Goal: Task Accomplishment & Management: Use online tool/utility

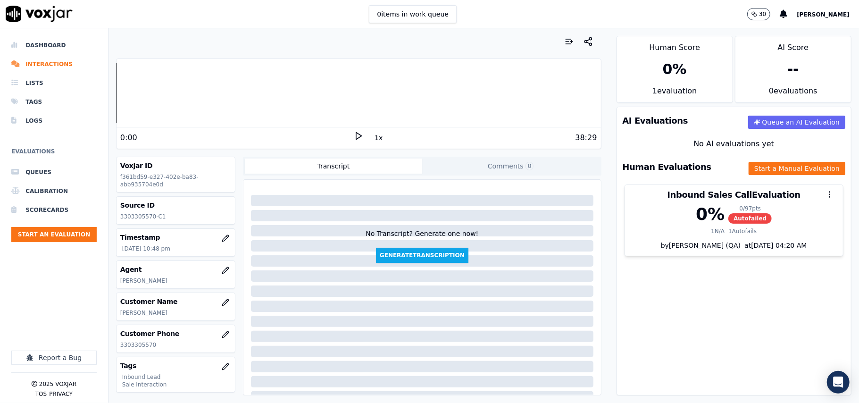
scroll to position [92, 0]
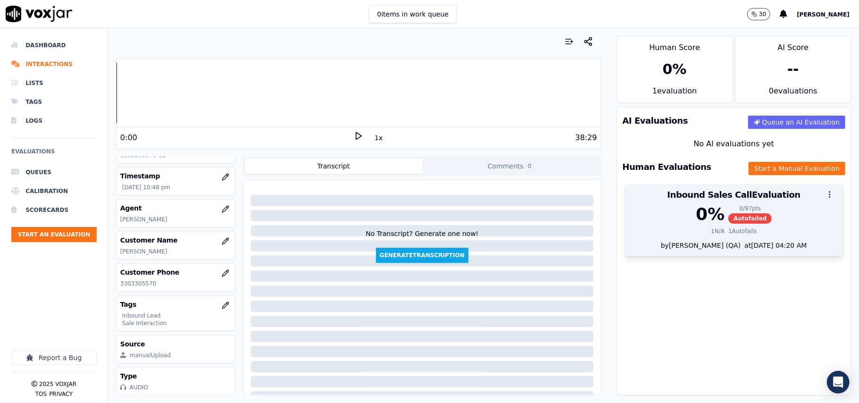
drag, startPoint x: 722, startPoint y: 221, endPoint x: 716, endPoint y: 220, distance: 5.7
click at [728, 220] on span "Autofailed" at bounding box center [749, 218] width 43 height 10
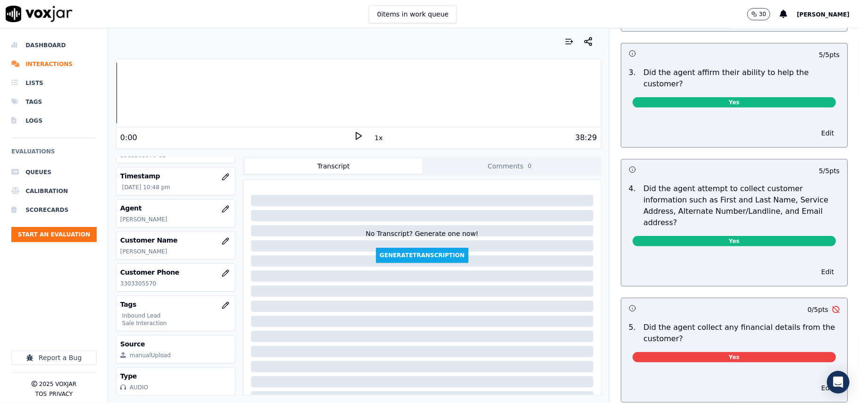
scroll to position [377, 0]
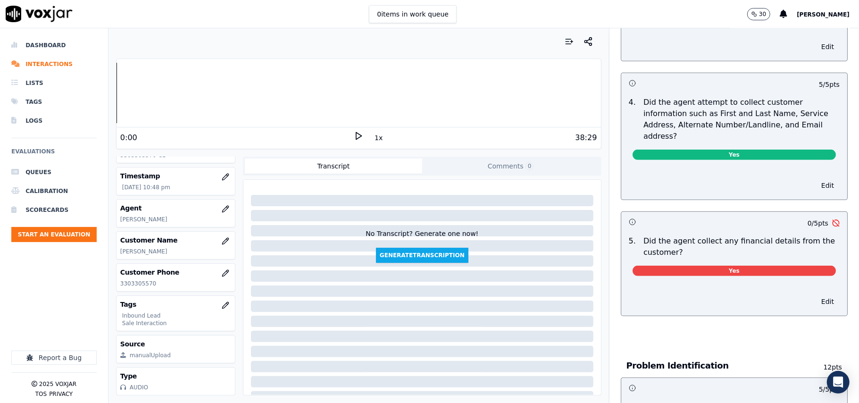
click at [687, 266] on span "Yes" at bounding box center [733, 271] width 203 height 10
click at [815, 295] on button "Edit" at bounding box center [827, 301] width 24 height 13
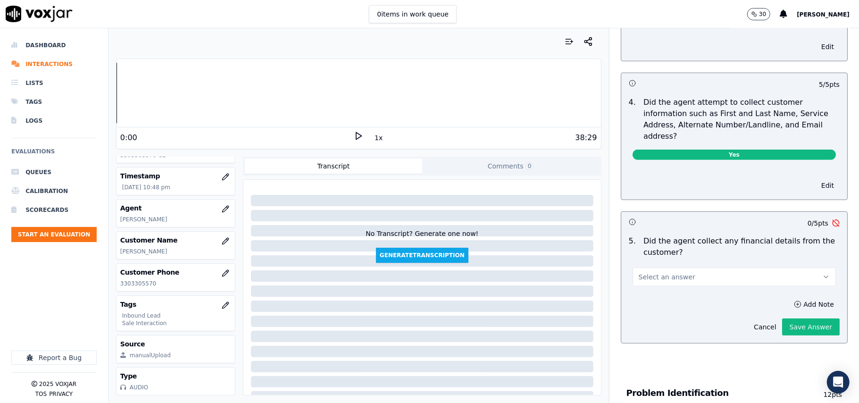
click at [695, 267] on button "Select an answer" at bounding box center [733, 276] width 203 height 19
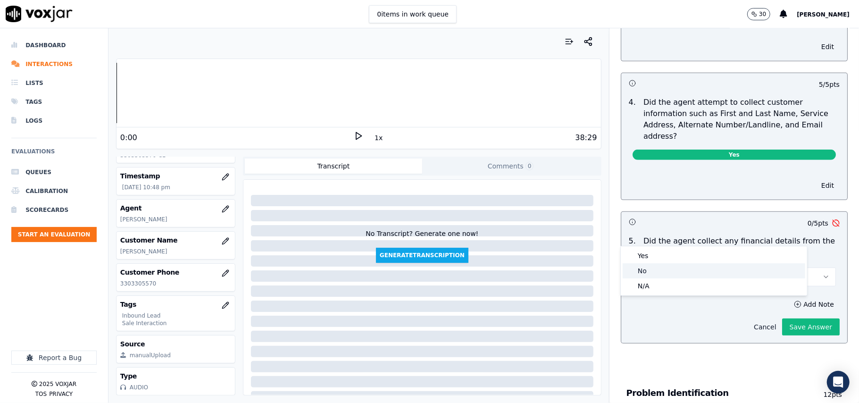
drag, startPoint x: 642, startPoint y: 272, endPoint x: 737, endPoint y: 288, distance: 95.6
click at [642, 272] on div "No" at bounding box center [714, 270] width 183 height 15
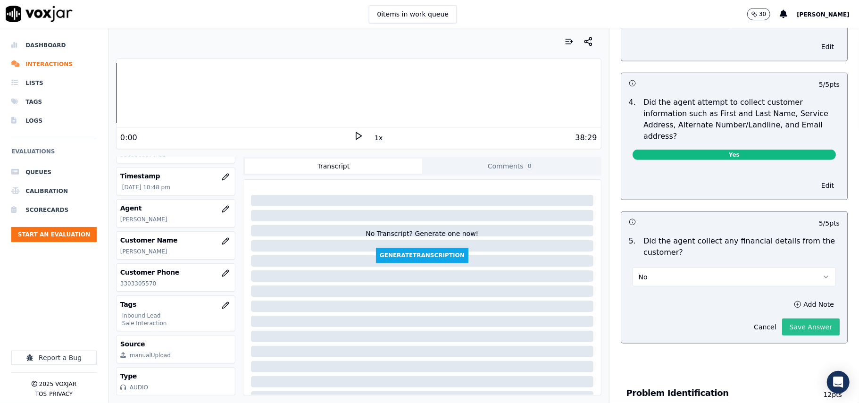
click at [790, 318] on button "Save Answer" at bounding box center [811, 326] width 58 height 17
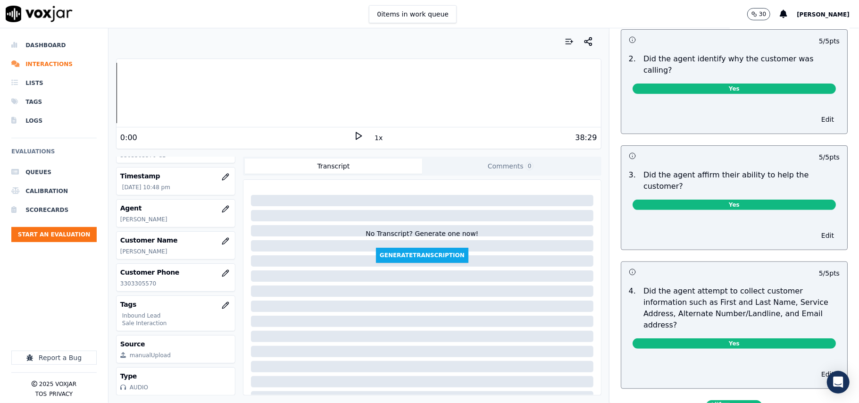
scroll to position [0, 0]
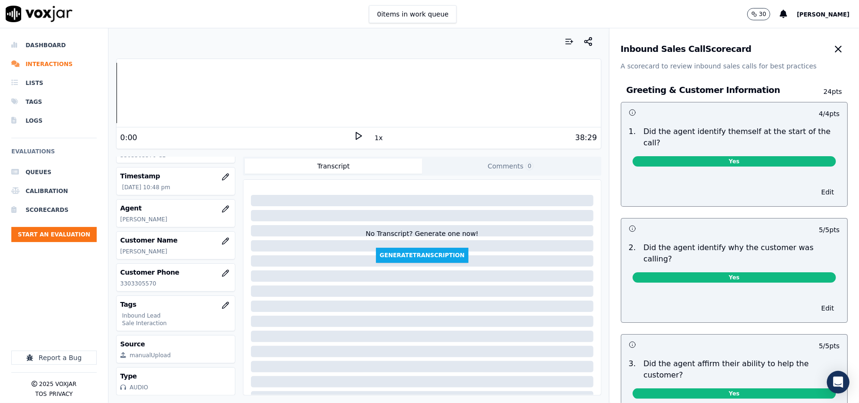
click at [802, 39] on div "Inbound Sales Call Scorecard A scorecard to review inbound sales calls for best…" at bounding box center [733, 49] width 249 height 42
click at [835, 49] on icon "button" at bounding box center [838, 49] width 6 height 6
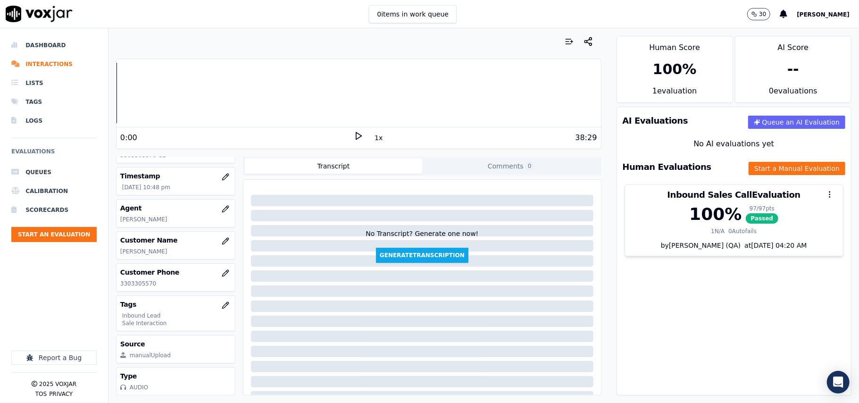
click at [136, 200] on div "Agent [PERSON_NAME]" at bounding box center [175, 213] width 118 height 27
click at [148, 267] on h3 "Customer Phone" at bounding box center [175, 271] width 111 height 9
click at [145, 280] on p "3303305570" at bounding box center [175, 284] width 111 height 8
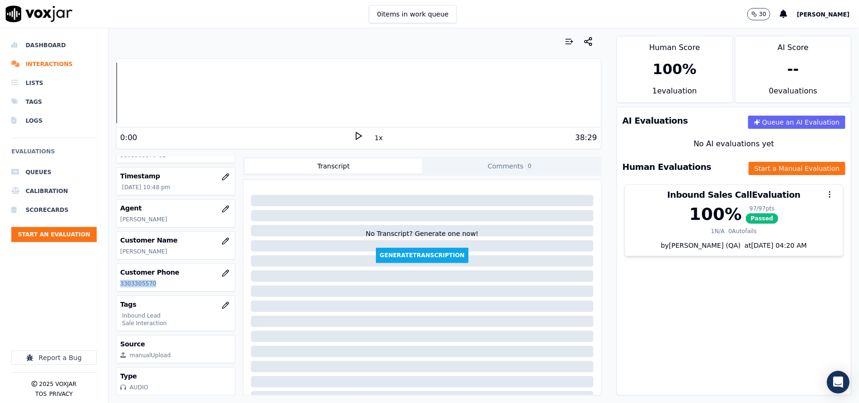
copy p "3303305570"
click at [33, 228] on button "Start an Evaluation" at bounding box center [53, 234] width 85 height 15
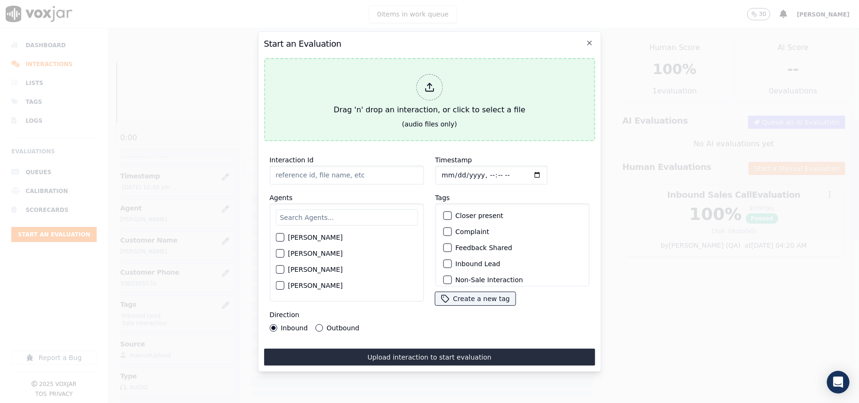
click at [424, 106] on div "Drag 'n' drop an interaction, or click to select a file" at bounding box center [429, 94] width 199 height 49
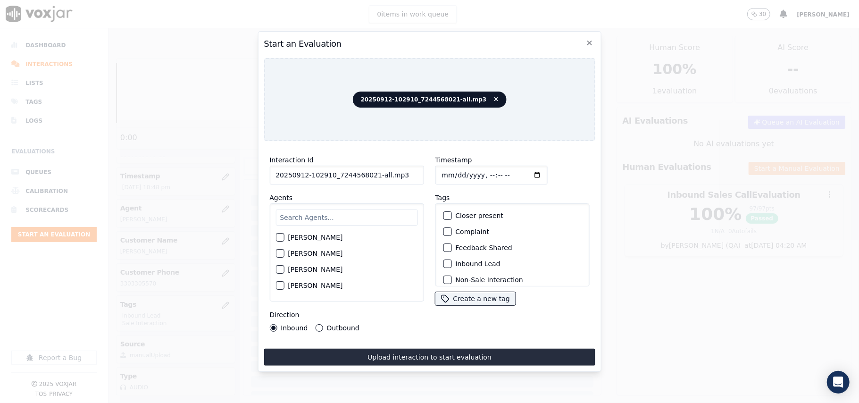
drag, startPoint x: 400, startPoint y: 172, endPoint x: 370, endPoint y: 178, distance: 30.8
click at [370, 178] on input "20250912-102910_7244568021-all.mp3" at bounding box center [346, 175] width 154 height 19
type input "20250912-102910_7244568021-C1"
click at [453, 168] on input "Timestamp" at bounding box center [491, 175] width 112 height 19
type input "[DATE]T23:47"
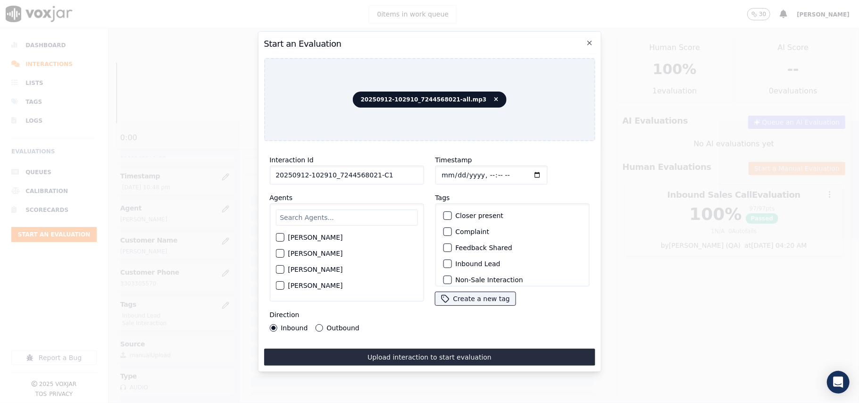
click at [322, 212] on input "text" at bounding box center [346, 217] width 142 height 16
type input "Edwa"
click at [323, 232] on div "[PERSON_NAME]" at bounding box center [346, 240] width 142 height 16
click at [327, 237] on label "[PERSON_NAME]" at bounding box center [315, 240] width 55 height 7
click at [284, 236] on button "[PERSON_NAME]" at bounding box center [279, 240] width 8 height 8
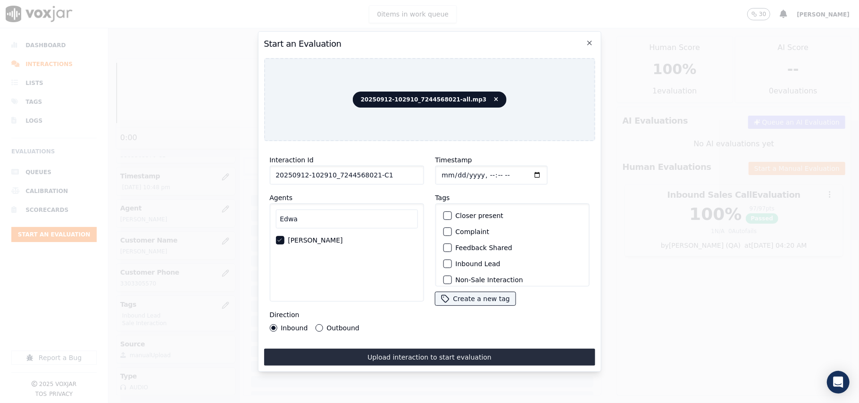
click at [443, 259] on button "Inbound Lead" at bounding box center [447, 263] width 8 height 8
click at [443, 261] on button "Inbound Lead" at bounding box center [447, 263] width 8 height 8
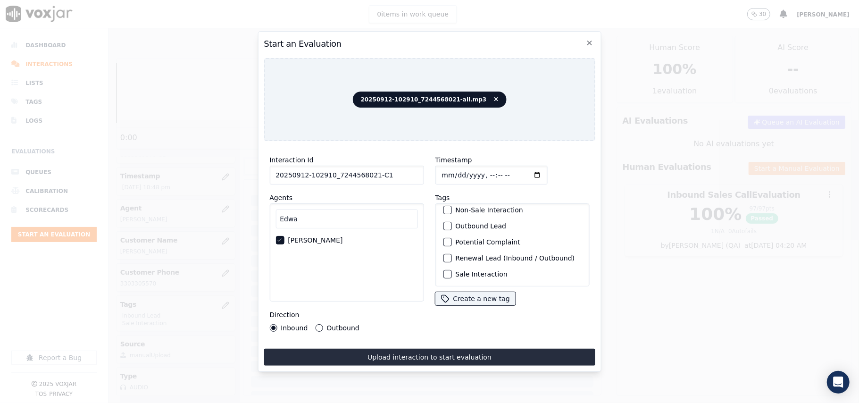
scroll to position [82, 0]
click at [449, 266] on div "Sale Interaction" at bounding box center [512, 274] width 146 height 16
click at [448, 218] on div "Outbound Lead" at bounding box center [512, 226] width 146 height 16
click at [440, 218] on div "Outbound Lead" at bounding box center [512, 226] width 146 height 16
click at [443, 223] on div "button" at bounding box center [446, 226] width 7 height 7
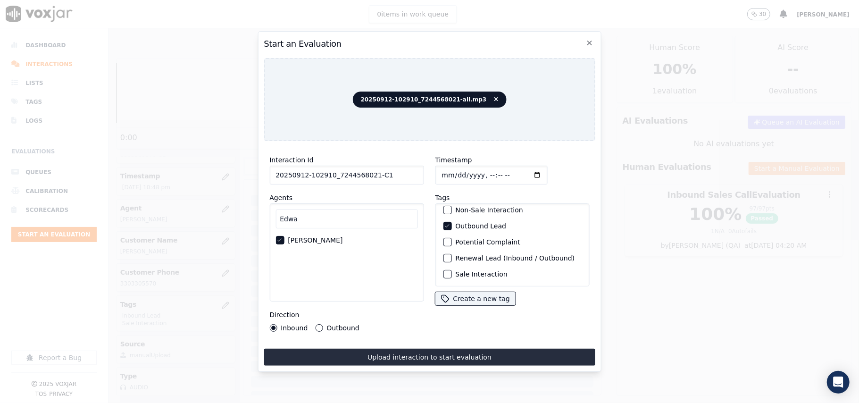
click at [447, 270] on button "Sale Interaction" at bounding box center [447, 274] width 8 height 8
click at [317, 324] on button "Outbound" at bounding box center [319, 328] width 8 height 8
click at [342, 350] on button "Upload interaction to start evaluation" at bounding box center [429, 357] width 331 height 17
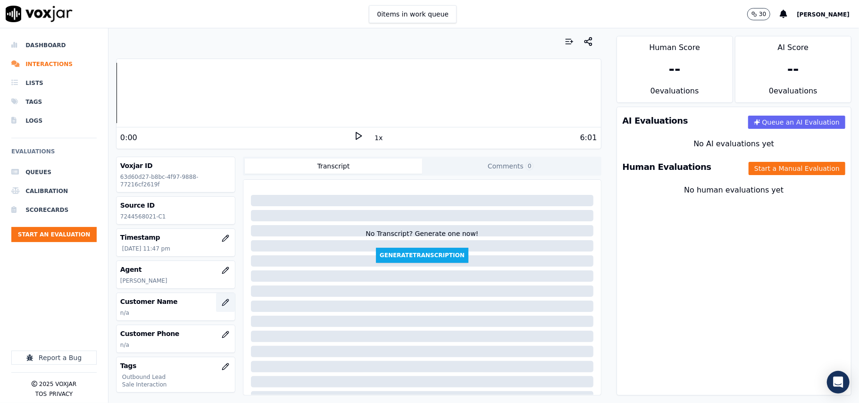
click at [216, 299] on button "button" at bounding box center [225, 302] width 19 height 19
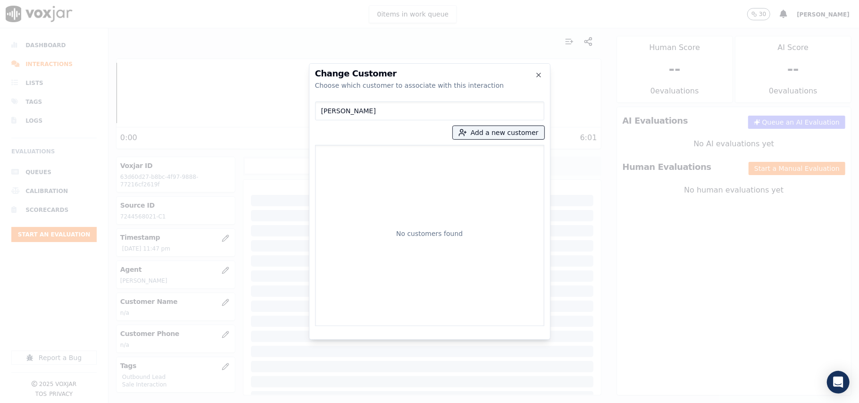
click at [323, 110] on input "[PERSON_NAME]" at bounding box center [429, 110] width 229 height 19
type input "[PERSON_NAME]"
drag, startPoint x: 357, startPoint y: 158, endPoint x: 419, endPoint y: 179, distance: 65.9
click at [357, 157] on p "[PERSON_NAME]" at bounding box center [375, 158] width 74 height 15
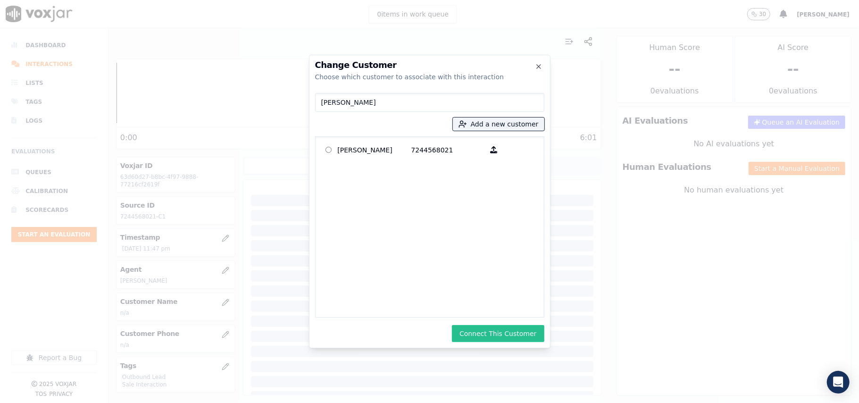
click at [472, 328] on button "Connect This Customer" at bounding box center [498, 333] width 92 height 17
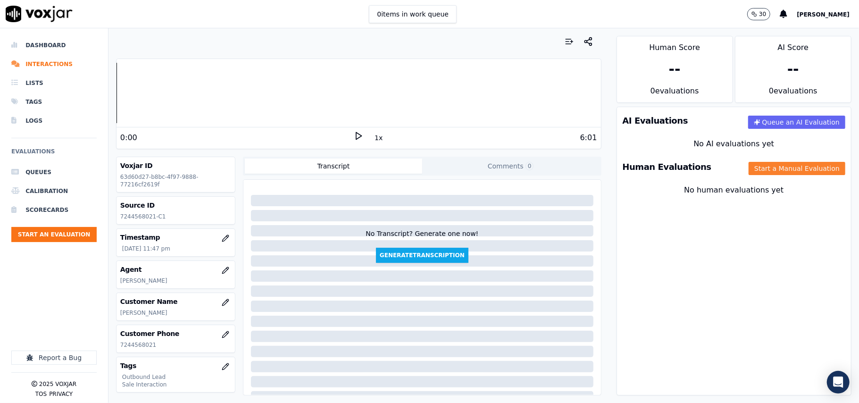
click at [748, 173] on button "Start a Manual Evaluation" at bounding box center [796, 168] width 97 height 13
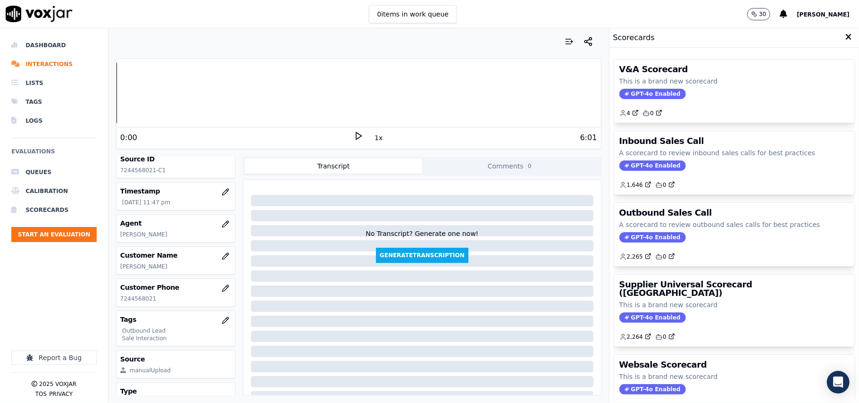
scroll to position [92, 0]
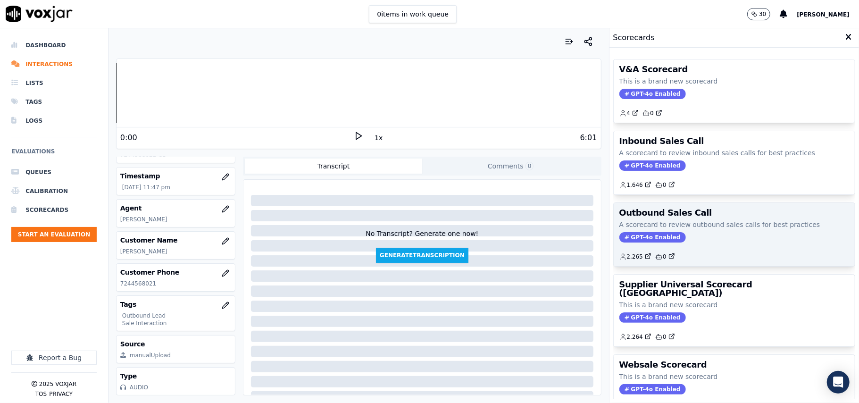
click at [635, 236] on span "GPT-4o Enabled" at bounding box center [652, 237] width 67 height 10
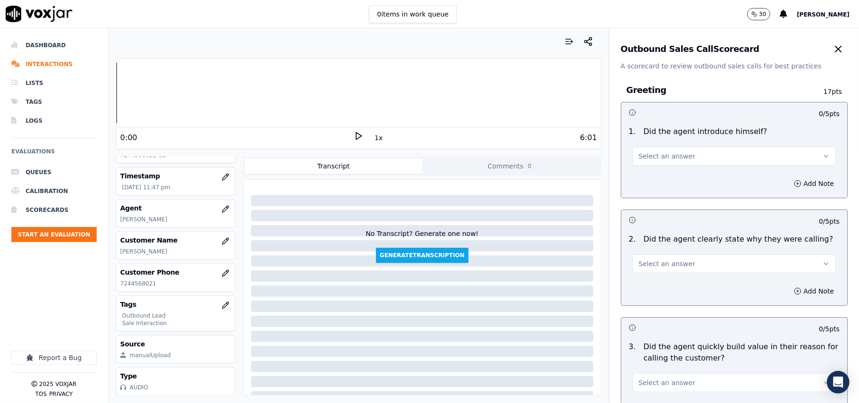
click at [680, 147] on button "Select an answer" at bounding box center [733, 156] width 203 height 19
click at [666, 174] on div "Yes" at bounding box center [714, 177] width 183 height 15
click at [662, 286] on div "Add Note" at bounding box center [734, 291] width 226 height 28
click at [641, 259] on span "Select an answer" at bounding box center [667, 263] width 57 height 9
click at [632, 289] on div "Yes" at bounding box center [714, 285] width 183 height 15
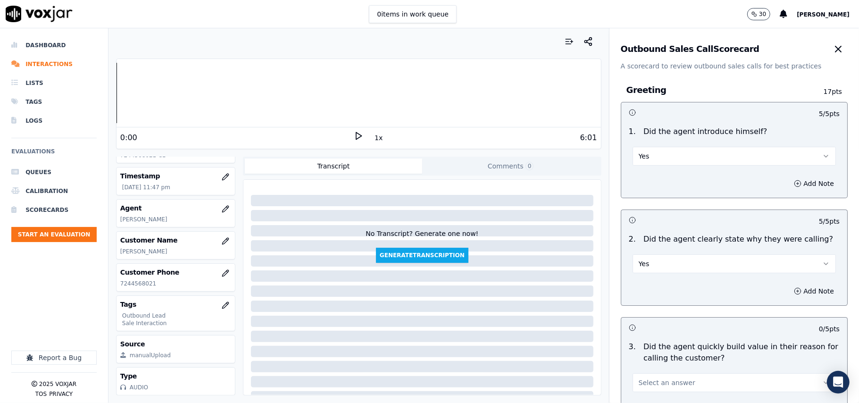
scroll to position [251, 0]
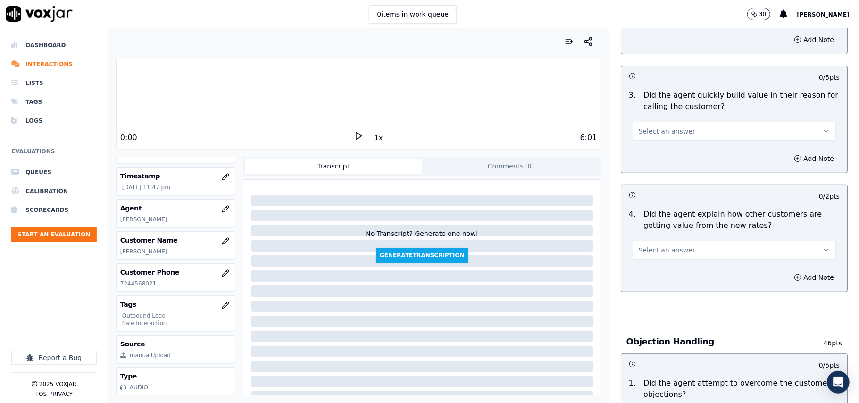
click at [658, 127] on span "Select an answer" at bounding box center [667, 130] width 57 height 9
click at [648, 151] on div "Yes" at bounding box center [714, 153] width 183 height 15
click at [654, 252] on span "Select an answer" at bounding box center [667, 249] width 57 height 9
click at [644, 274] on div "Yes" at bounding box center [714, 272] width 183 height 15
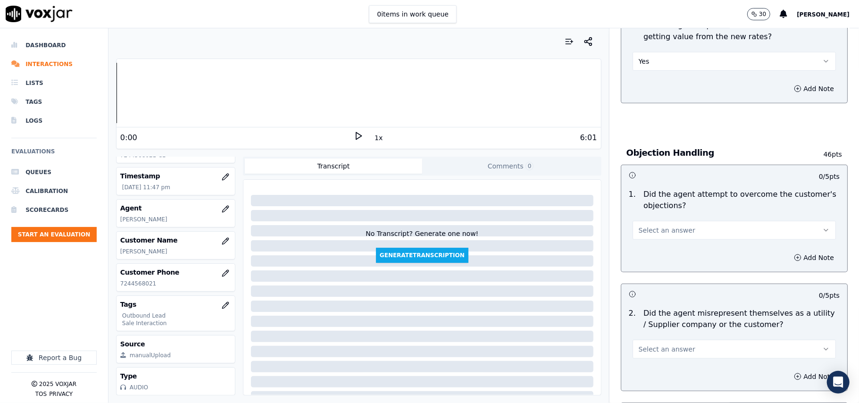
drag, startPoint x: 665, startPoint y: 218, endPoint x: 661, endPoint y: 228, distance: 11.0
click at [665, 219] on div "Select an answer" at bounding box center [734, 225] width 218 height 28
click at [658, 238] on button "Select an answer" at bounding box center [733, 230] width 203 height 19
click at [652, 263] on div "No" at bounding box center [714, 267] width 183 height 15
click at [658, 231] on button "No" at bounding box center [733, 230] width 203 height 19
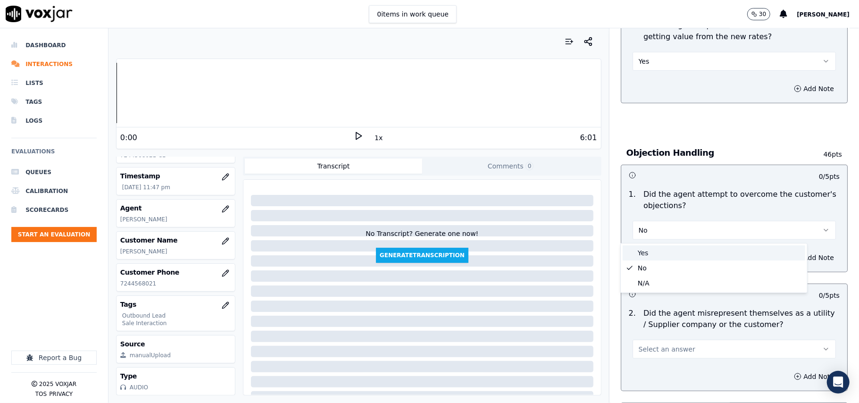
click at [657, 251] on div "Yes" at bounding box center [714, 252] width 183 height 15
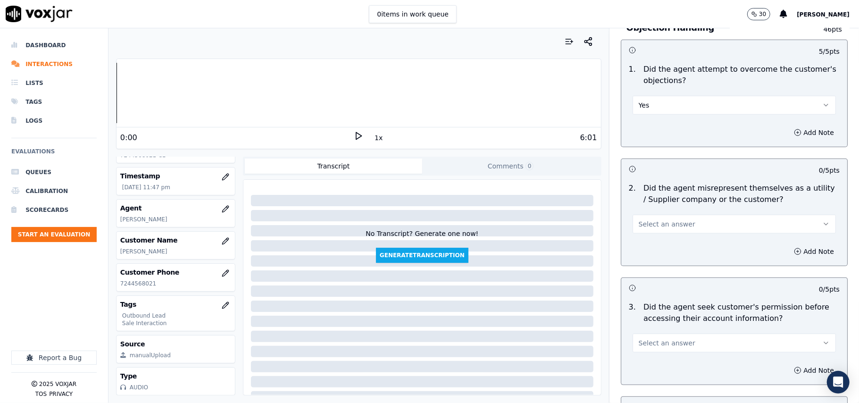
scroll to position [566, 0]
click at [668, 228] on span "Select an answer" at bounding box center [667, 222] width 57 height 9
drag, startPoint x: 655, startPoint y: 261, endPoint x: 659, endPoint y: 258, distance: 5.0
click at [656, 261] on div "No" at bounding box center [714, 261] width 183 height 15
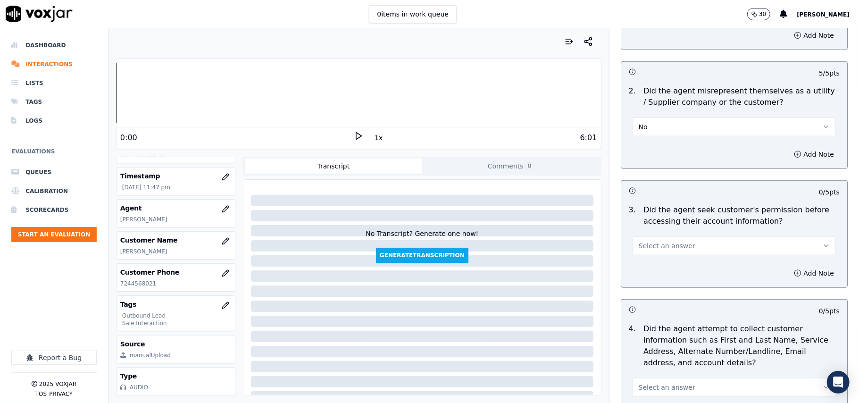
scroll to position [755, 0]
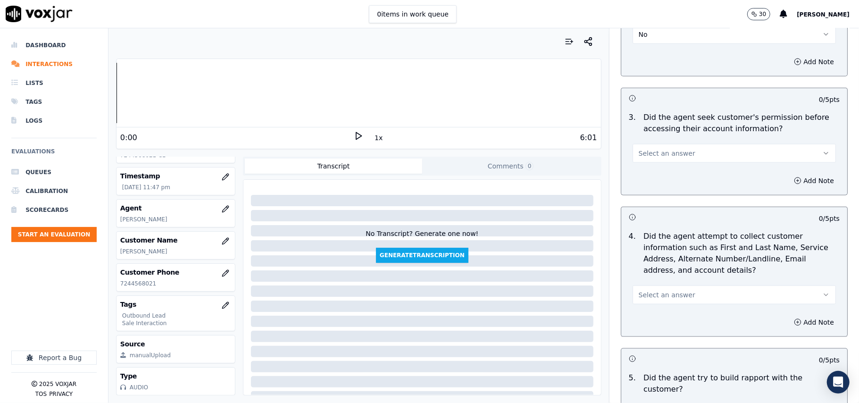
click at [679, 161] on button "Select an answer" at bounding box center [733, 153] width 203 height 19
click at [668, 176] on div "Yes" at bounding box center [714, 176] width 183 height 15
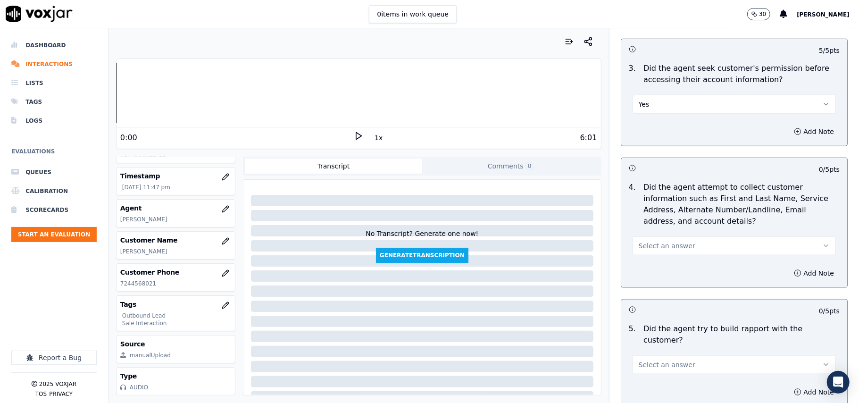
scroll to position [880, 0]
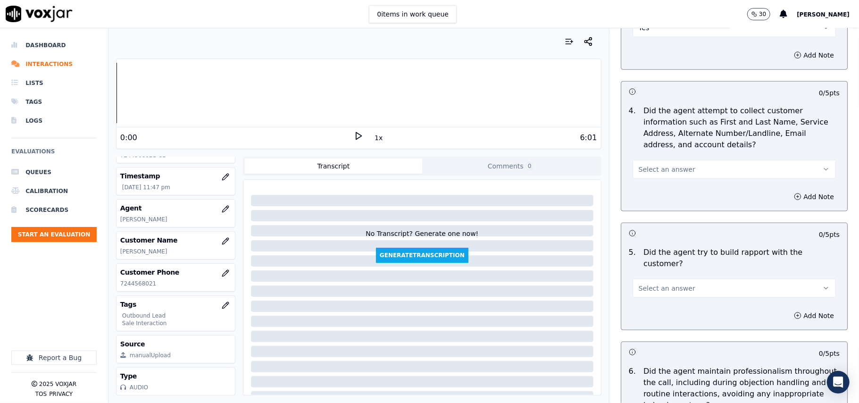
click at [666, 174] on span "Select an answer" at bounding box center [667, 169] width 57 height 9
click at [663, 200] on div "Yes" at bounding box center [714, 192] width 183 height 15
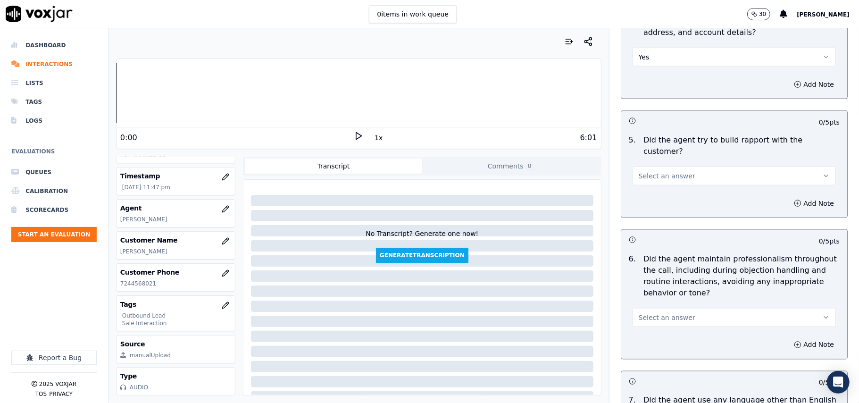
scroll to position [1069, 0]
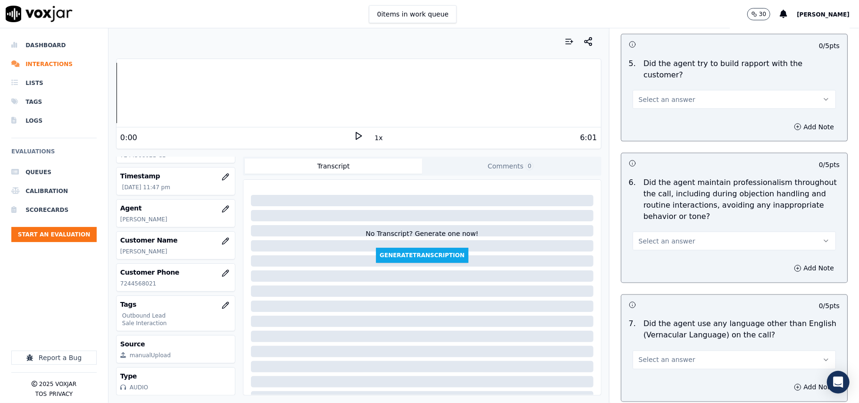
click at [676, 103] on div "5 . Did the agent try to build rapport with the customer? Select an answer" at bounding box center [734, 83] width 226 height 58
click at [671, 115] on div "Add Note" at bounding box center [734, 127] width 226 height 28
click at [671, 95] on span "Select an answer" at bounding box center [667, 99] width 57 height 9
click at [663, 116] on div "Yes" at bounding box center [714, 111] width 183 height 15
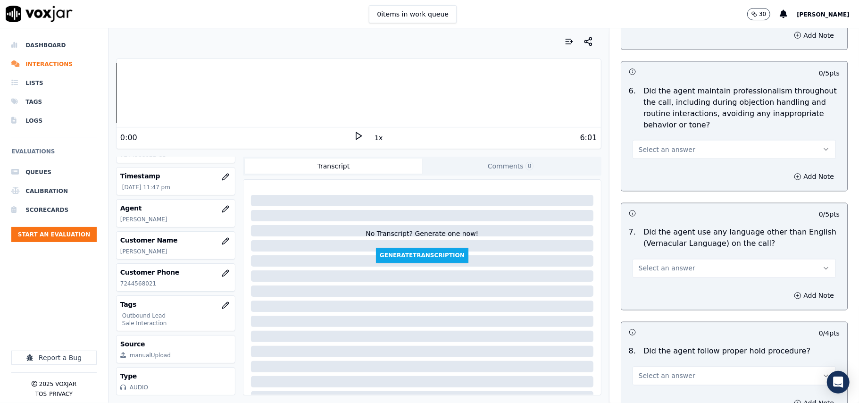
scroll to position [1132, 0]
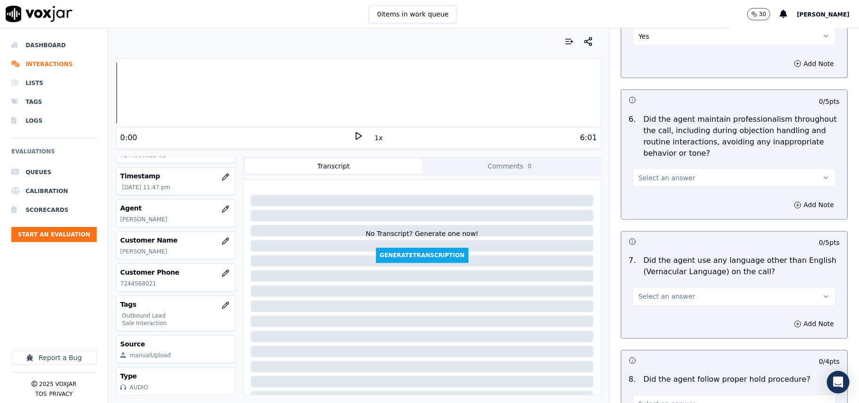
drag, startPoint x: 658, startPoint y: 165, endPoint x: 655, endPoint y: 174, distance: 9.5
click at [657, 173] on span "Select an answer" at bounding box center [667, 177] width 57 height 9
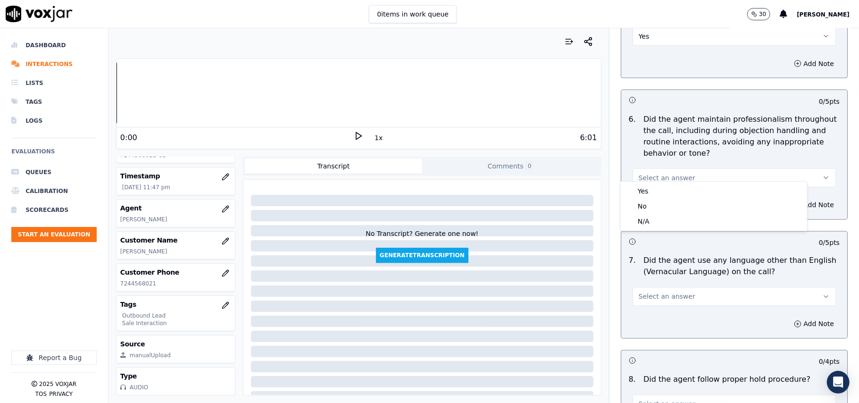
click at [655, 173] on span "Select an answer" at bounding box center [667, 177] width 57 height 9
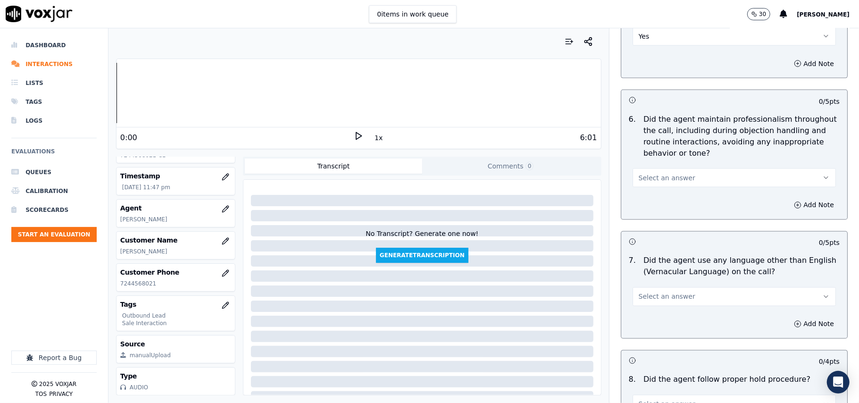
click at [655, 173] on span "Select an answer" at bounding box center [667, 177] width 57 height 9
click at [653, 191] on div "Yes" at bounding box center [714, 190] width 183 height 15
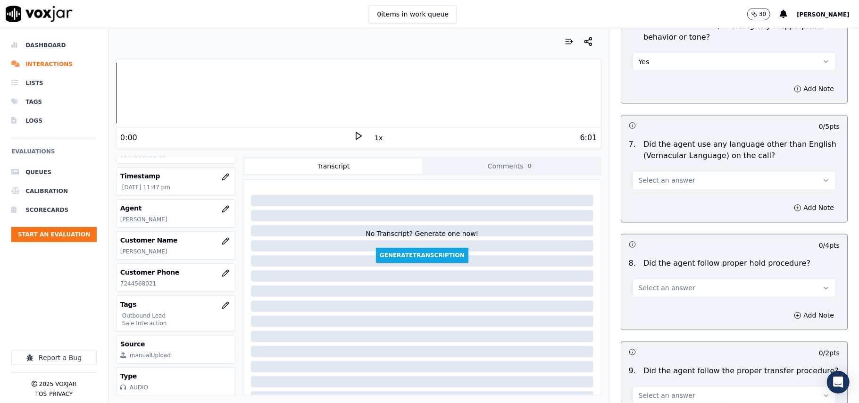
scroll to position [1257, 0]
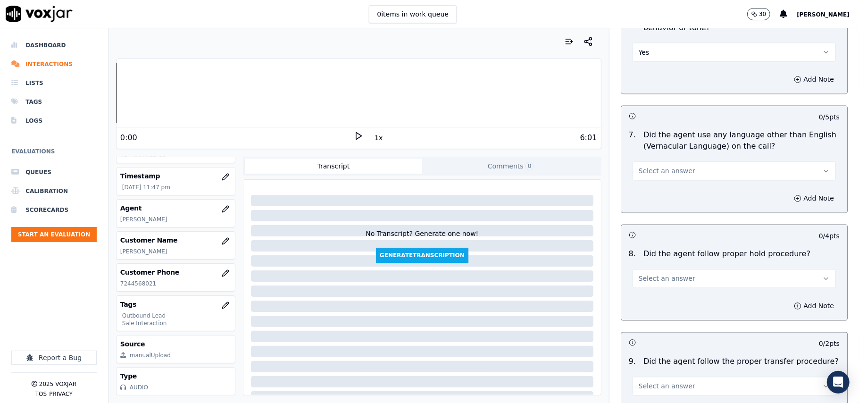
click at [658, 166] on span "Select an answer" at bounding box center [667, 170] width 57 height 9
click at [648, 199] on div "No" at bounding box center [714, 199] width 183 height 15
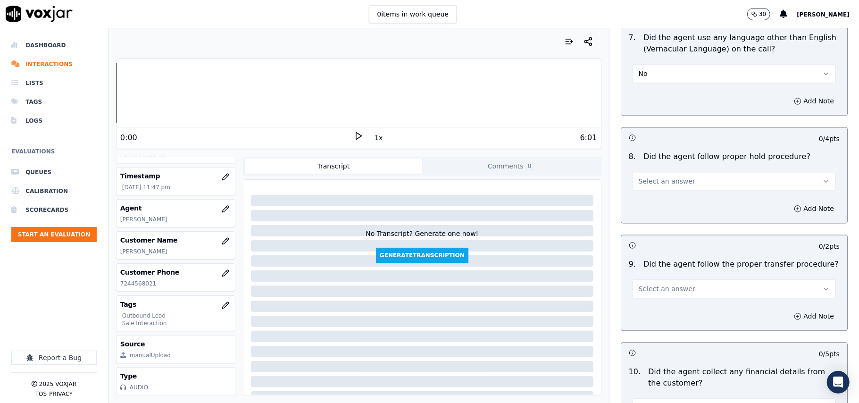
scroll to position [1446, 0]
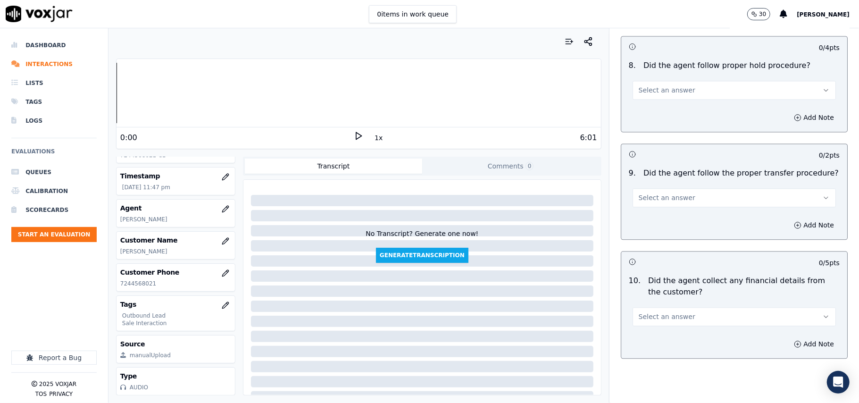
click at [659, 89] on button "Select an answer" at bounding box center [733, 90] width 203 height 19
click at [648, 105] on div "Yes" at bounding box center [714, 103] width 183 height 15
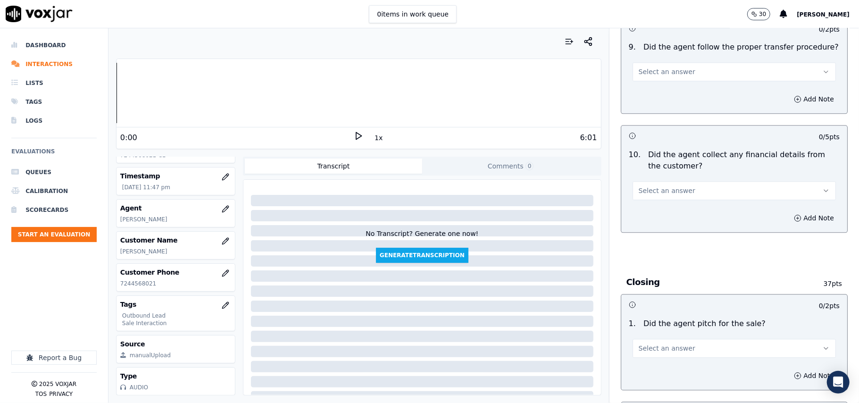
scroll to position [1509, 0]
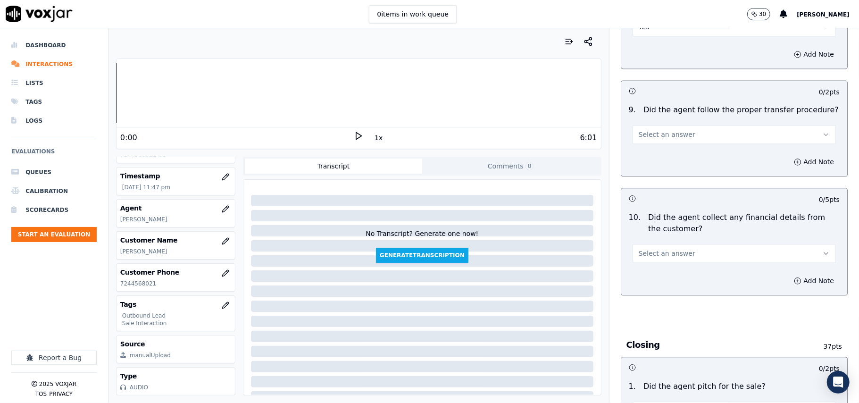
click at [639, 130] on span "Select an answer" at bounding box center [667, 134] width 57 height 9
click at [672, 144] on div "Yes" at bounding box center [714, 148] width 183 height 15
click at [672, 249] on span "Select an answer" at bounding box center [667, 253] width 57 height 9
drag, startPoint x: 666, startPoint y: 274, endPoint x: 670, endPoint y: 255, distance: 19.2
click at [666, 273] on div "Yes" at bounding box center [714, 267] width 183 height 15
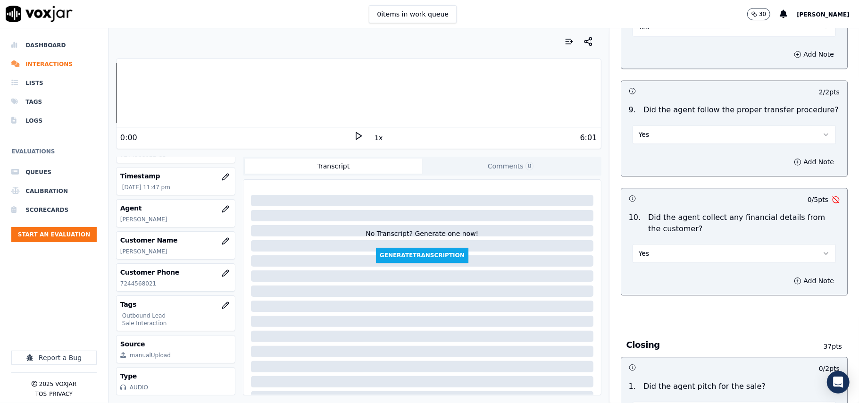
click at [657, 244] on button "Yes" at bounding box center [733, 253] width 203 height 19
click at [636, 286] on div "No" at bounding box center [714, 282] width 183 height 15
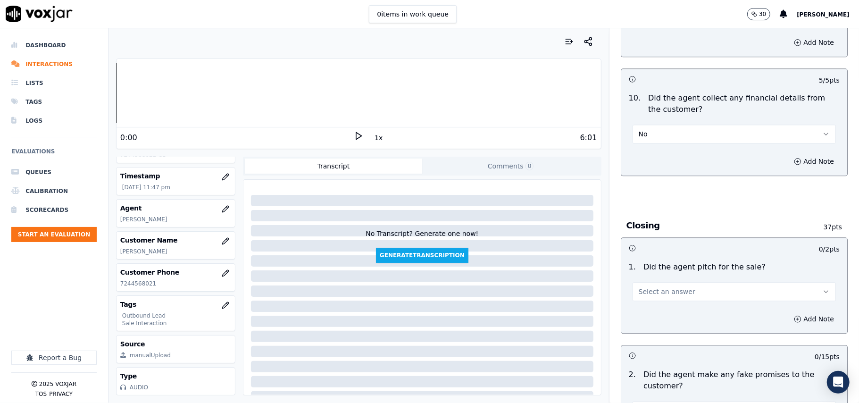
scroll to position [1698, 0]
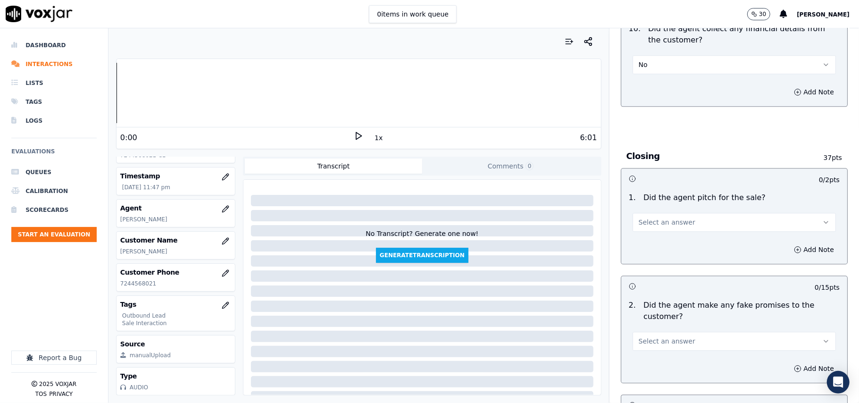
click at [657, 217] on span "Select an answer" at bounding box center [667, 221] width 57 height 9
click at [657, 231] on div "Yes" at bounding box center [714, 236] width 183 height 15
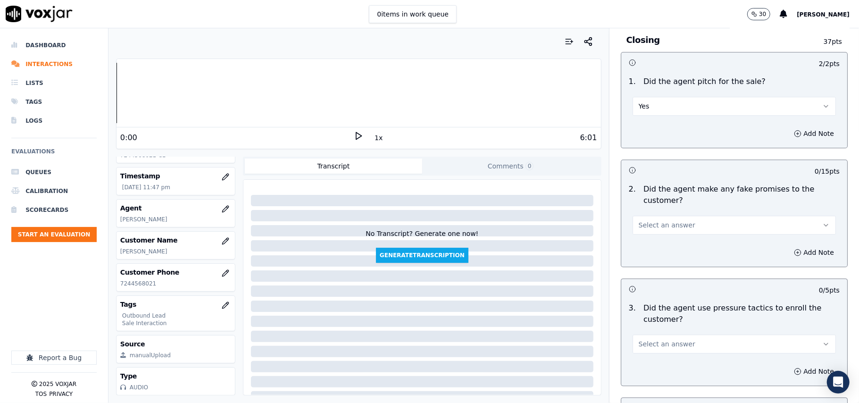
scroll to position [1823, 0]
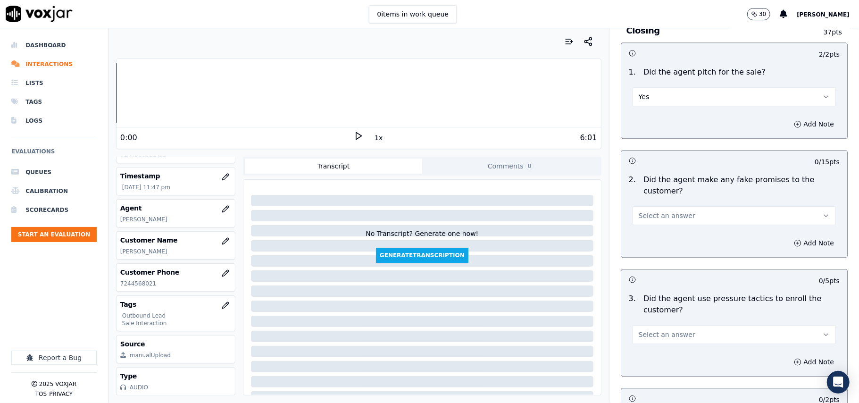
click at [676, 215] on button "Select an answer" at bounding box center [733, 215] width 203 height 19
click at [638, 246] on div "No" at bounding box center [714, 245] width 183 height 15
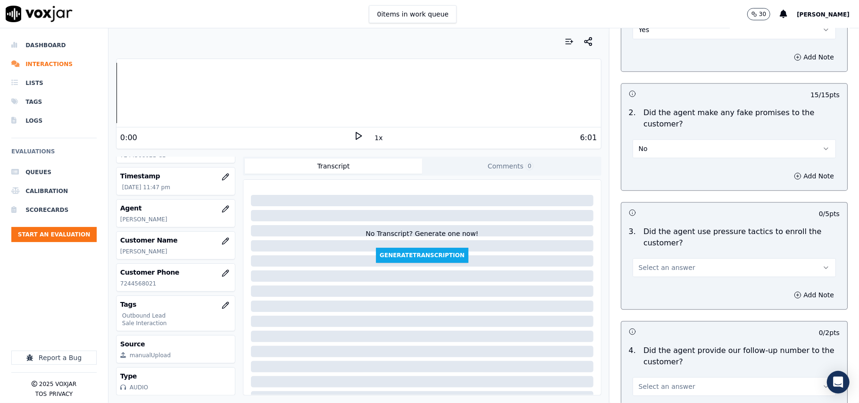
scroll to position [1949, 0]
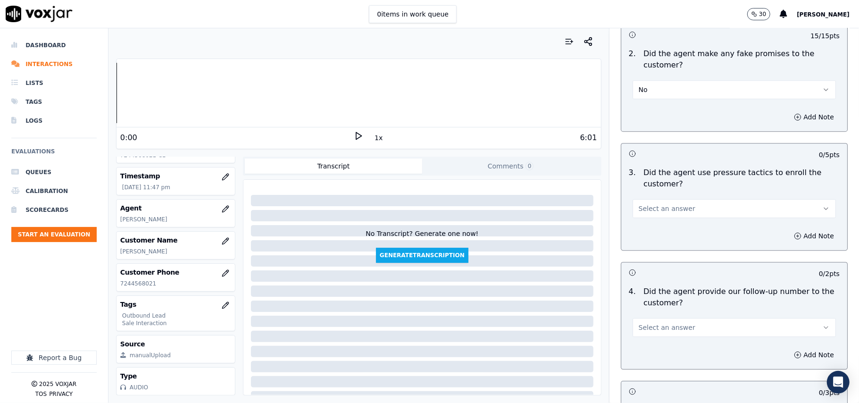
click at [651, 190] on div "Select an answer" at bounding box center [734, 204] width 218 height 28
click at [653, 204] on span "Select an answer" at bounding box center [667, 208] width 57 height 9
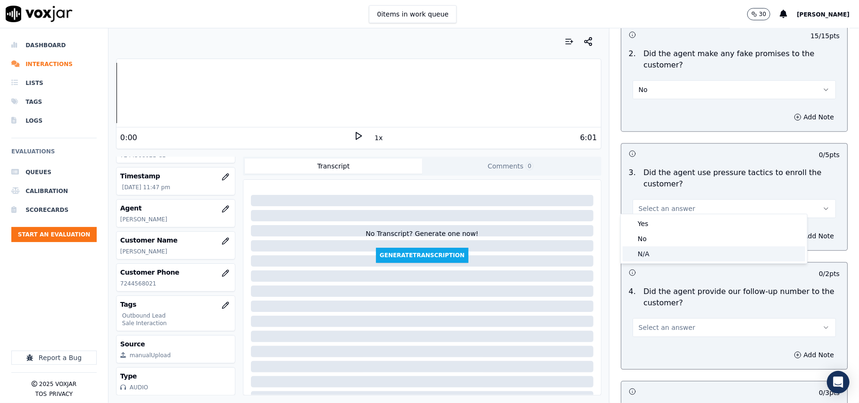
click at [641, 240] on div "No" at bounding box center [714, 238] width 183 height 15
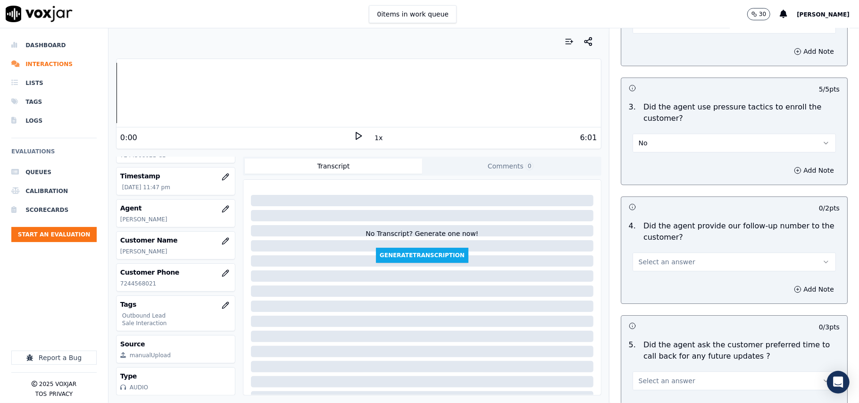
scroll to position [2075, 0]
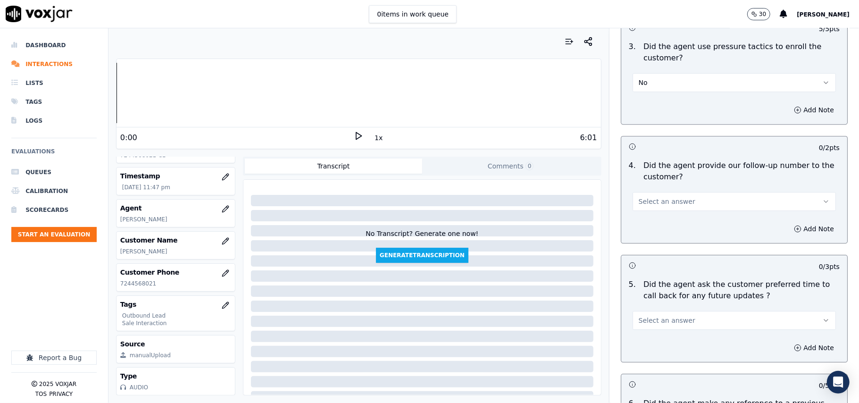
click at [666, 200] on span "Select an answer" at bounding box center [667, 201] width 57 height 9
click at [653, 219] on div "Yes" at bounding box center [714, 216] width 183 height 15
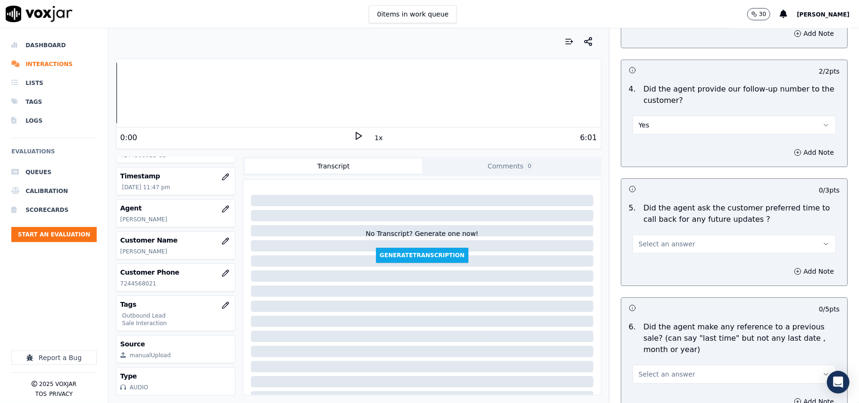
scroll to position [2264, 0]
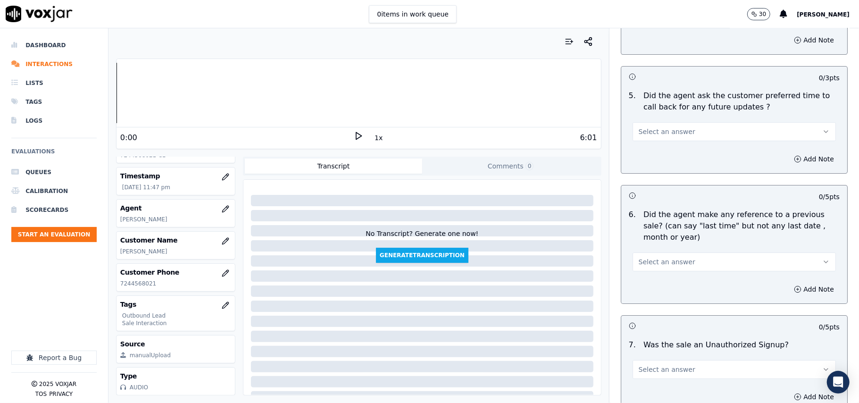
click at [662, 122] on button "Select an answer" at bounding box center [733, 131] width 203 height 19
click at [663, 143] on div "Yes" at bounding box center [714, 147] width 183 height 15
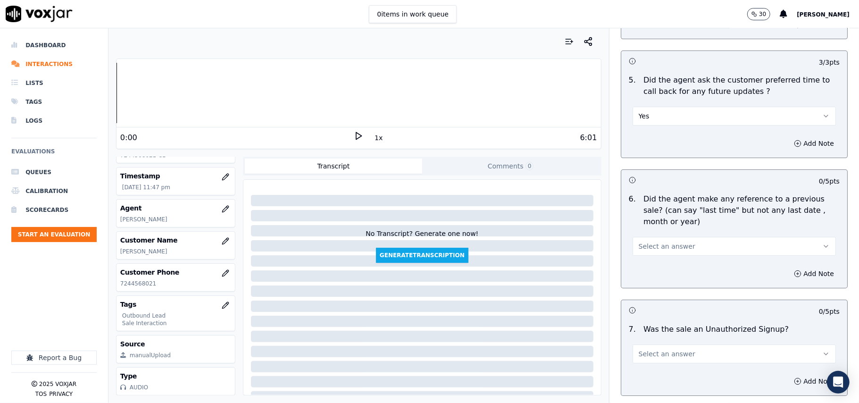
scroll to position [2327, 0]
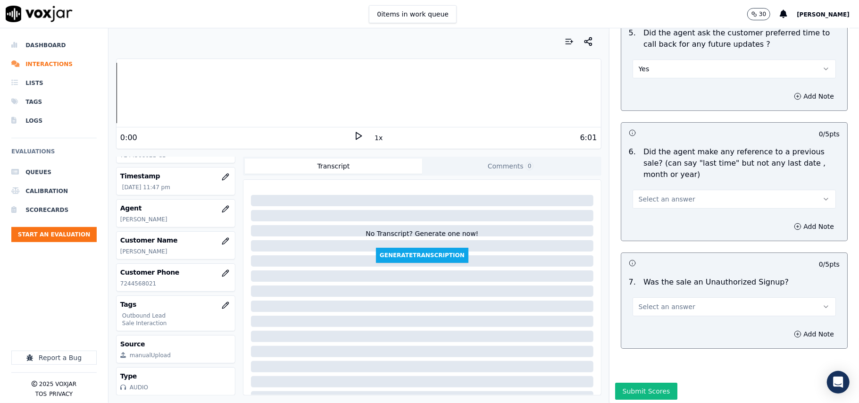
click at [645, 204] on div "6 . Did the agent make any reference to a previous sale? (can say "last time" b…" at bounding box center [734, 177] width 226 height 70
drag, startPoint x: 648, startPoint y: 190, endPoint x: 646, endPoint y: 201, distance: 11.6
click at [649, 194] on span "Select an answer" at bounding box center [667, 198] width 57 height 9
click at [638, 227] on div "No" at bounding box center [714, 230] width 183 height 15
click at [643, 306] on button "Select an answer" at bounding box center [733, 306] width 203 height 19
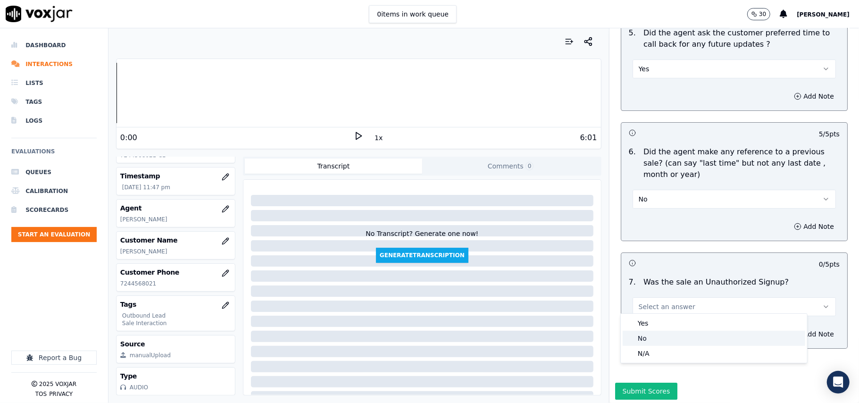
click at [640, 340] on div "No" at bounding box center [714, 338] width 183 height 15
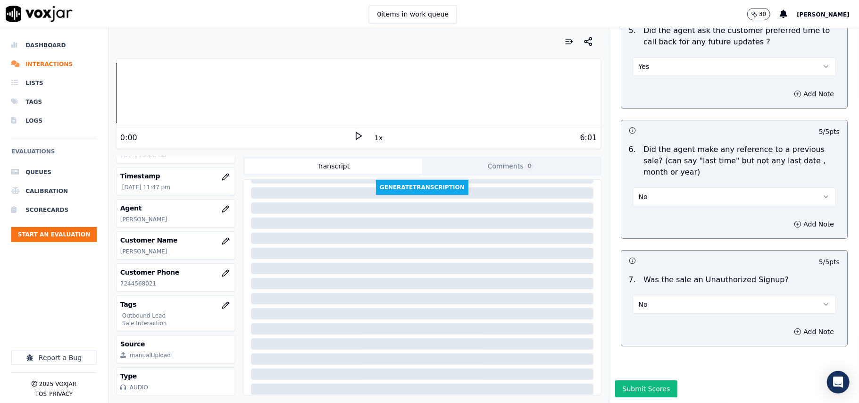
scroll to position [2353, 0]
click at [621, 380] on button "Submit Scores" at bounding box center [646, 388] width 63 height 17
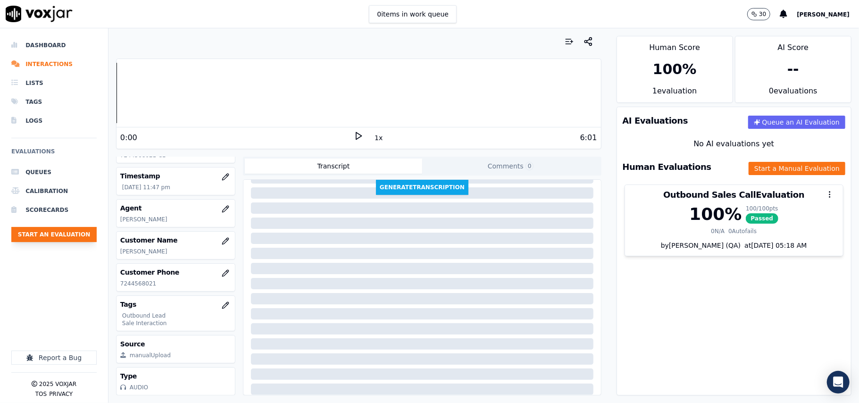
click at [49, 228] on button "Start an Evaluation" at bounding box center [53, 234] width 85 height 15
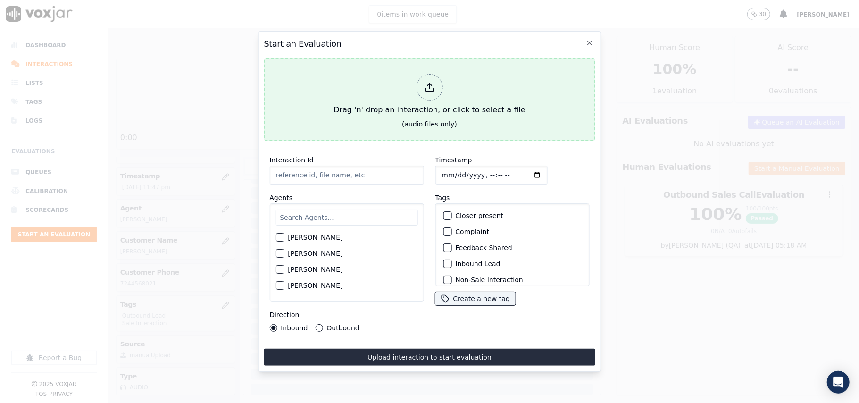
click at [425, 82] on icon at bounding box center [429, 87] width 10 height 10
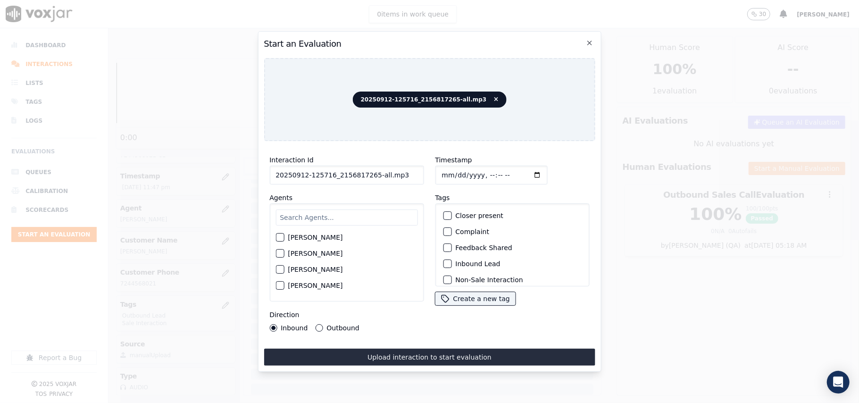
drag, startPoint x: 407, startPoint y: 174, endPoint x: 369, endPoint y: 172, distance: 38.7
click at [369, 172] on input "20250912-125716_2156817265-all.mp3" at bounding box center [346, 175] width 154 height 19
type input "20250912-125716_2156817265-C1"
click at [453, 169] on input "Timestamp" at bounding box center [491, 175] width 112 height 19
type input "[DATE]T23:48"
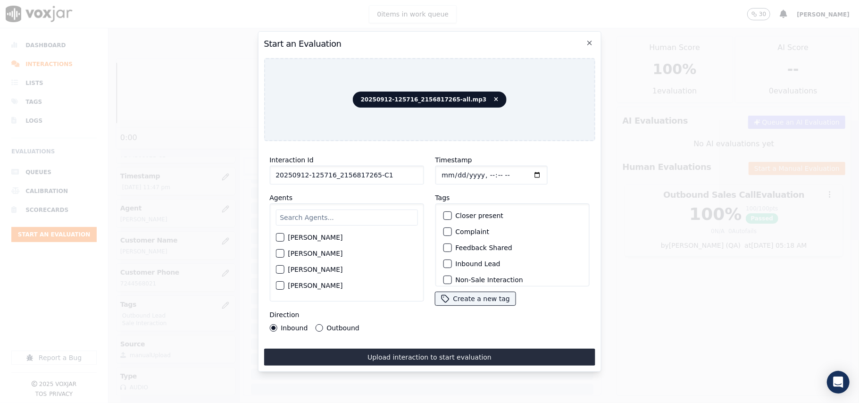
click at [295, 216] on input "text" at bounding box center [346, 217] width 142 height 16
type input "[PERSON_NAME]"
click at [302, 237] on label "[PERSON_NAME]" at bounding box center [315, 240] width 55 height 7
click at [284, 236] on button "[PERSON_NAME]" at bounding box center [279, 240] width 8 height 8
click at [442, 256] on div "Inbound Lead" at bounding box center [512, 264] width 146 height 16
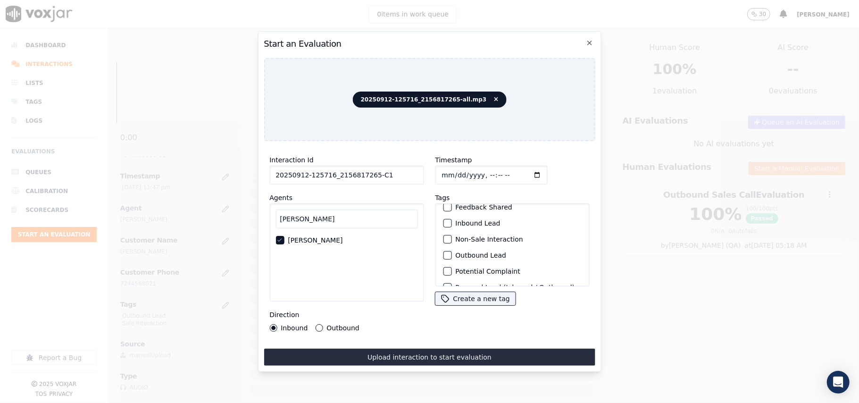
scroll to position [82, 0]
click at [455, 223] on label "Outbound Lead" at bounding box center [480, 226] width 51 height 7
click at [451, 222] on button "Outbound Lead" at bounding box center [447, 226] width 8 height 8
drag, startPoint x: 448, startPoint y: 261, endPoint x: 439, endPoint y: 270, distance: 13.0
click at [448, 266] on div "Sale Interaction" at bounding box center [512, 274] width 146 height 16
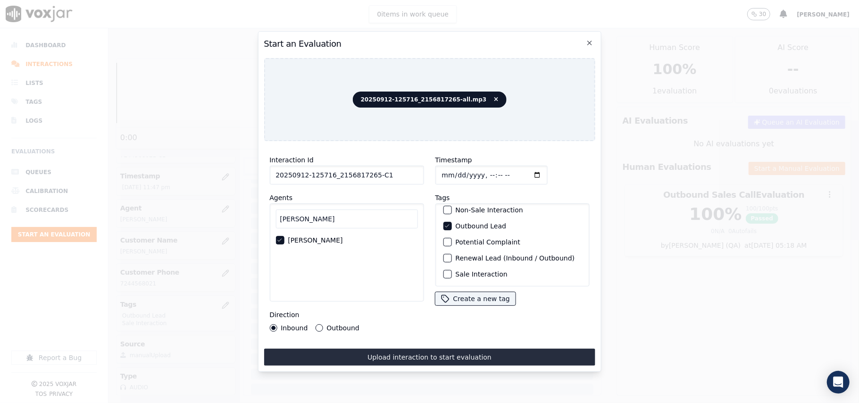
click at [443, 271] on div "button" at bounding box center [446, 274] width 7 height 7
click at [323, 324] on div "Outbound" at bounding box center [337, 328] width 44 height 8
click at [315, 325] on div "Outbound" at bounding box center [337, 328] width 44 height 8
click at [318, 324] on button "Outbound" at bounding box center [319, 328] width 8 height 8
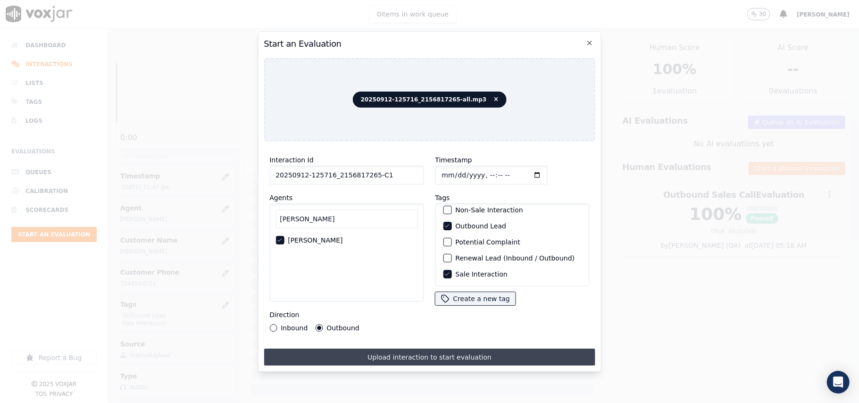
click at [377, 353] on button "Upload interaction to start evaluation" at bounding box center [429, 357] width 331 height 17
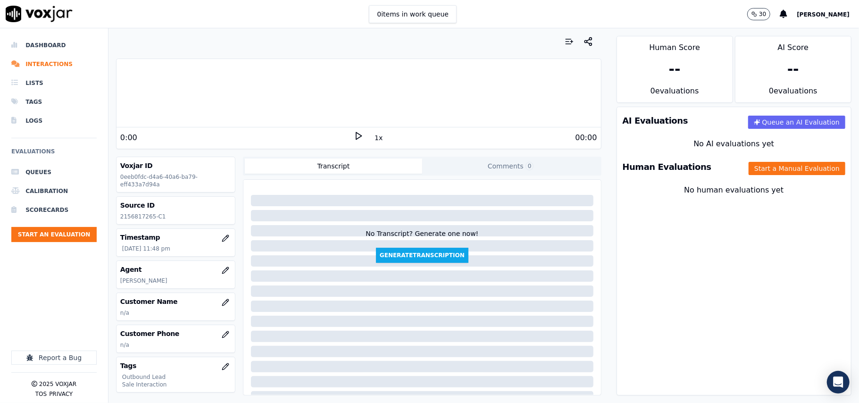
click at [207, 316] on p "n/a" at bounding box center [175, 313] width 111 height 8
click at [222, 302] on icon "button" at bounding box center [225, 302] width 6 height 6
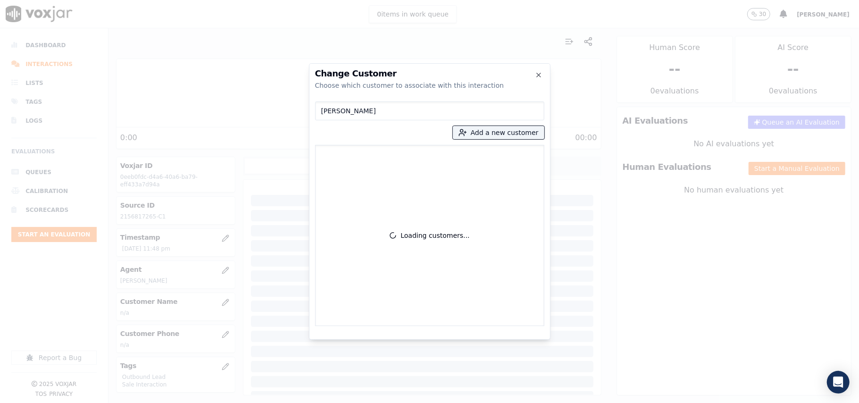
click at [322, 111] on input "[PERSON_NAME]" at bounding box center [429, 110] width 229 height 19
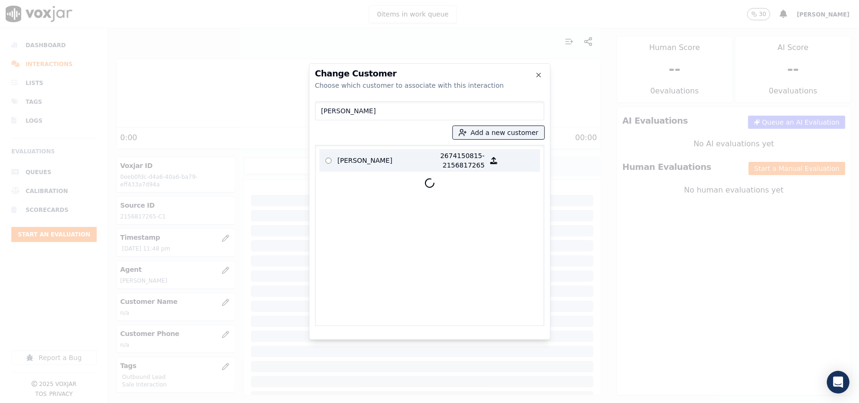
type input "[PERSON_NAME]"
click at [388, 154] on p "[PERSON_NAME]" at bounding box center [375, 160] width 74 height 19
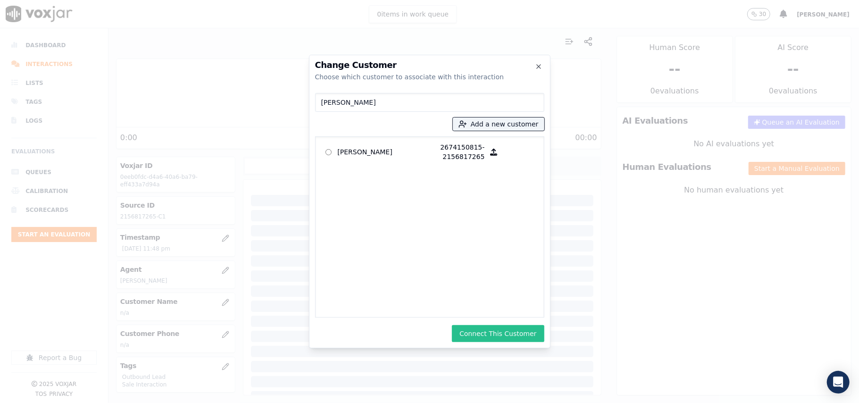
click at [500, 334] on button "Connect This Customer" at bounding box center [498, 333] width 92 height 17
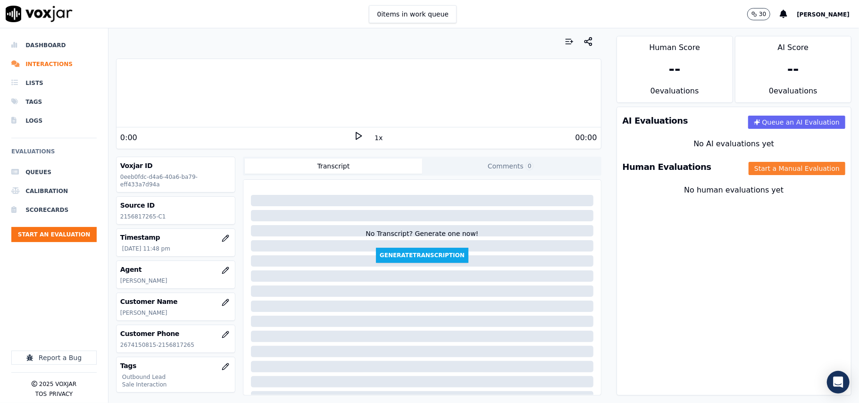
click at [748, 165] on button "Start a Manual Evaluation" at bounding box center [796, 168] width 97 height 13
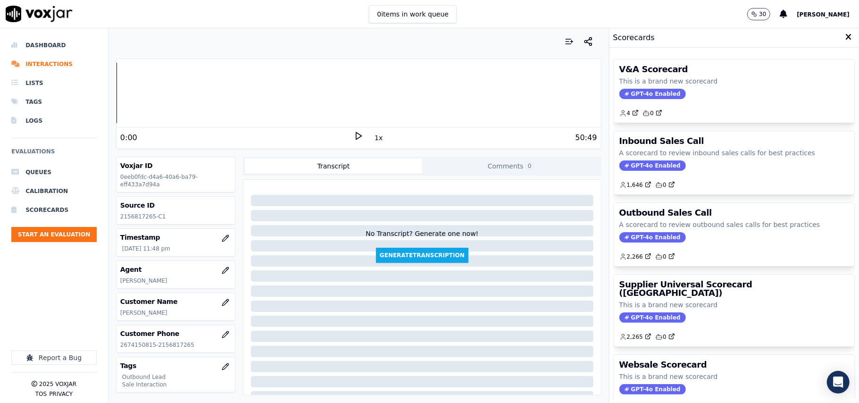
scroll to position [92, 0]
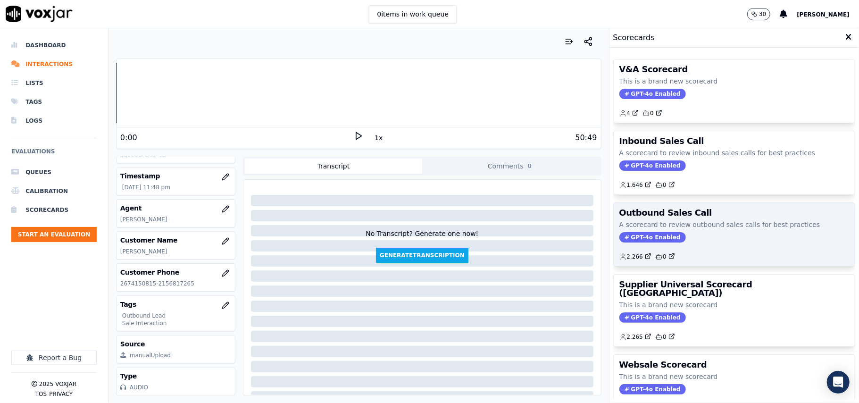
click at [634, 240] on span "GPT-4o Enabled" at bounding box center [652, 237] width 67 height 10
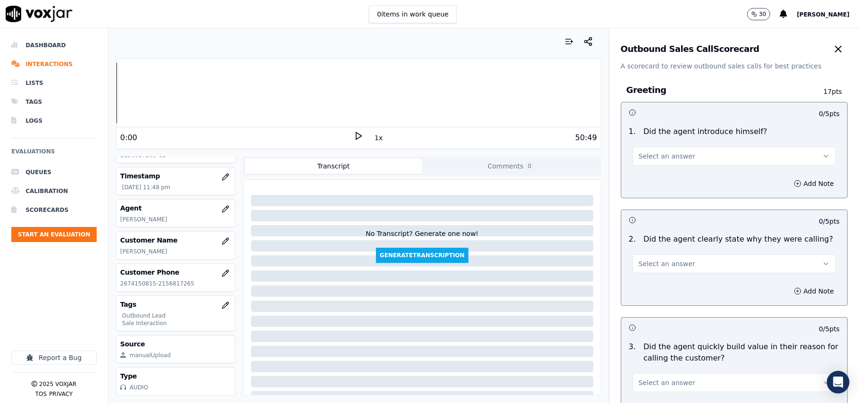
drag, startPoint x: 666, startPoint y: 155, endPoint x: 665, endPoint y: 161, distance: 6.2
click at [666, 156] on span "Select an answer" at bounding box center [667, 155] width 57 height 9
click at [648, 175] on div "Yes" at bounding box center [714, 177] width 183 height 15
click at [646, 255] on button "Select an answer" at bounding box center [733, 263] width 203 height 19
click at [646, 280] on div "Yes" at bounding box center [714, 285] width 183 height 15
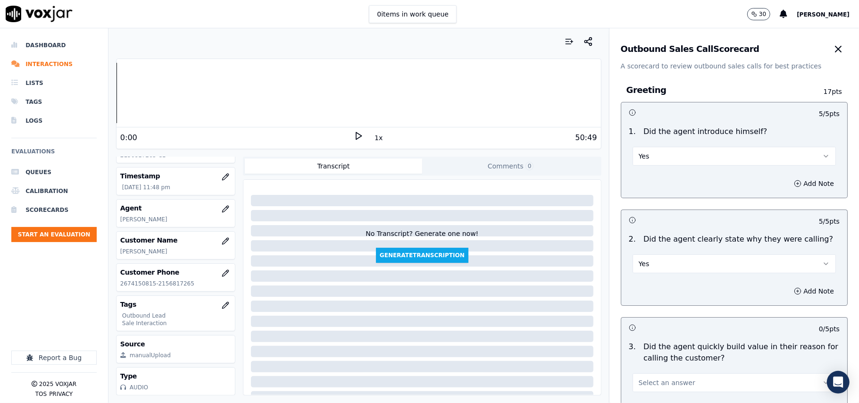
scroll to position [2353, 0]
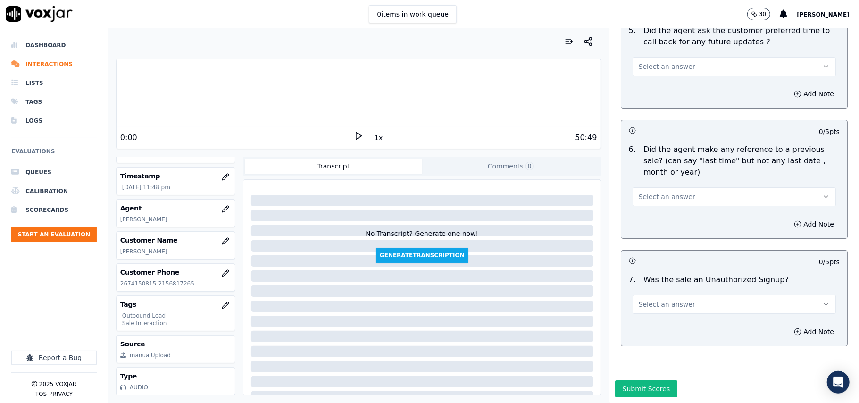
click at [710, 295] on button "Select an answer" at bounding box center [733, 304] width 203 height 19
click at [668, 312] on div "No" at bounding box center [714, 312] width 183 height 15
click at [663, 192] on span "Select an answer" at bounding box center [667, 196] width 57 height 9
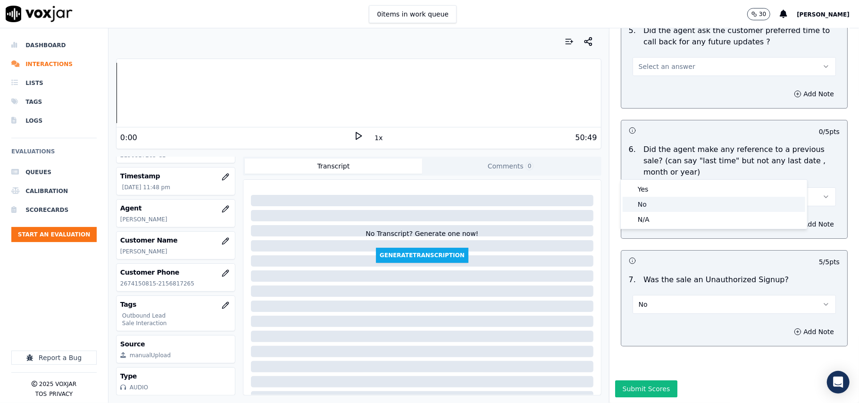
click at [646, 204] on div "No" at bounding box center [714, 204] width 183 height 15
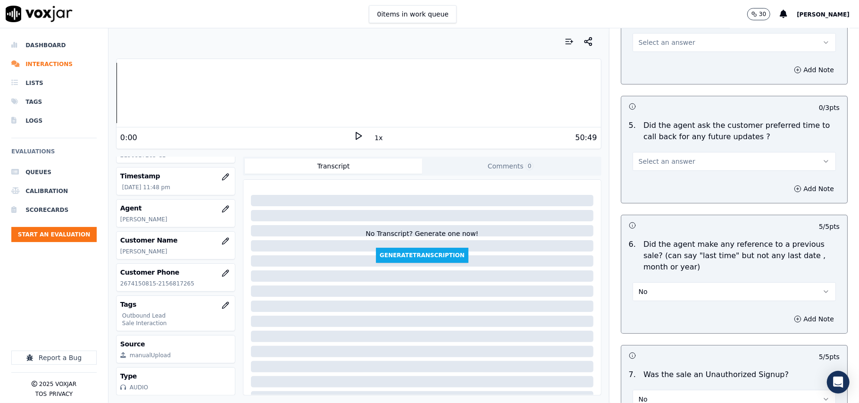
scroll to position [2227, 0]
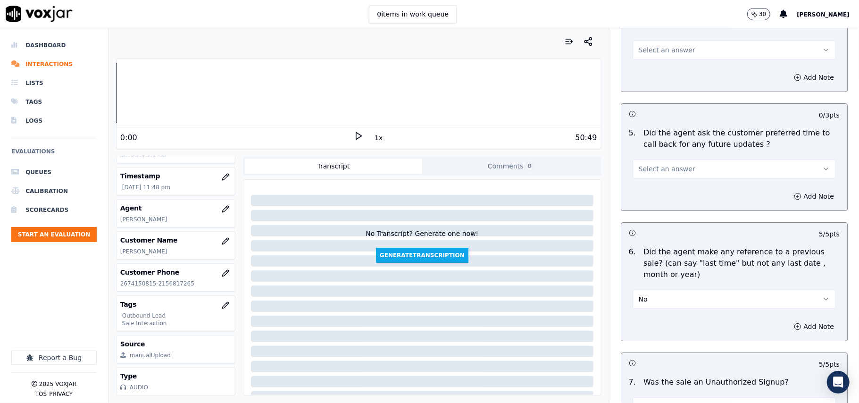
click at [686, 175] on div "5 . Did the agent ask the customer preferred time to call back for any future u…" at bounding box center [734, 153] width 226 height 58
click at [687, 171] on button "Select an answer" at bounding box center [733, 168] width 203 height 19
click at [675, 184] on div "Yes" at bounding box center [714, 184] width 183 height 15
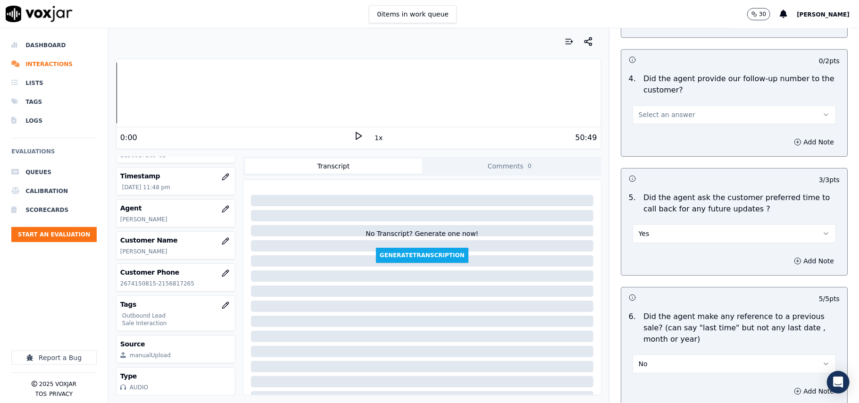
scroll to position [2101, 0]
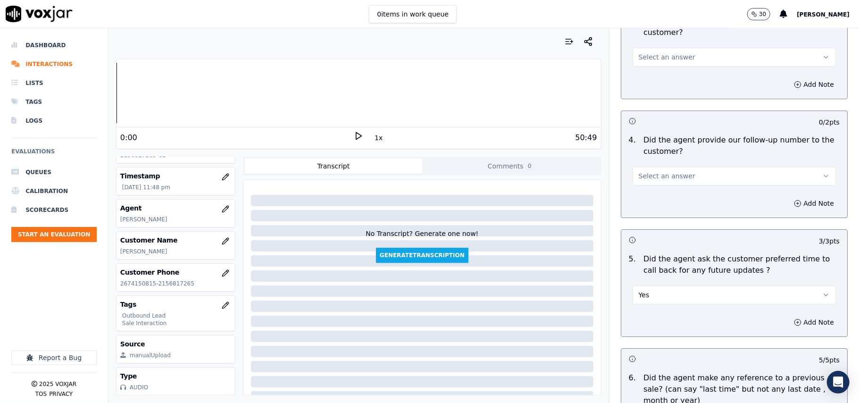
click at [686, 166] on button "Select an answer" at bounding box center [733, 175] width 203 height 19
click at [680, 203] on div "No" at bounding box center [714, 206] width 183 height 15
click at [685, 172] on button "No" at bounding box center [733, 175] width 203 height 19
click at [678, 193] on div "Yes" at bounding box center [714, 190] width 183 height 15
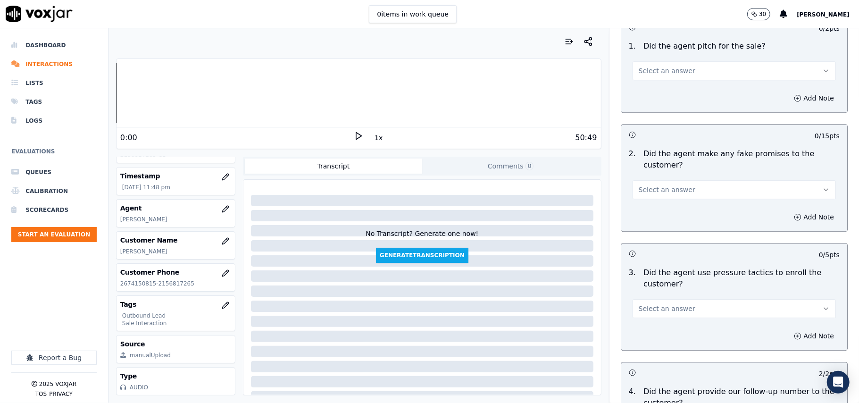
click at [674, 304] on span "Select an answer" at bounding box center [667, 308] width 57 height 9
click at [658, 320] on div "Yes" at bounding box center [714, 323] width 183 height 15
click at [694, 182] on button "Select an answer" at bounding box center [733, 189] width 203 height 19
click at [691, 199] on div "Yes" at bounding box center [714, 204] width 183 height 15
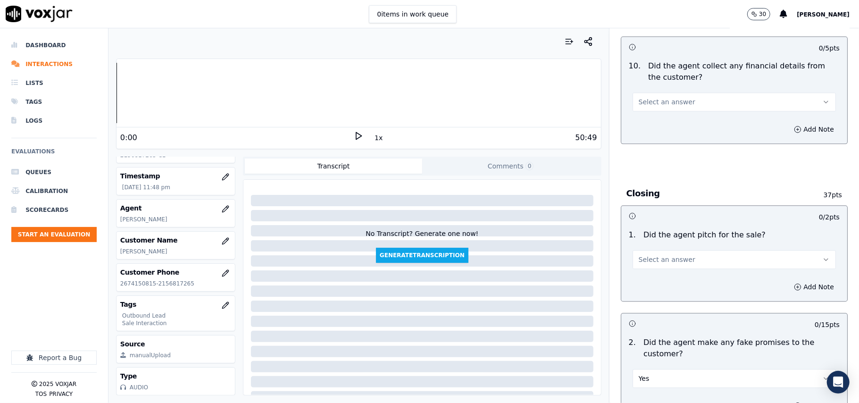
click at [685, 255] on button "Select an answer" at bounding box center [733, 259] width 203 height 19
click at [670, 291] on div "No" at bounding box center [714, 289] width 183 height 15
click at [673, 258] on button "No" at bounding box center [733, 259] width 203 height 19
click at [660, 272] on div "Yes" at bounding box center [714, 273] width 183 height 15
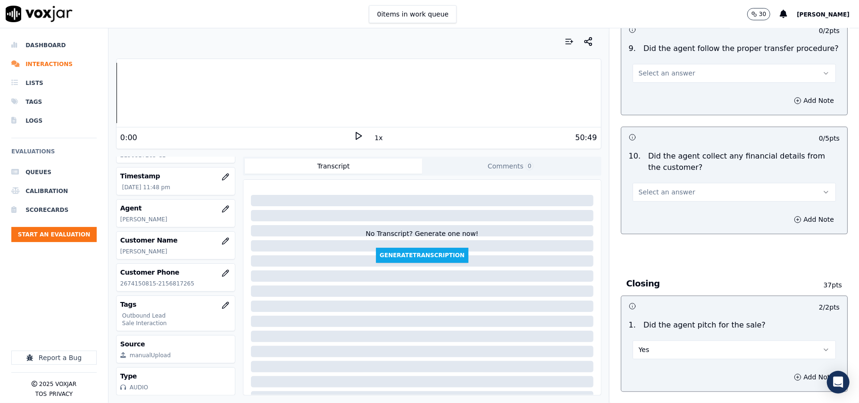
scroll to position [1472, 0]
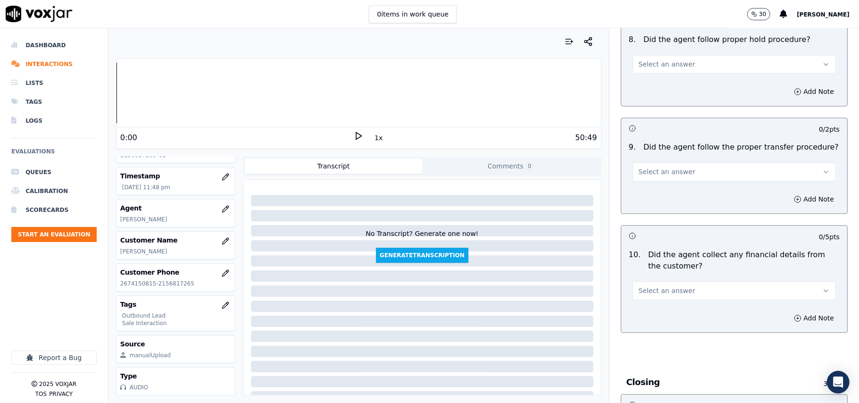
click at [677, 289] on button "Select an answer" at bounding box center [733, 290] width 203 height 19
click at [674, 323] on div "No" at bounding box center [714, 319] width 183 height 15
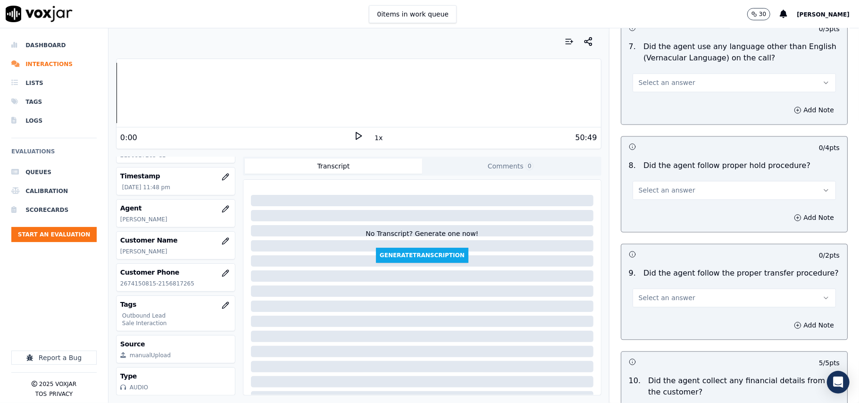
click at [685, 297] on button "Select an answer" at bounding box center [733, 297] width 203 height 19
click at [687, 325] on div "No" at bounding box center [714, 326] width 183 height 15
click at [685, 291] on button "No" at bounding box center [733, 297] width 203 height 19
click at [678, 311] on div "Yes" at bounding box center [714, 311] width 183 height 15
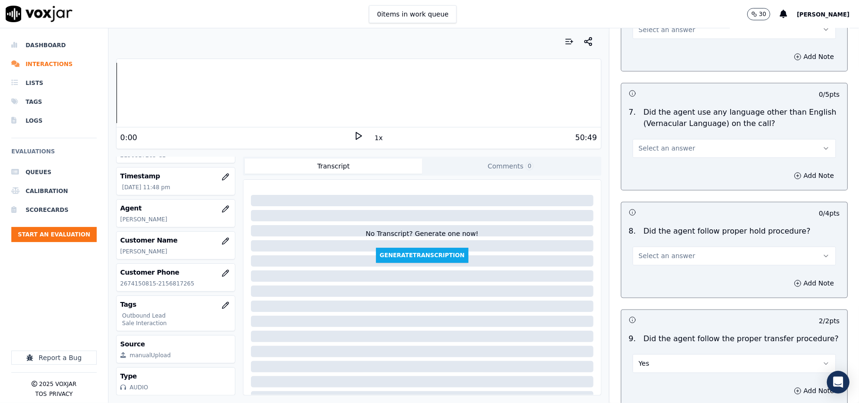
scroll to position [1221, 0]
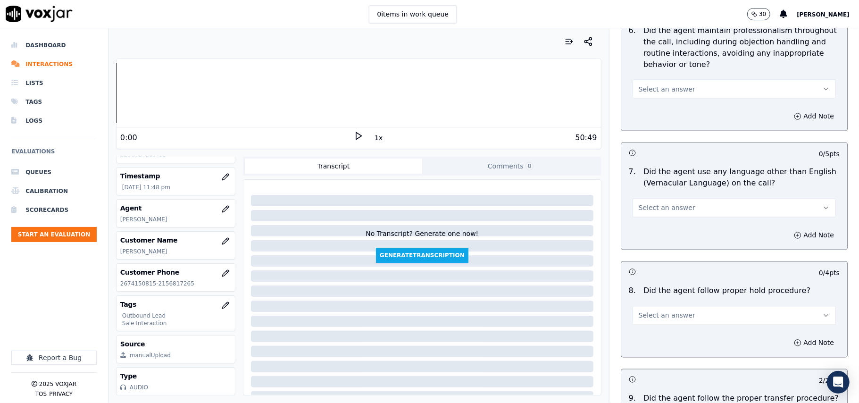
click at [652, 312] on span "Select an answer" at bounding box center [667, 315] width 57 height 9
click at [648, 334] on div "Yes" at bounding box center [714, 329] width 183 height 15
click at [657, 221] on div "Add Note" at bounding box center [734, 235] width 226 height 28
drag, startPoint x: 661, startPoint y: 203, endPoint x: 661, endPoint y: 208, distance: 5.2
click at [661, 208] on button "Select an answer" at bounding box center [733, 208] width 203 height 19
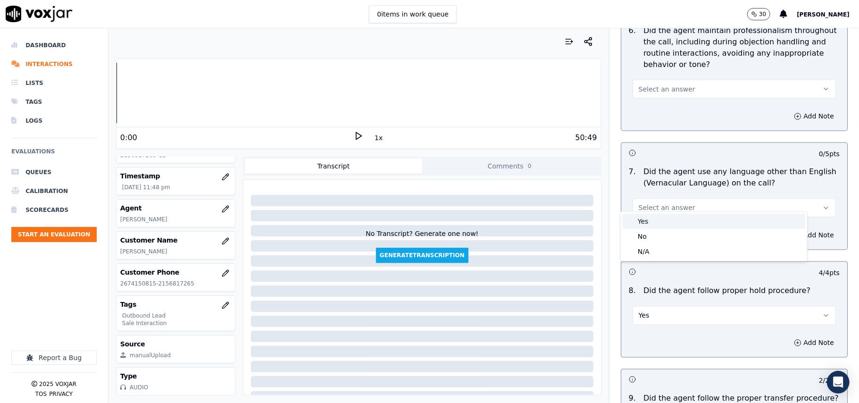
click at [663, 224] on div "Yes" at bounding box center [714, 221] width 183 height 15
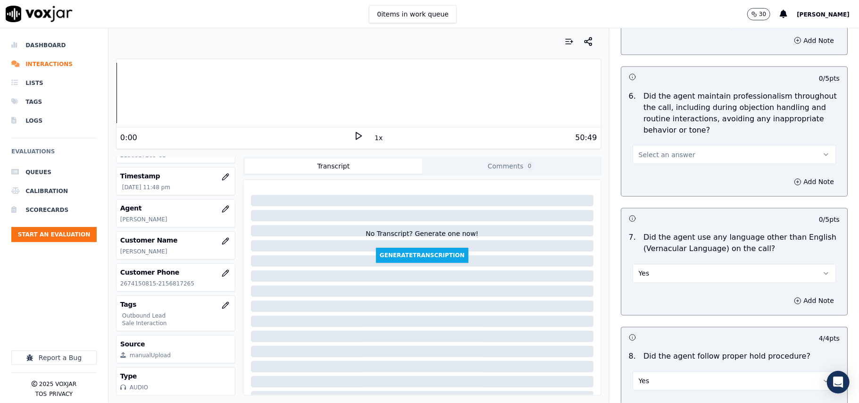
scroll to position [1095, 0]
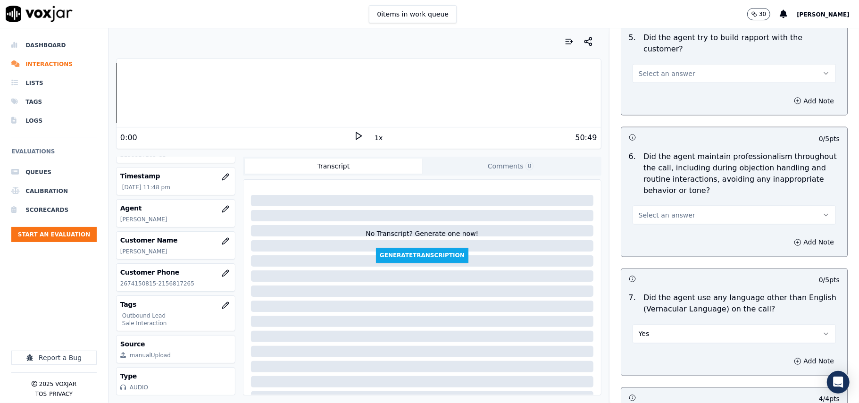
click at [697, 206] on button "Select an answer" at bounding box center [733, 215] width 203 height 19
click at [678, 236] on div "No" at bounding box center [714, 242] width 183 height 15
click at [665, 212] on button "No" at bounding box center [733, 215] width 203 height 19
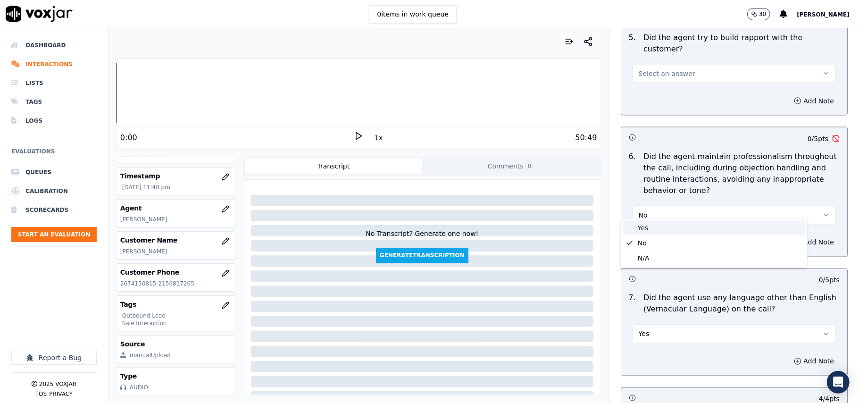
click at [665, 234] on div "Yes" at bounding box center [714, 227] width 183 height 15
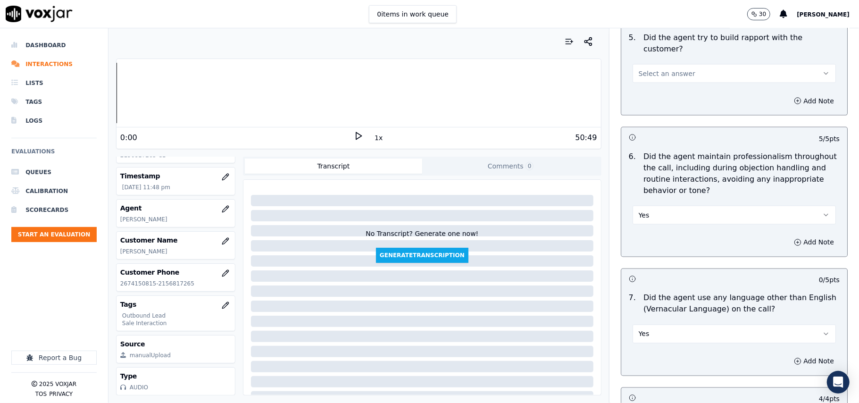
scroll to position [969, 0]
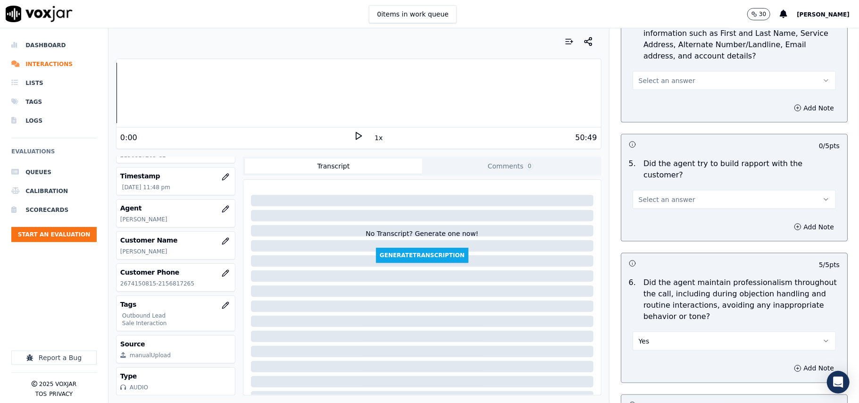
click at [634, 190] on button "Select an answer" at bounding box center [733, 199] width 203 height 19
click at [640, 212] on div "Yes" at bounding box center [714, 211] width 183 height 15
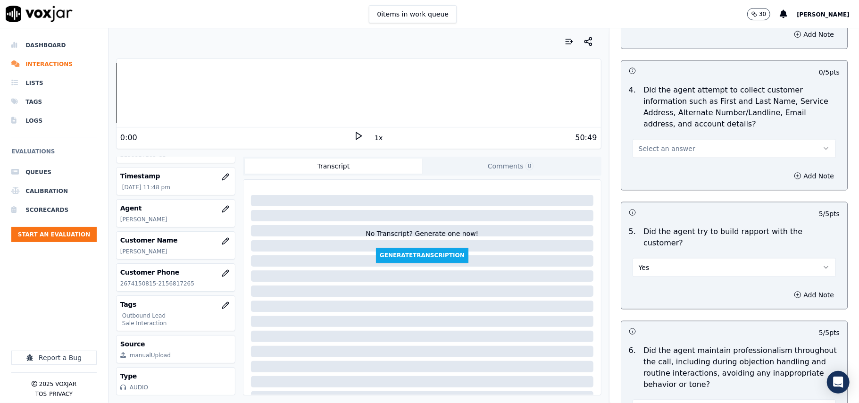
scroll to position [843, 0]
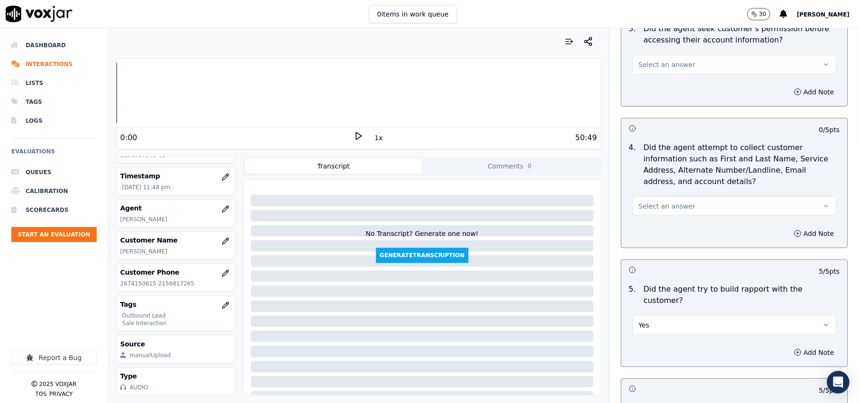
click at [673, 207] on span "Select an answer" at bounding box center [667, 205] width 57 height 9
click at [659, 261] on div "N/A" at bounding box center [714, 259] width 183 height 15
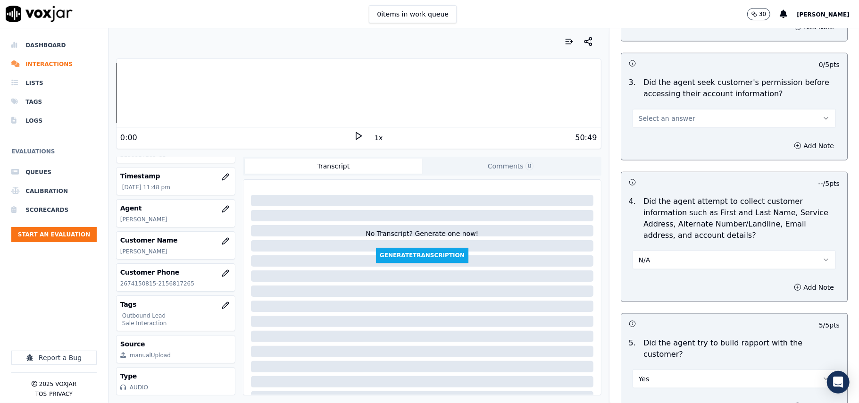
scroll to position [717, 0]
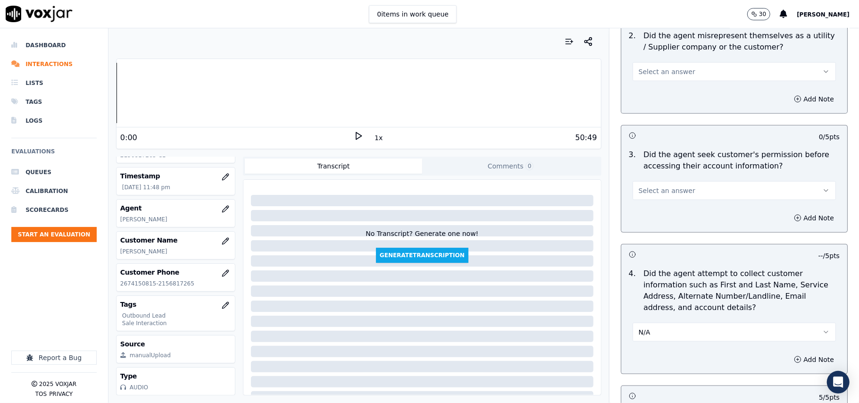
click at [673, 194] on span "Select an answer" at bounding box center [667, 190] width 57 height 9
click at [648, 212] on div "Yes" at bounding box center [714, 213] width 183 height 15
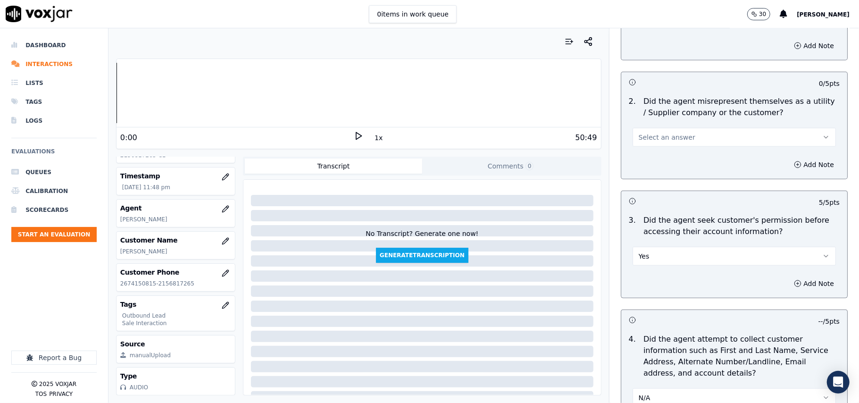
scroll to position [591, 0]
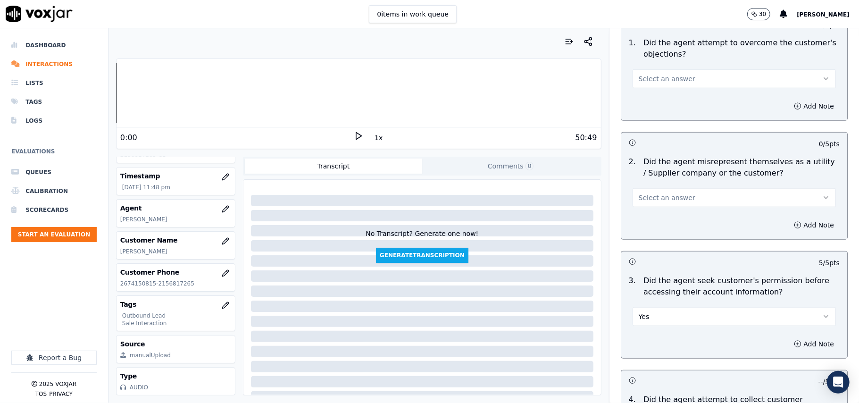
click at [679, 208] on div "2 . Did the agent misrepresent themselves as a utility / Supplier company or th…" at bounding box center [734, 181] width 226 height 58
click at [665, 197] on span "Select an answer" at bounding box center [667, 197] width 57 height 9
click at [661, 232] on div "No" at bounding box center [714, 235] width 183 height 15
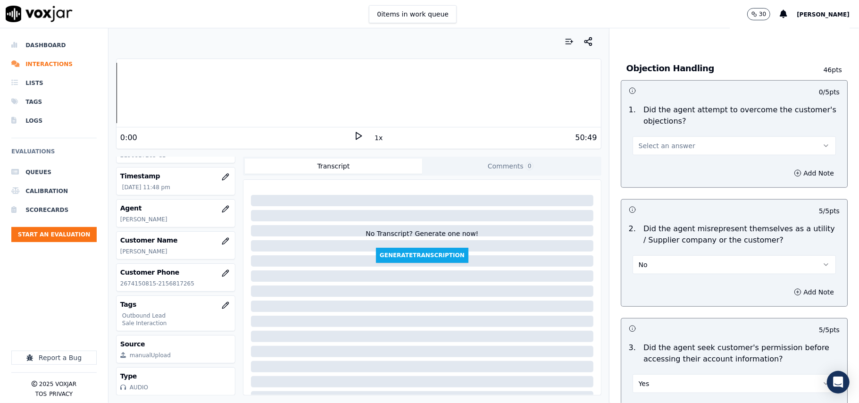
scroll to position [466, 0]
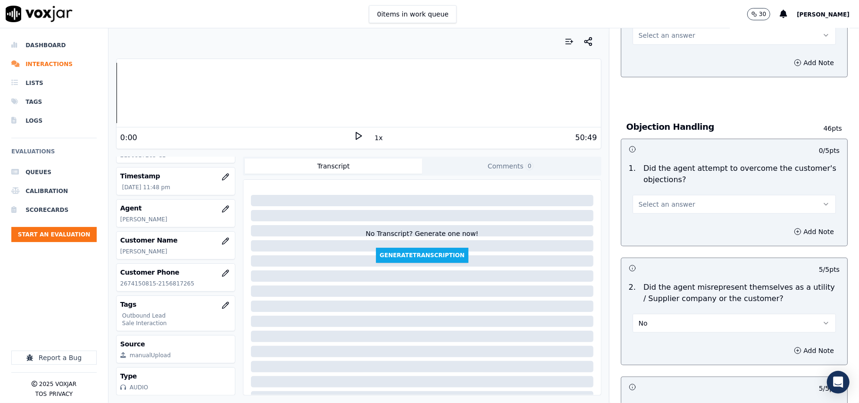
click at [683, 206] on button "Select an answer" at bounding box center [733, 204] width 203 height 19
click at [657, 232] on div "Yes" at bounding box center [714, 226] width 183 height 15
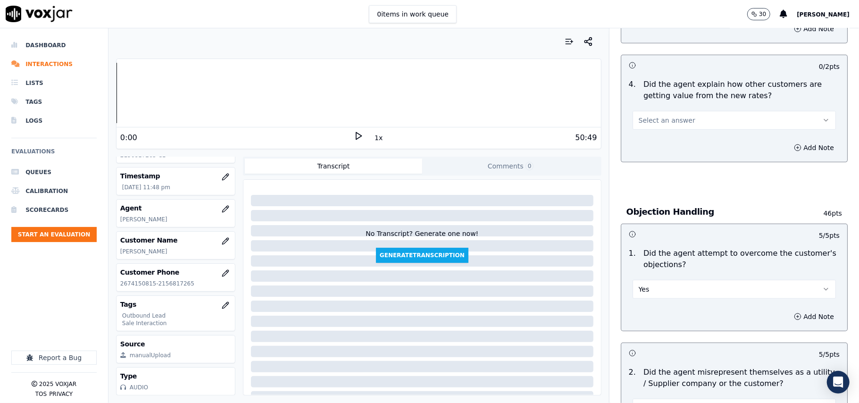
scroll to position [214, 0]
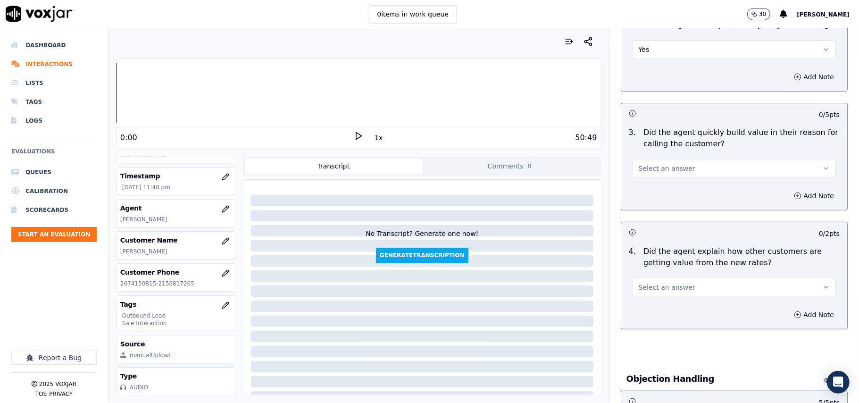
click at [659, 289] on span "Select an answer" at bounding box center [667, 287] width 57 height 9
click at [652, 317] on div "No" at bounding box center [714, 324] width 183 height 15
click at [646, 275] on div "No" at bounding box center [734, 282] width 218 height 28
click at [646, 299] on div "4 . Did the agent explain how other customers are getting value from the new ra…" at bounding box center [734, 271] width 226 height 58
click at [645, 288] on button "No" at bounding box center [733, 287] width 203 height 19
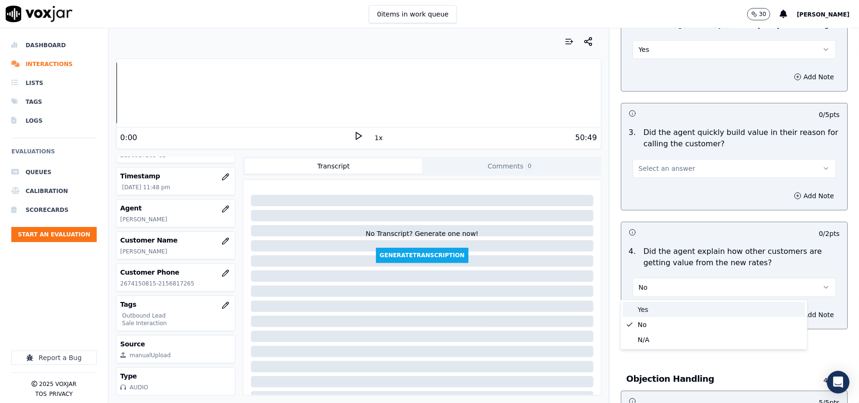
click at [642, 303] on div "Yes" at bounding box center [714, 309] width 183 height 15
drag, startPoint x: 648, startPoint y: 166, endPoint x: 649, endPoint y: 173, distance: 6.7
click at [649, 168] on span "Select an answer" at bounding box center [667, 168] width 57 height 9
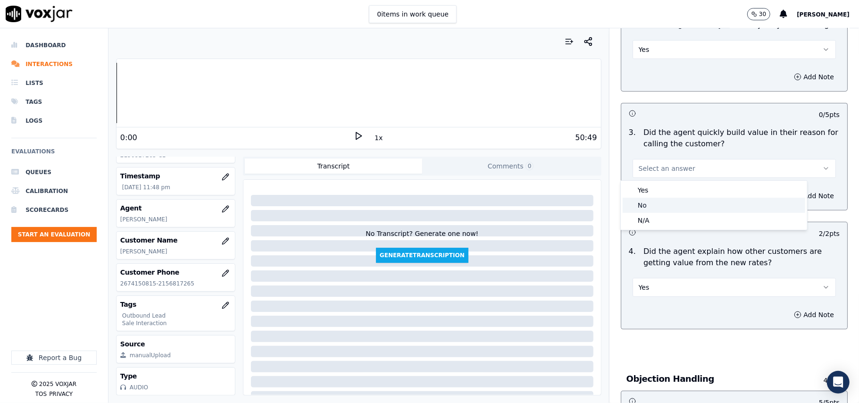
click at [651, 207] on div "No" at bounding box center [714, 205] width 183 height 15
click at [655, 166] on button "No" at bounding box center [733, 168] width 203 height 19
click at [660, 185] on div "Yes" at bounding box center [714, 190] width 183 height 15
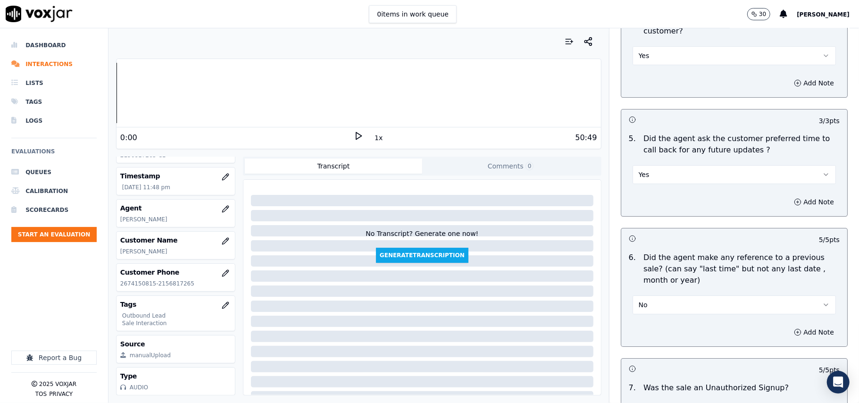
scroll to position [2353, 0]
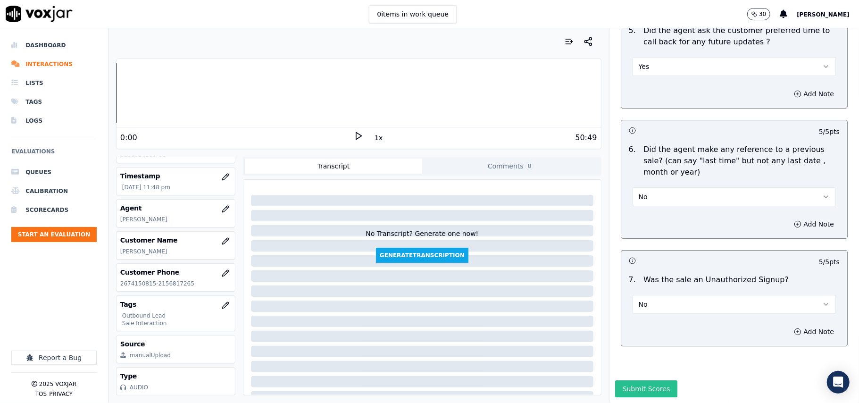
click at [615, 380] on button "Submit Scores" at bounding box center [646, 388] width 63 height 17
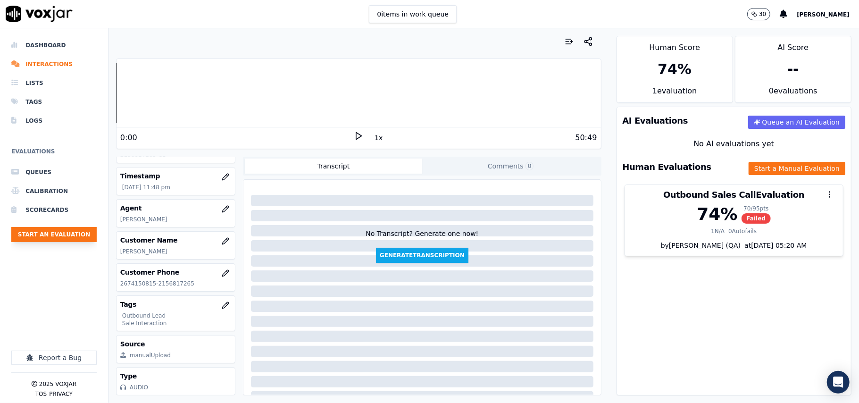
click at [51, 227] on button "Start an Evaluation" at bounding box center [53, 234] width 85 height 15
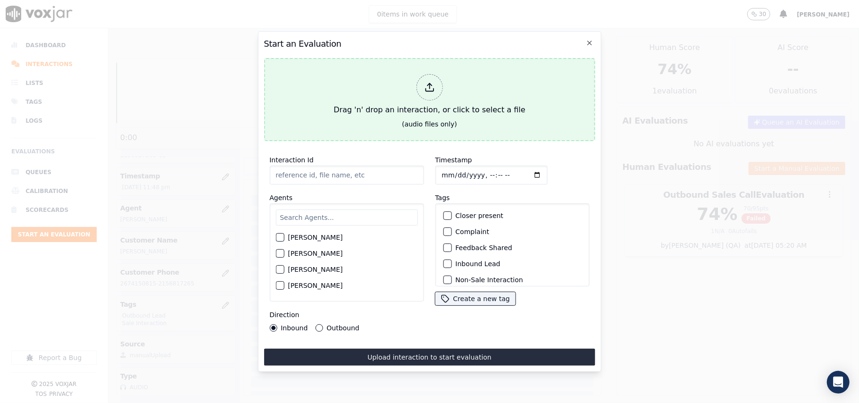
click at [462, 77] on div "Drag 'n' drop an interaction, or click to select a file" at bounding box center [429, 94] width 199 height 49
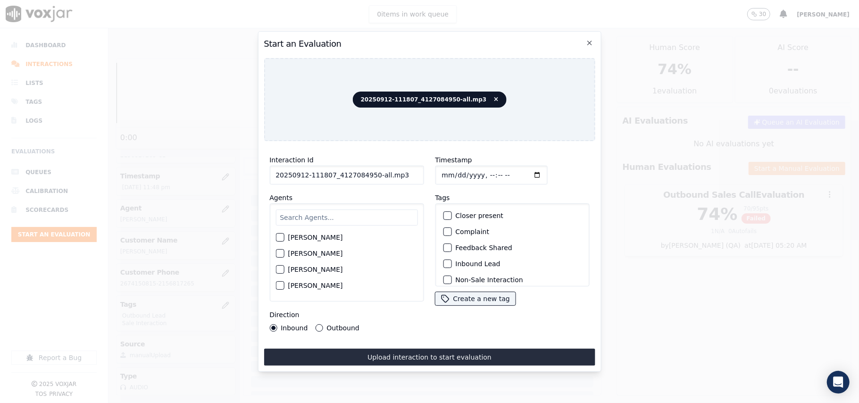
drag, startPoint x: 392, startPoint y: 178, endPoint x: 370, endPoint y: 174, distance: 23.0
click at [370, 174] on input "20250912-111807_4127084950-all.mp3" at bounding box center [346, 175] width 154 height 19
type input "20250912-111807_4127084950-C1"
click at [454, 174] on input "Timestamp" at bounding box center [491, 175] width 112 height 19
type input "[DATE]T00:08"
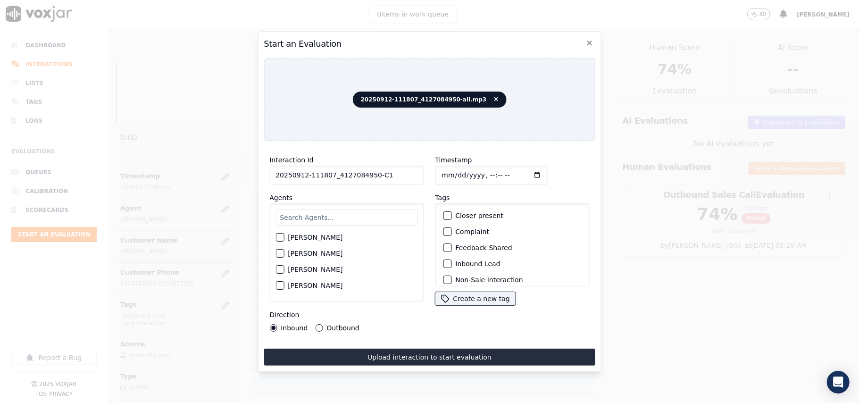
click at [337, 215] on input "text" at bounding box center [346, 217] width 142 height 16
type input "[PERSON_NAME]"
click at [295, 237] on label "[PERSON_NAME]" at bounding box center [315, 240] width 55 height 7
click at [284, 236] on button "[PERSON_NAME]" at bounding box center [279, 240] width 8 height 8
click at [463, 260] on label "Inbound Lead" at bounding box center [477, 263] width 45 height 7
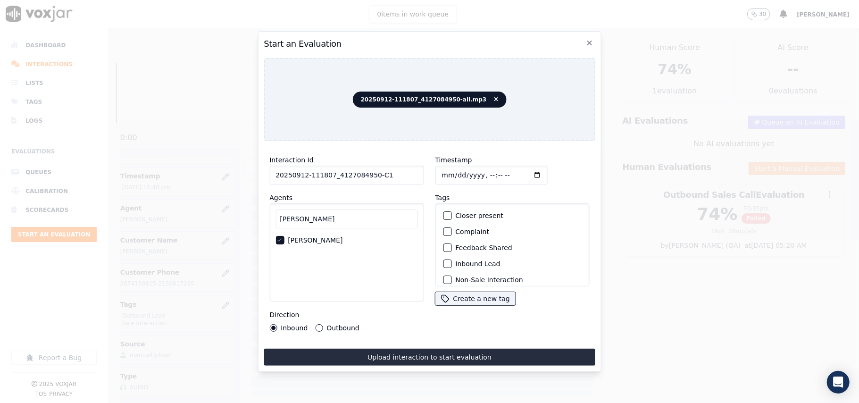
click at [451, 259] on button "Inbound Lead" at bounding box center [447, 263] width 8 height 8
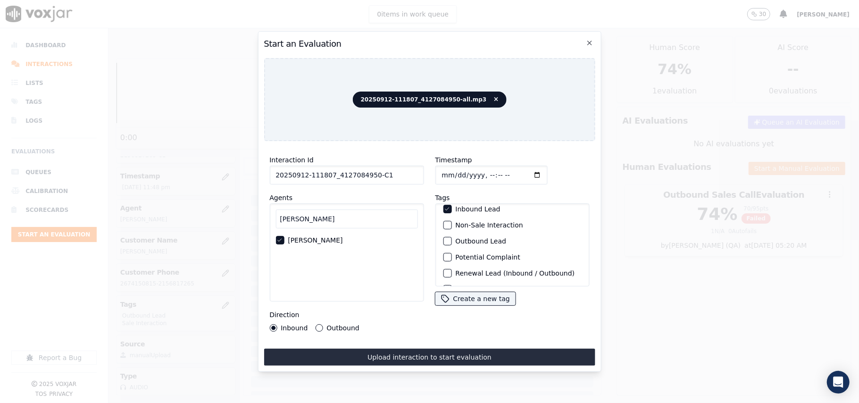
scroll to position [82, 0]
click at [461, 271] on label "Sale Interaction" at bounding box center [481, 274] width 52 height 7
click at [451, 270] on button "Sale Interaction" at bounding box center [447, 274] width 8 height 8
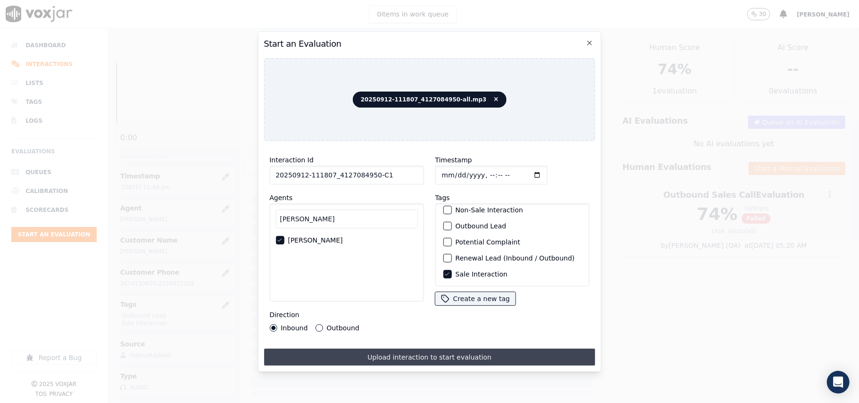
click at [406, 349] on button "Upload interaction to start evaluation" at bounding box center [429, 357] width 331 height 17
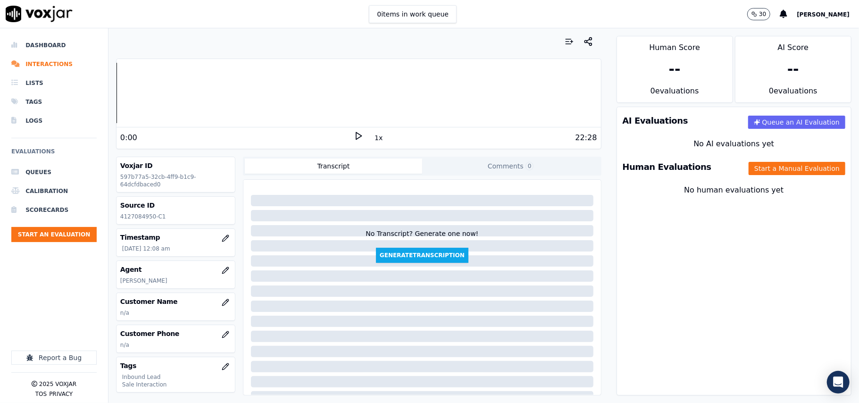
scroll to position [92, 0]
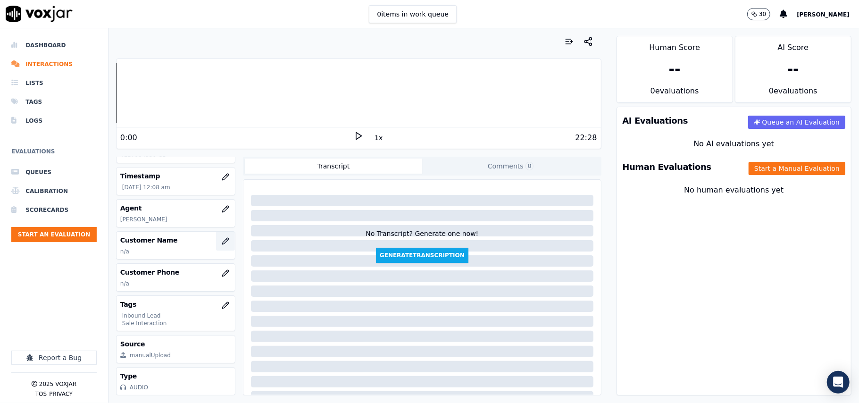
click at [222, 238] on icon "button" at bounding box center [225, 241] width 6 height 6
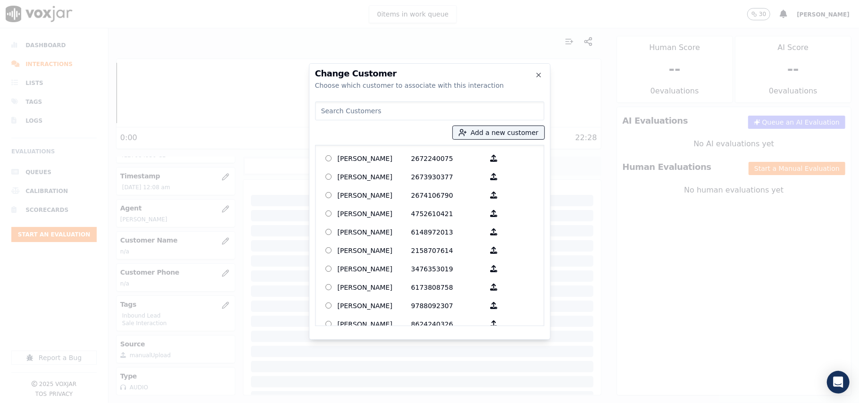
paste input "[PERSON_NAME]"
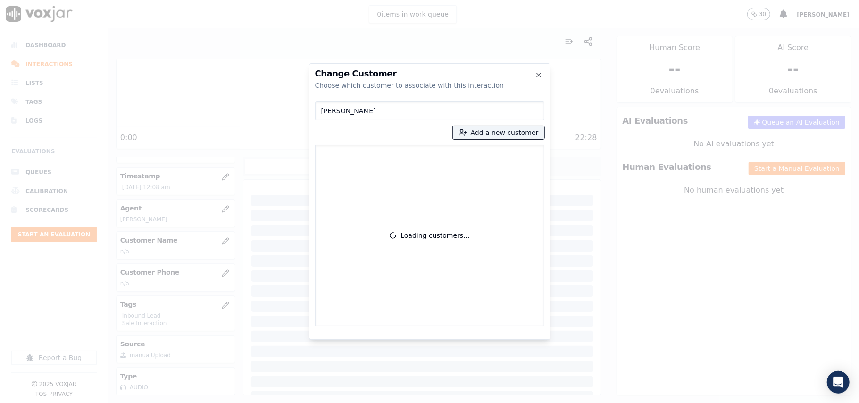
click at [321, 108] on input "[PERSON_NAME]" at bounding box center [429, 110] width 229 height 19
type input "[PERSON_NAME]"
click at [464, 134] on icon "button" at bounding box center [461, 134] width 5 height 2
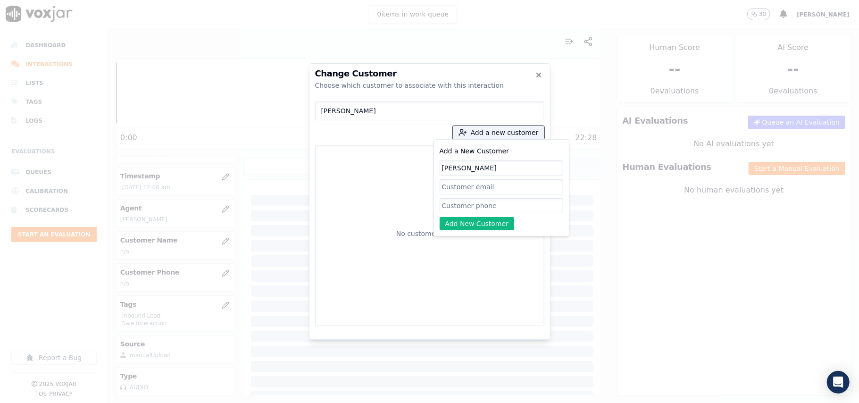
type input "[PERSON_NAME]"
click at [459, 204] on input "Add a New Customer" at bounding box center [502, 205] width 124 height 15
paste input "4127084950"
type input "4127084950"
drag, startPoint x: 455, startPoint y: 227, endPoint x: 493, endPoint y: 227, distance: 38.2
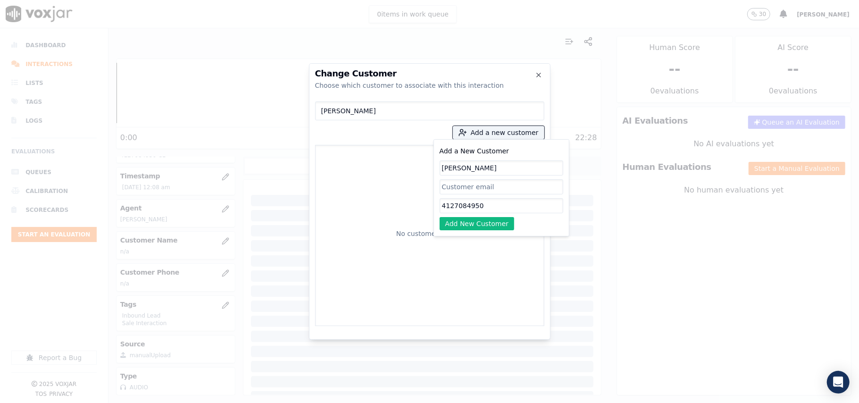
click at [455, 227] on button "Add New Customer" at bounding box center [477, 223] width 75 height 13
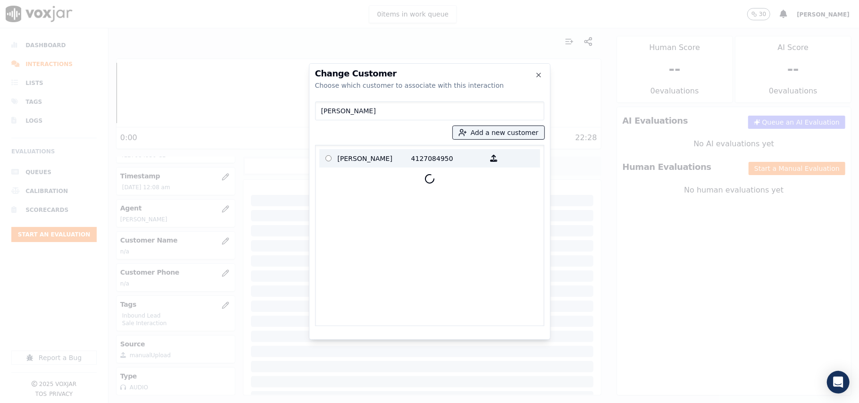
click at [355, 157] on p "[PERSON_NAME]" at bounding box center [375, 158] width 74 height 15
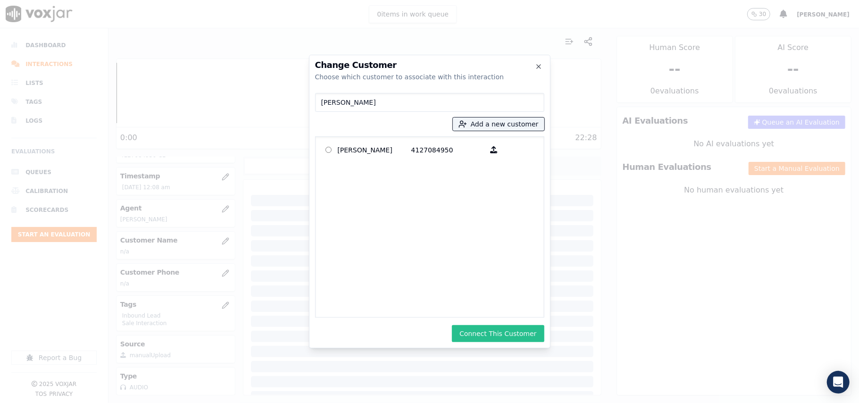
click at [508, 329] on button "Connect This Customer" at bounding box center [498, 333] width 92 height 17
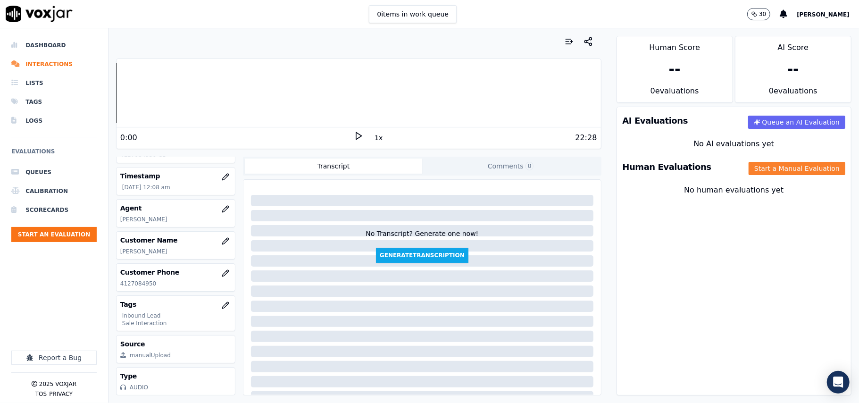
click at [770, 171] on button "Start a Manual Evaluation" at bounding box center [796, 168] width 97 height 13
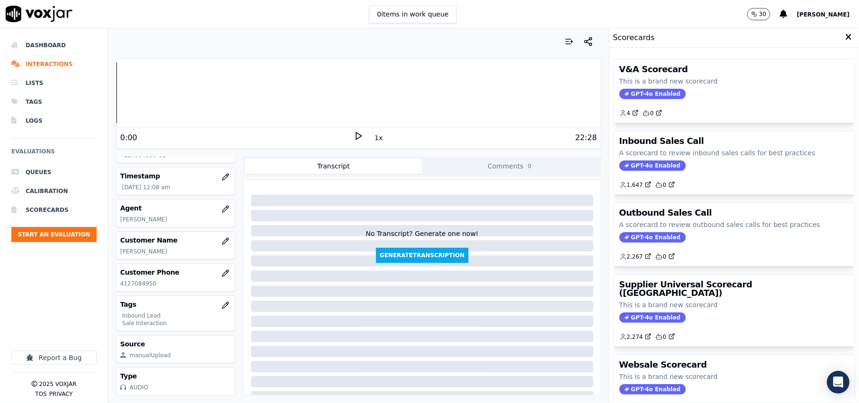
scroll to position [96, 0]
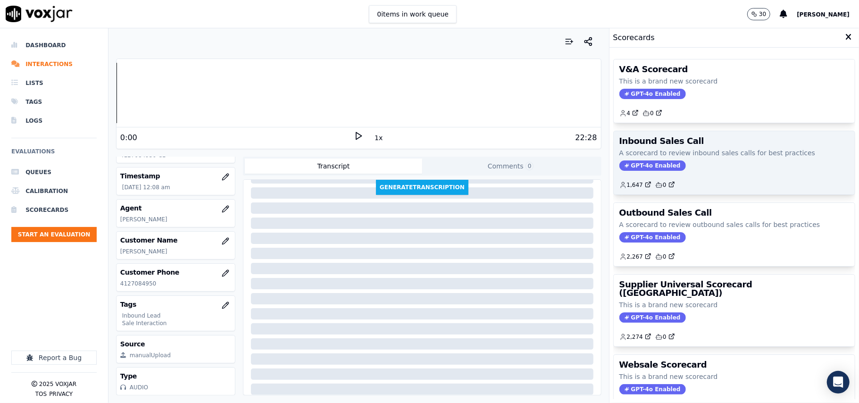
click at [629, 164] on span "GPT-4o Enabled" at bounding box center [652, 165] width 67 height 10
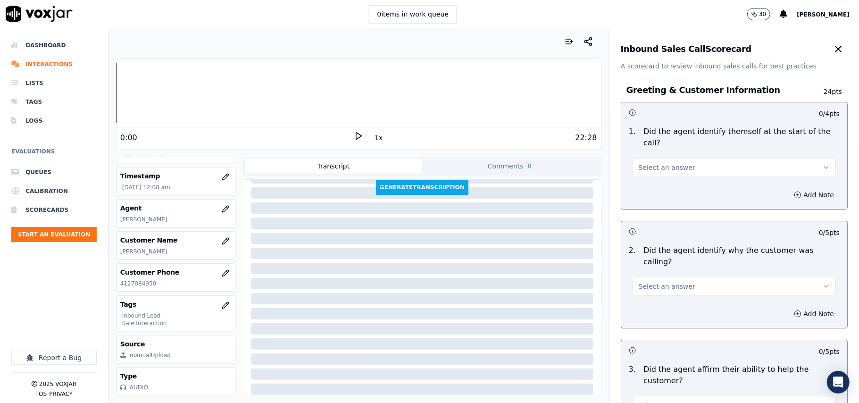
click at [665, 163] on span "Select an answer" at bounding box center [667, 167] width 57 height 9
click at [662, 177] on div "Yes" at bounding box center [714, 177] width 183 height 15
click at [675, 277] on button "Select an answer" at bounding box center [733, 286] width 203 height 19
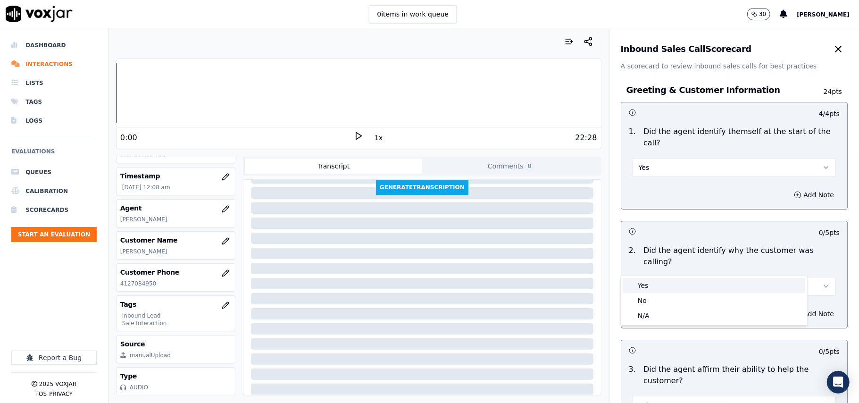
click at [675, 278] on div "Yes" at bounding box center [714, 285] width 183 height 15
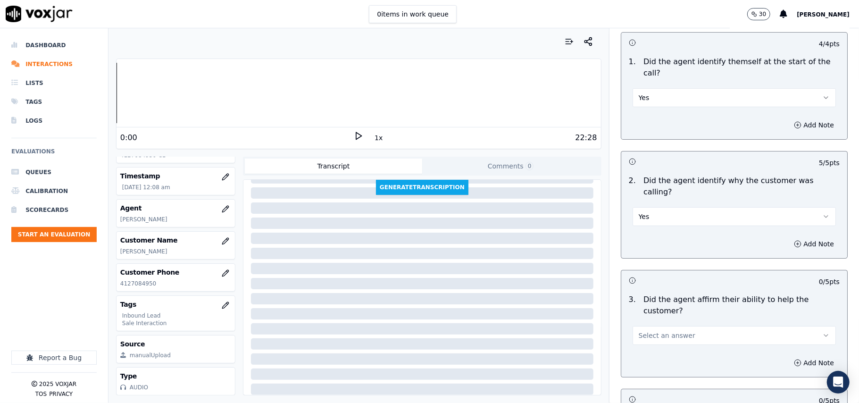
scroll to position [125, 0]
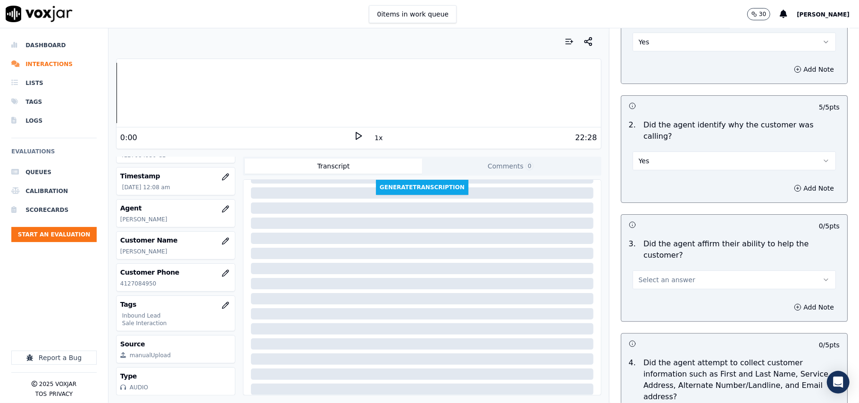
click at [650, 275] on span "Select an answer" at bounding box center [667, 279] width 57 height 9
click at [653, 268] on div "Yes" at bounding box center [714, 267] width 183 height 15
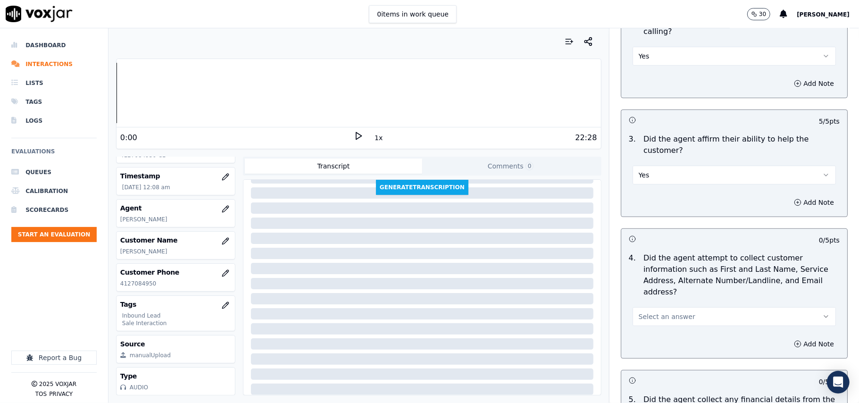
scroll to position [314, 0]
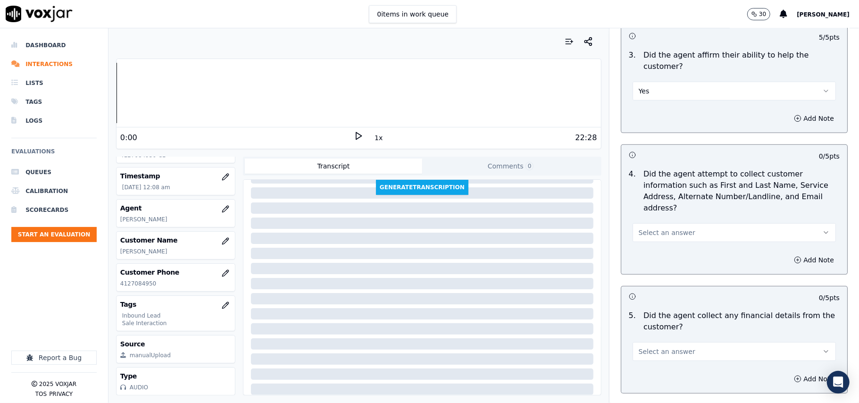
click at [687, 223] on button "Select an answer" at bounding box center [733, 232] width 203 height 19
click at [674, 202] on div "Yes" at bounding box center [714, 209] width 183 height 15
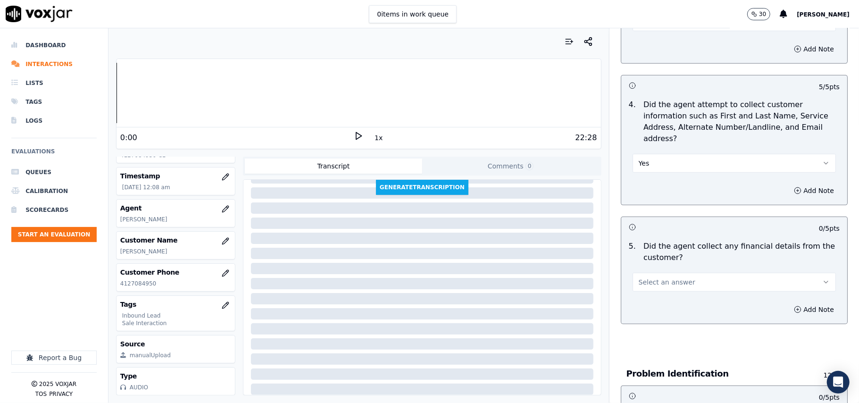
scroll to position [440, 0]
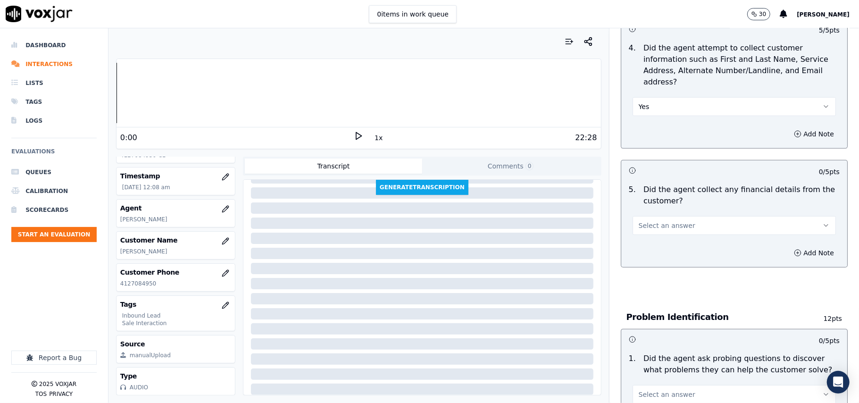
click at [684, 216] on button "Select an answer" at bounding box center [733, 225] width 203 height 19
click at [659, 222] on div "No" at bounding box center [714, 217] width 183 height 15
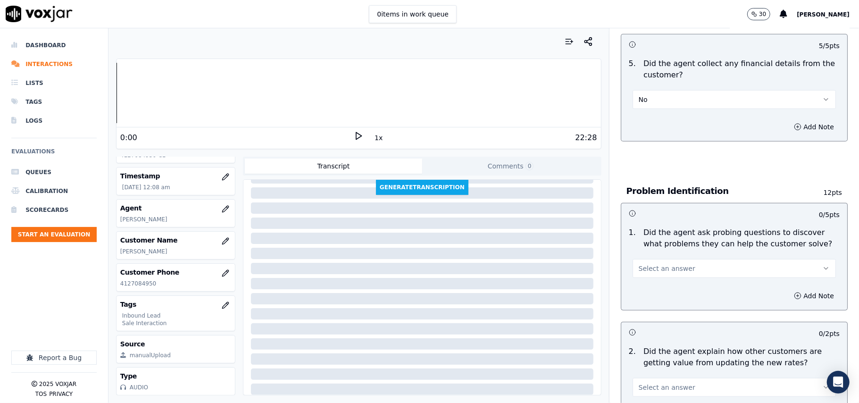
click at [670, 264] on span "Select an answer" at bounding box center [667, 268] width 57 height 9
click at [664, 248] on div "Yes" at bounding box center [714, 246] width 183 height 15
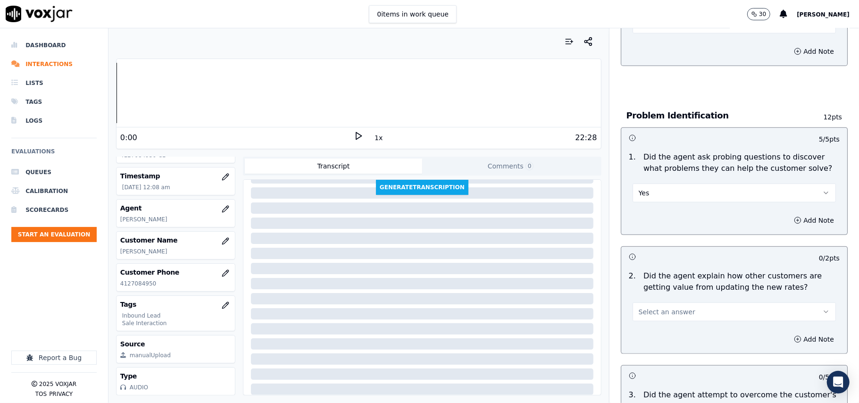
scroll to position [691, 0]
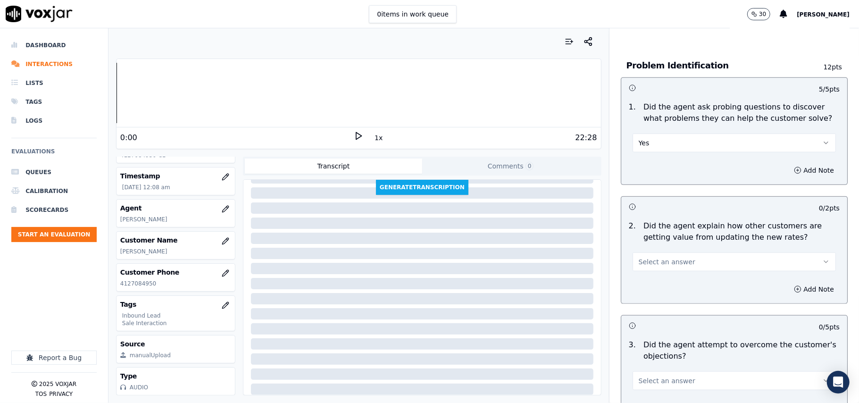
click at [692, 250] on div "Select an answer" at bounding box center [733, 260] width 203 height 21
click at [672, 252] on button "Select an answer" at bounding box center [733, 261] width 203 height 19
click at [663, 236] on div "Yes" at bounding box center [714, 239] width 183 height 15
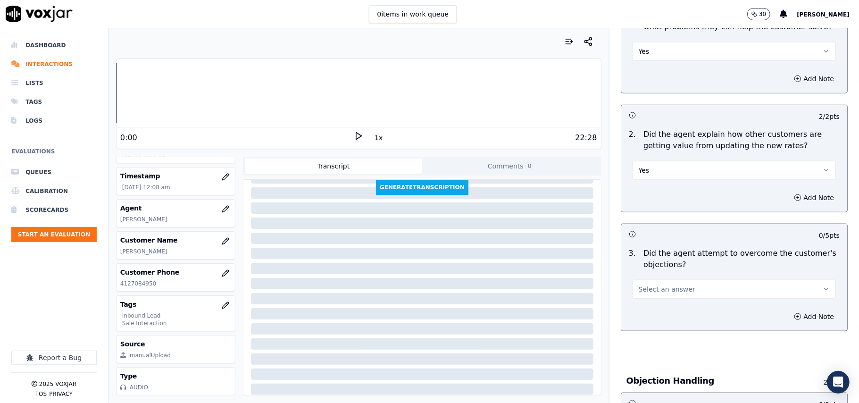
scroll to position [880, 0]
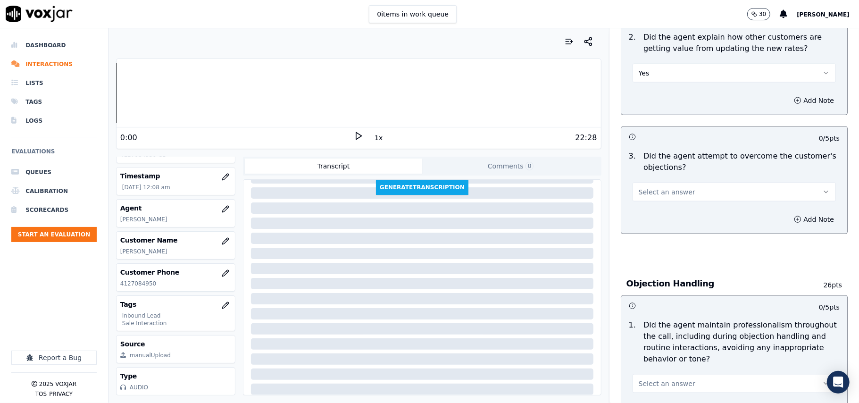
click at [697, 183] on button "Select an answer" at bounding box center [733, 192] width 203 height 19
click at [692, 162] on div "Yes No N/A" at bounding box center [714, 185] width 186 height 49
click at [730, 173] on div "Yes" at bounding box center [714, 170] width 183 height 15
click at [688, 374] on button "Select an answer" at bounding box center [733, 383] width 203 height 19
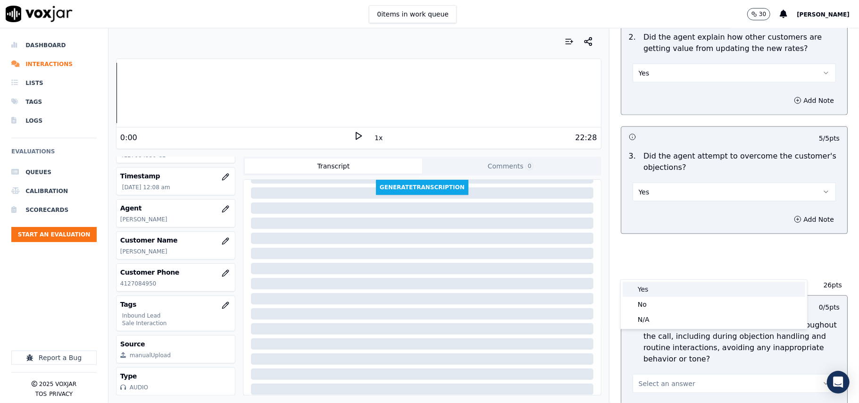
click at [678, 285] on div "Yes" at bounding box center [714, 289] width 183 height 15
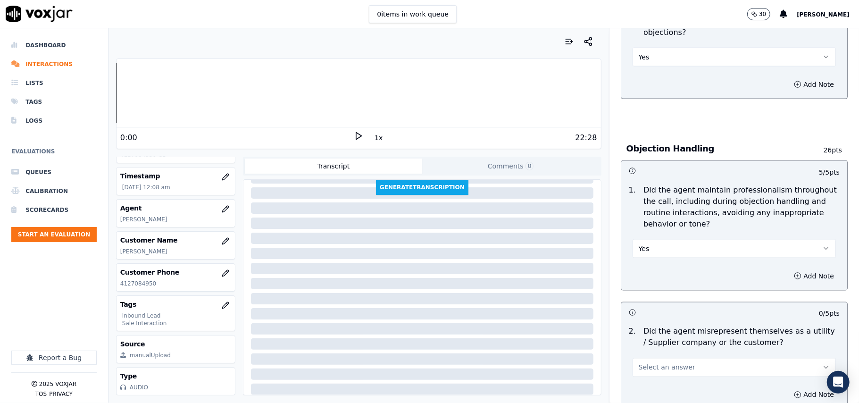
scroll to position [1069, 0]
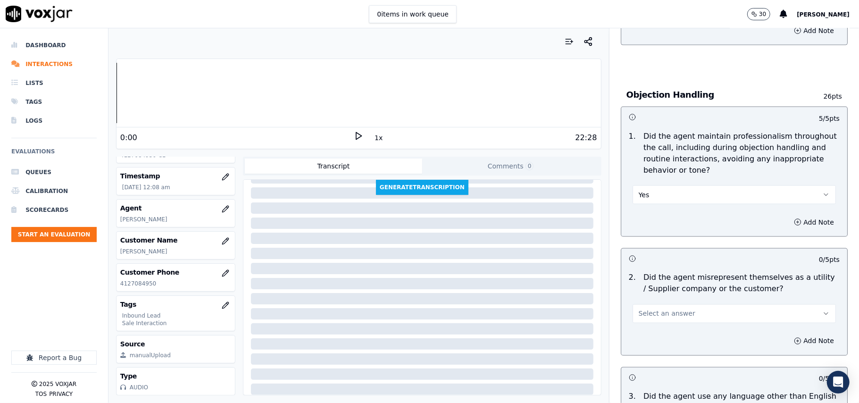
click at [670, 309] on span "Select an answer" at bounding box center [667, 313] width 57 height 9
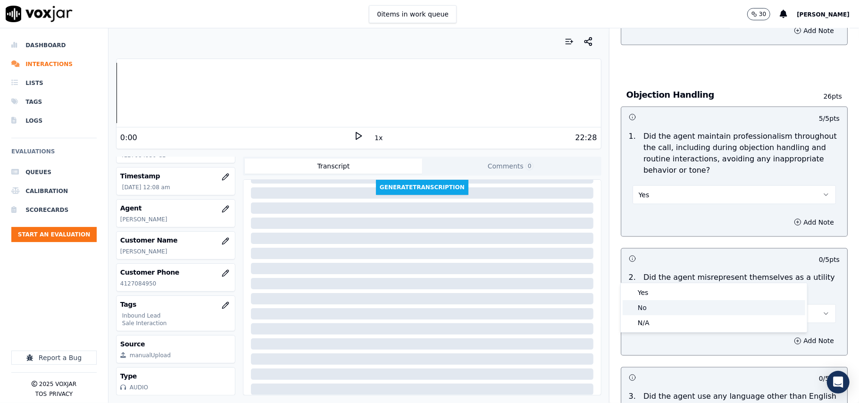
click at [658, 308] on div "No" at bounding box center [714, 307] width 183 height 15
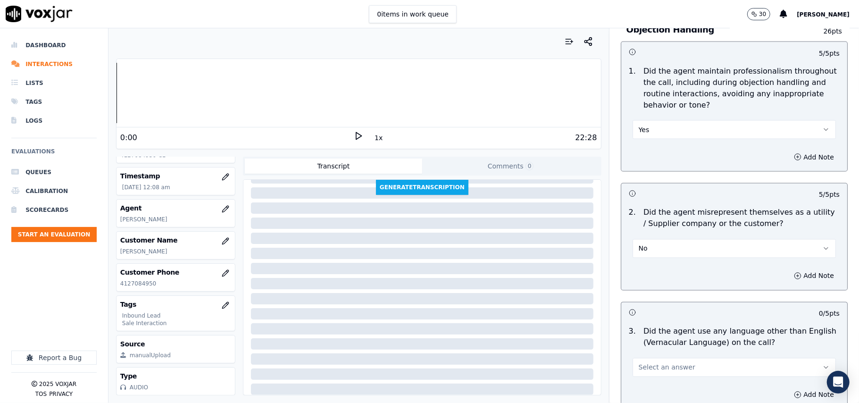
scroll to position [1195, 0]
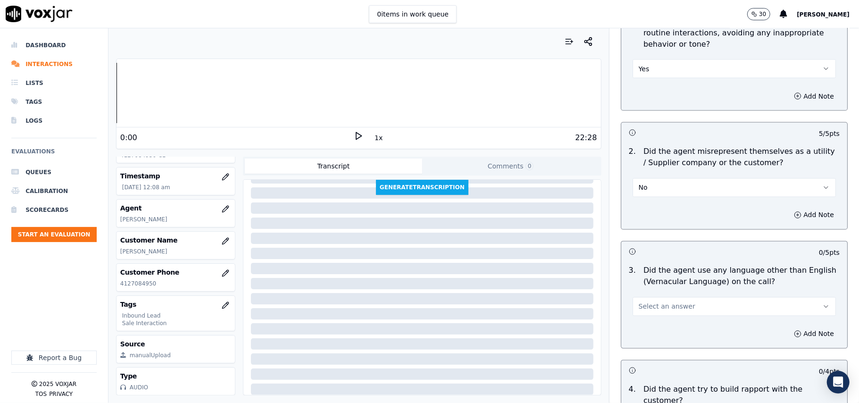
click at [645, 302] on span "Select an answer" at bounding box center [667, 306] width 57 height 9
click at [648, 290] on div "Yes" at bounding box center [714, 285] width 183 height 15
click at [648, 297] on button "Yes" at bounding box center [733, 306] width 203 height 19
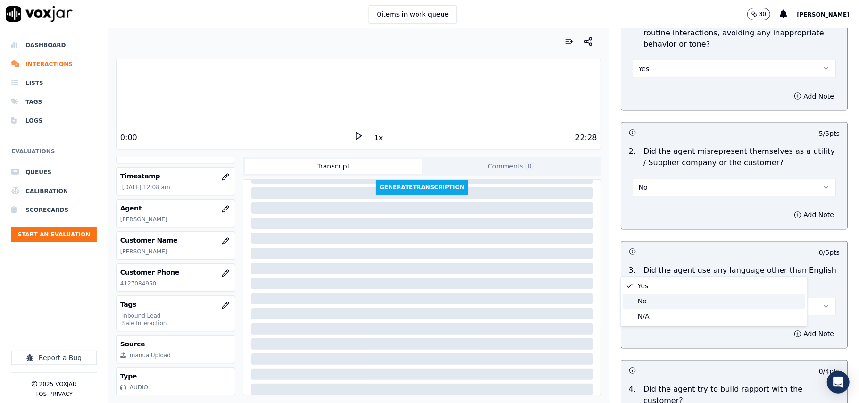
click at [648, 300] on div "No" at bounding box center [714, 300] width 183 height 15
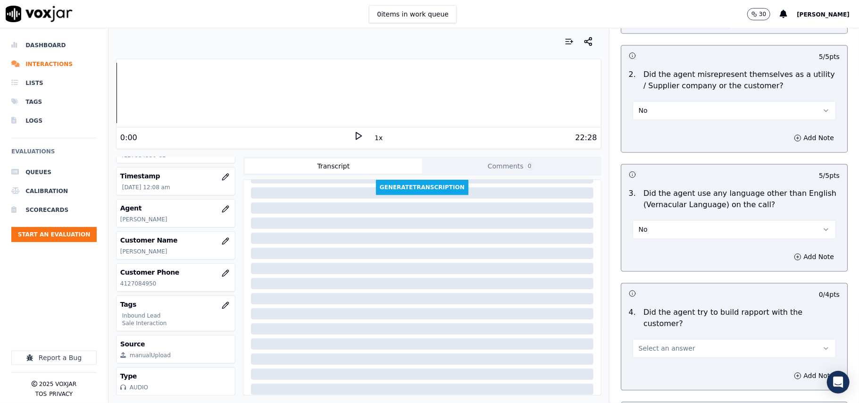
scroll to position [1383, 0]
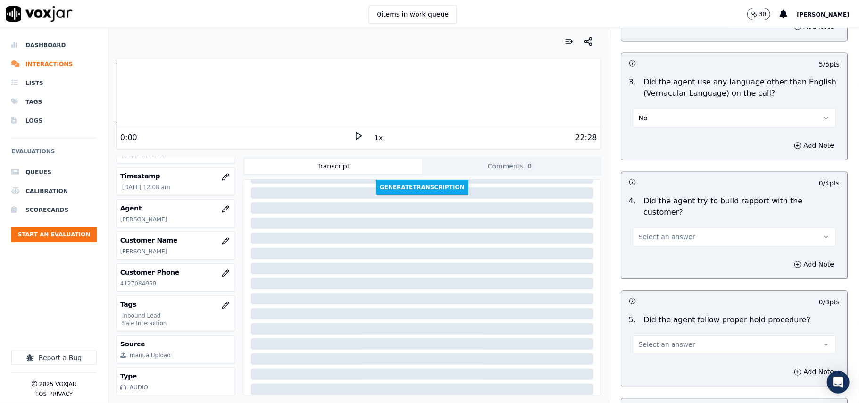
click at [670, 218] on div "Select an answer" at bounding box center [734, 232] width 218 height 28
click at [671, 232] on span "Select an answer" at bounding box center [667, 236] width 57 height 9
click at [656, 207] on div "Yes" at bounding box center [714, 205] width 183 height 15
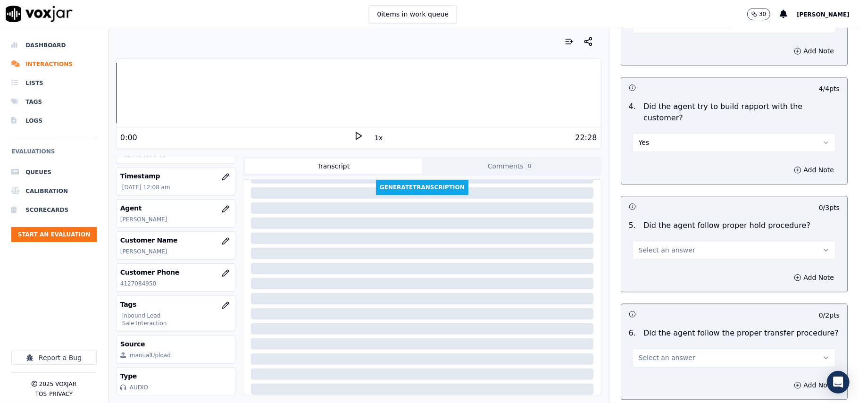
scroll to position [1572, 0]
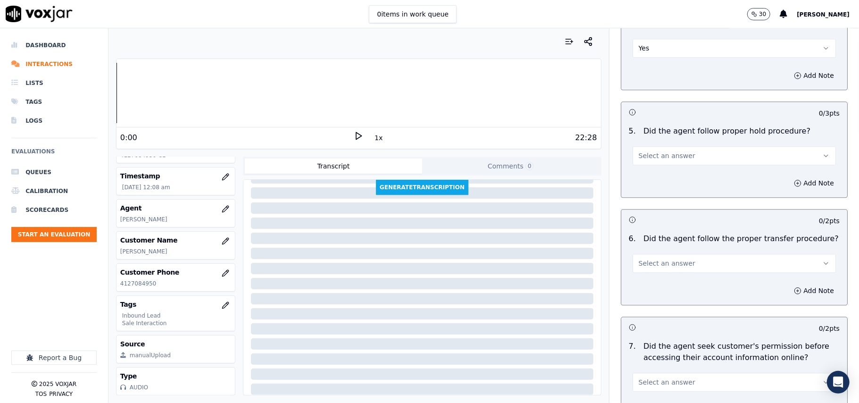
click at [689, 146] on button "Select an answer" at bounding box center [733, 155] width 203 height 19
click at [686, 119] on div "Yes" at bounding box center [714, 123] width 183 height 15
click at [708, 244] on div "Select an answer" at bounding box center [734, 258] width 218 height 28
click at [684, 254] on button "Select an answer" at bounding box center [733, 263] width 203 height 19
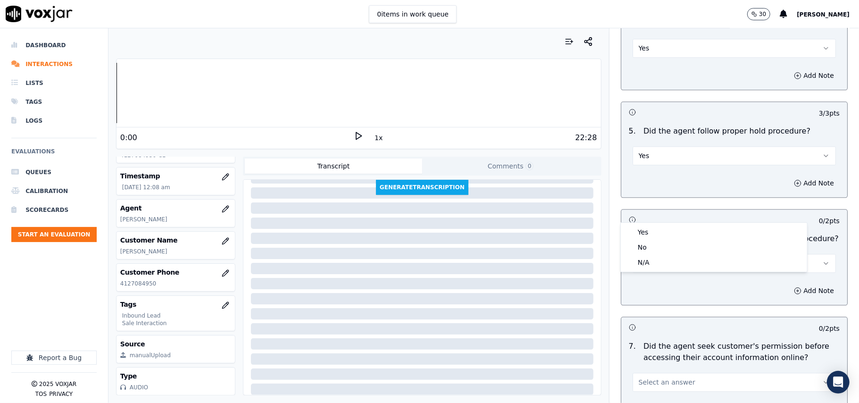
click at [682, 254] on button "Select an answer" at bounding box center [733, 263] width 203 height 19
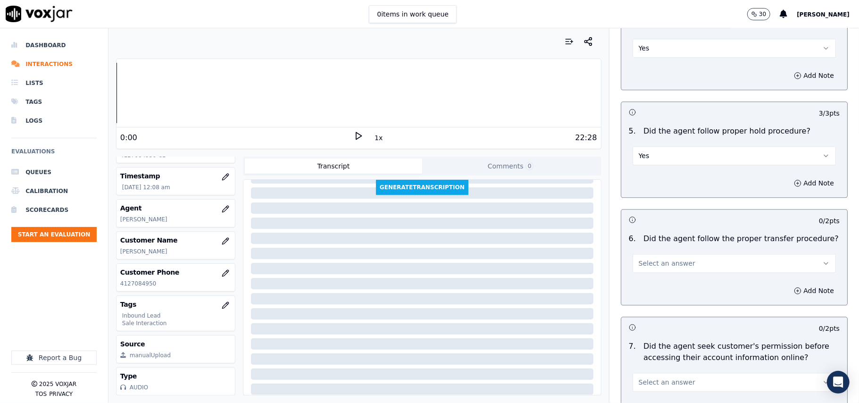
click at [682, 254] on button "Select an answer" at bounding box center [733, 263] width 203 height 19
click at [648, 225] on div "Yes" at bounding box center [714, 231] width 183 height 15
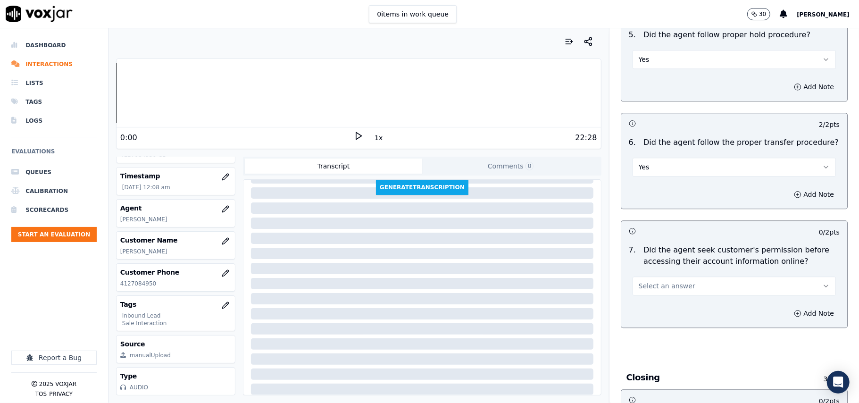
scroll to position [1761, 0]
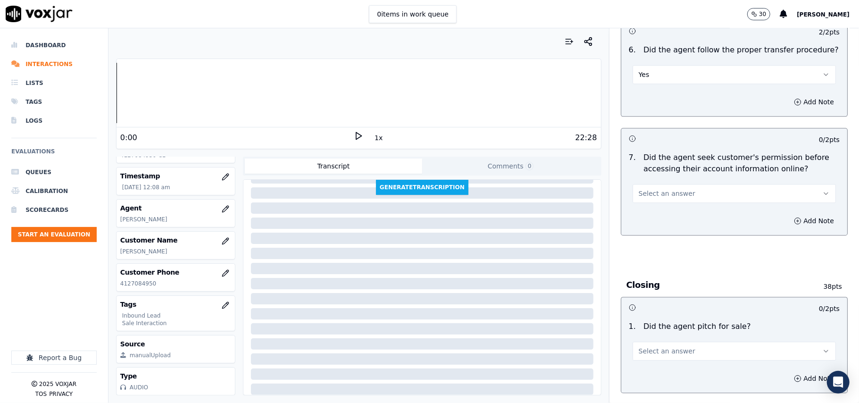
click at [674, 184] on button "Select an answer" at bounding box center [733, 193] width 203 height 19
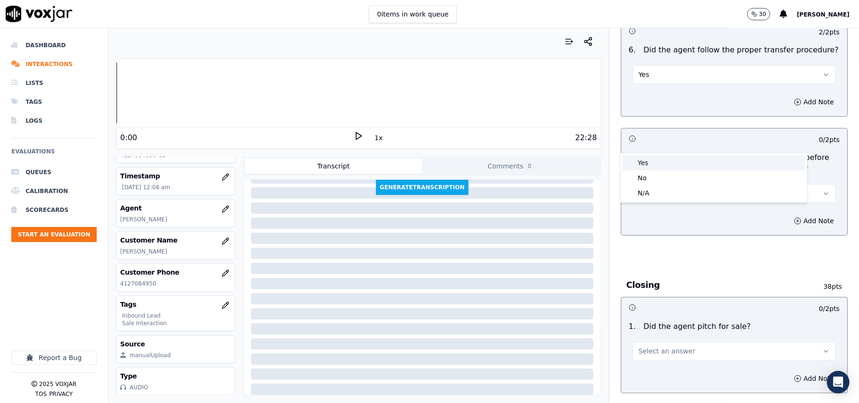
click at [665, 161] on div "Yes" at bounding box center [714, 162] width 183 height 15
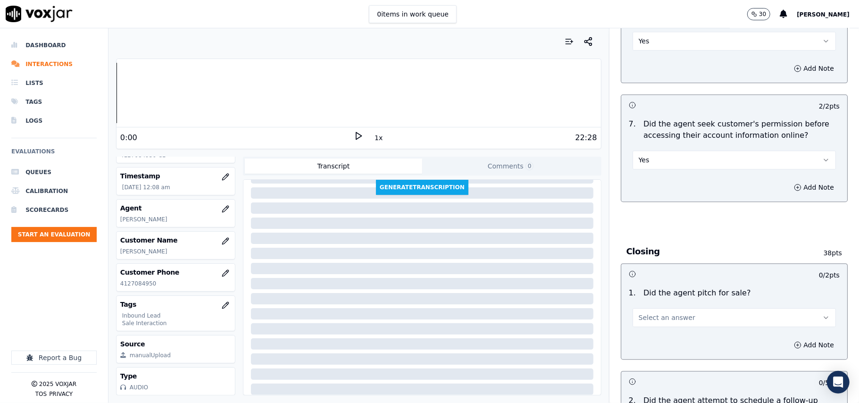
scroll to position [1887, 0]
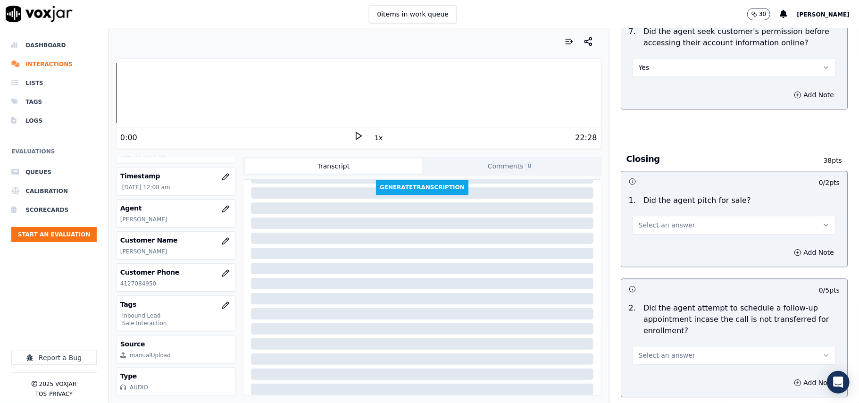
click at [658, 220] on span "Select an answer" at bounding box center [667, 224] width 57 height 9
click at [642, 197] on div "Yes" at bounding box center [714, 194] width 183 height 15
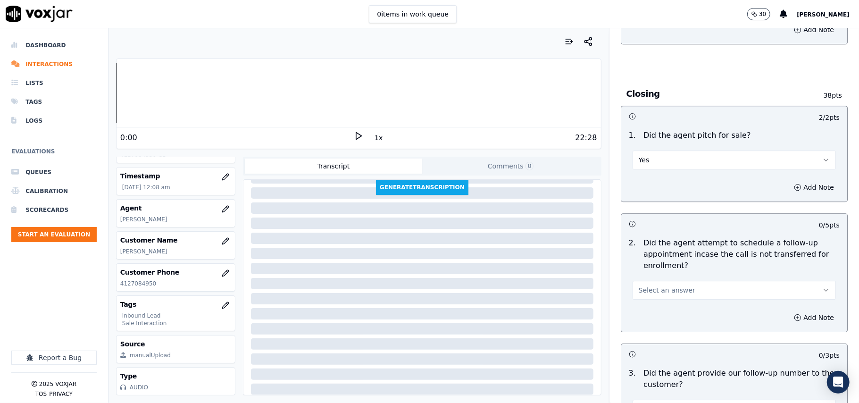
scroll to position [2012, 0]
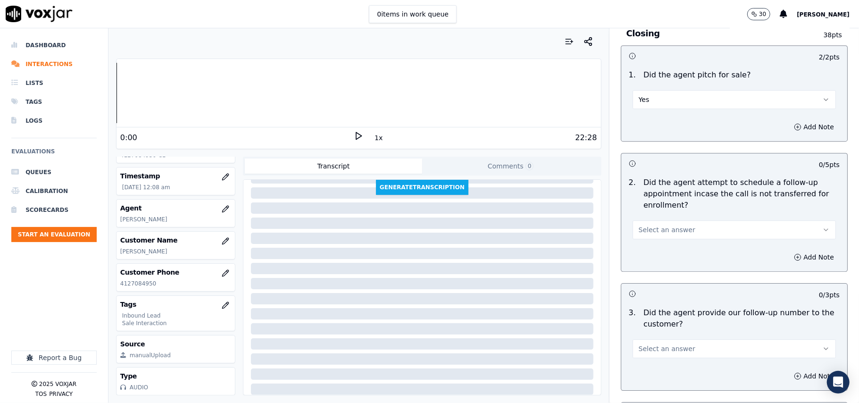
click at [658, 225] on span "Select an answer" at bounding box center [667, 229] width 57 height 9
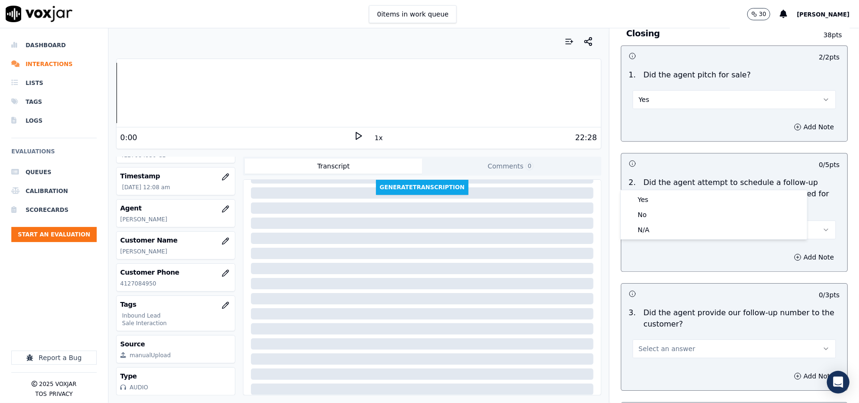
click at [655, 220] on button "Select an answer" at bounding box center [733, 229] width 203 height 19
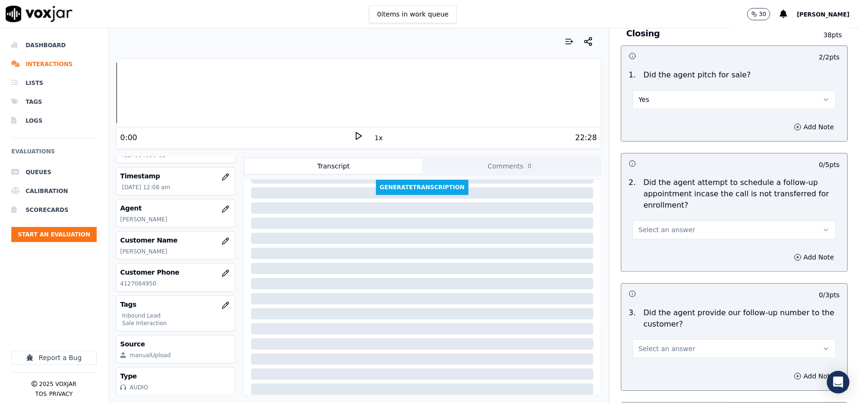
click at [653, 220] on button "Select an answer" at bounding box center [733, 229] width 203 height 19
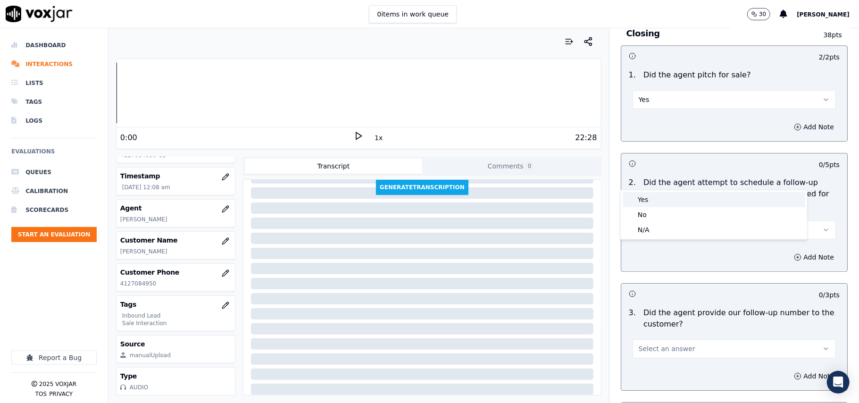
click at [642, 192] on div "Yes" at bounding box center [714, 199] width 183 height 15
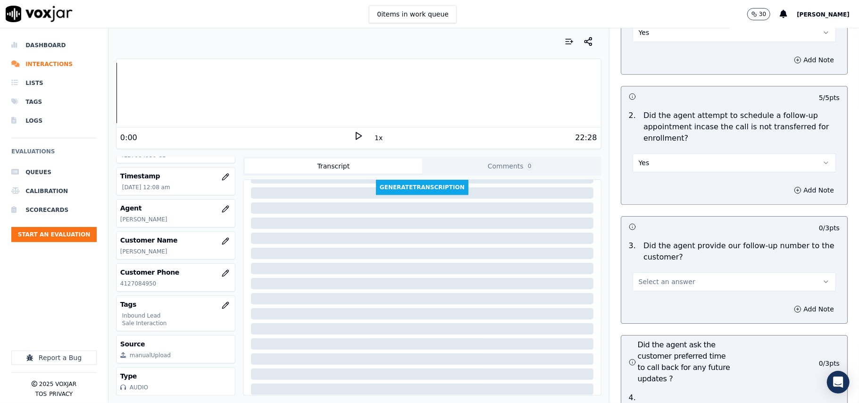
scroll to position [2138, 0]
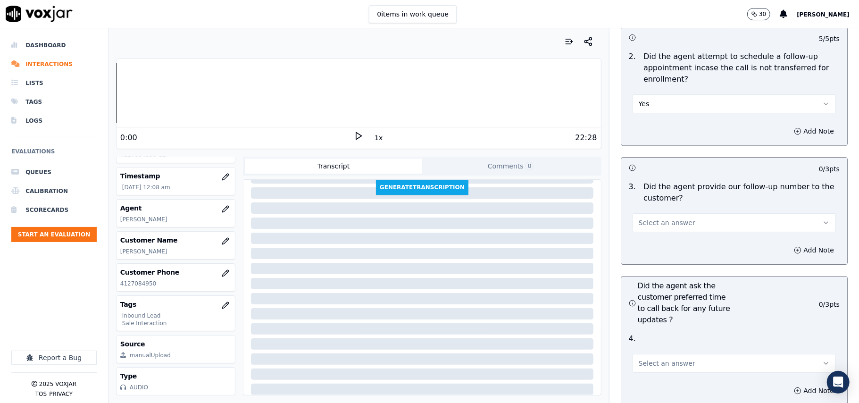
click at [665, 218] on span "Select an answer" at bounding box center [667, 222] width 57 height 9
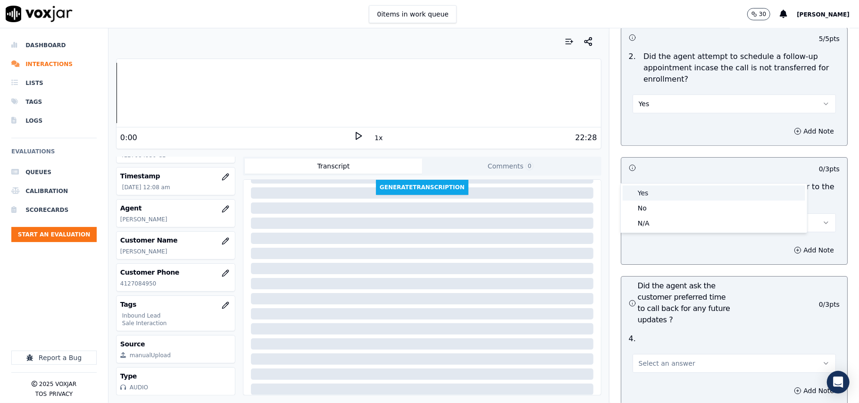
click at [660, 191] on div "Yes" at bounding box center [714, 192] width 183 height 15
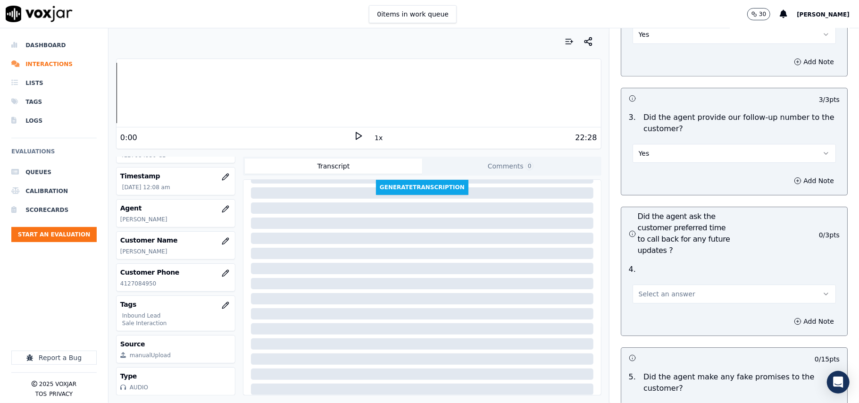
scroll to position [2264, 0]
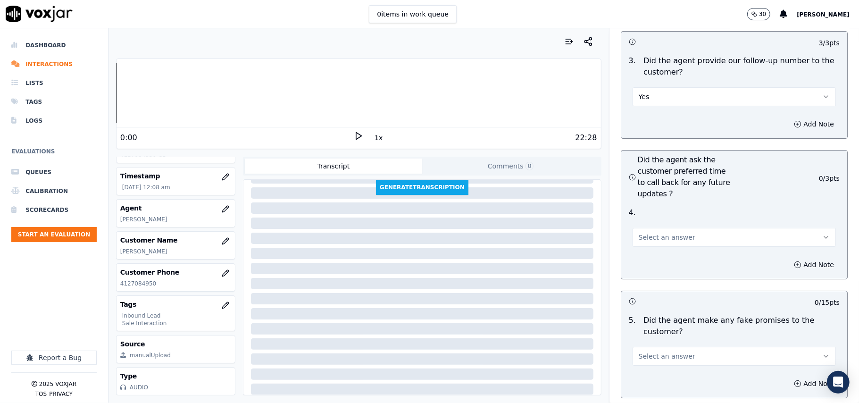
click at [664, 218] on div "Select an answer" at bounding box center [734, 232] width 218 height 28
click at [653, 233] on span "Select an answer" at bounding box center [667, 237] width 57 height 9
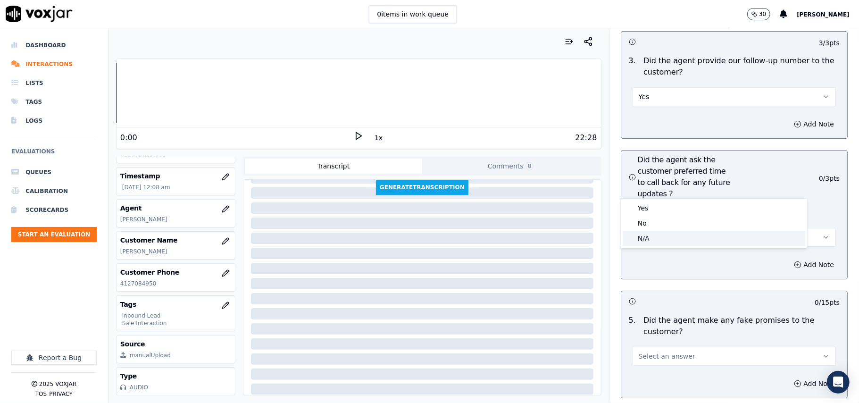
click at [651, 233] on div "N/A" at bounding box center [714, 238] width 183 height 15
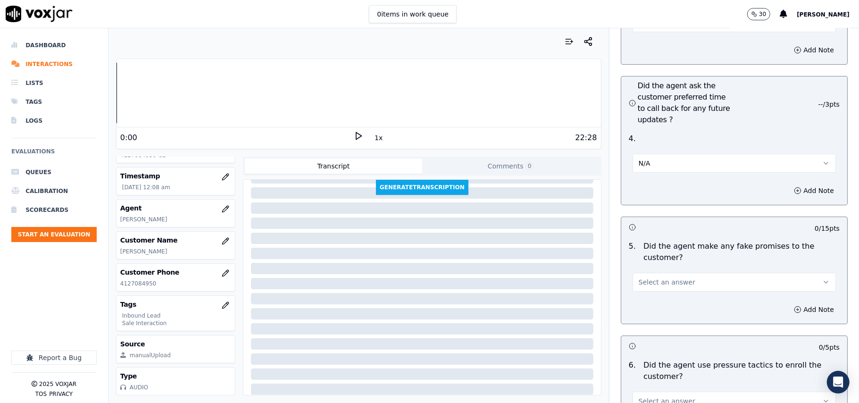
scroll to position [2389, 0]
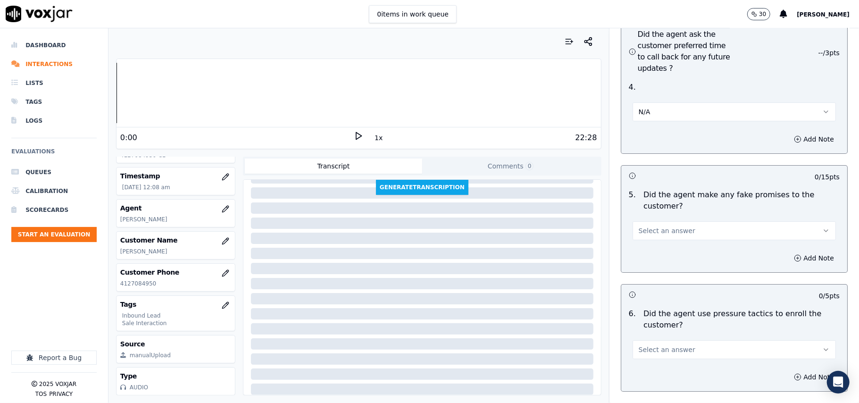
click at [673, 226] on span "Select an answer" at bounding box center [667, 230] width 57 height 9
click at [664, 213] on div "No" at bounding box center [714, 216] width 183 height 15
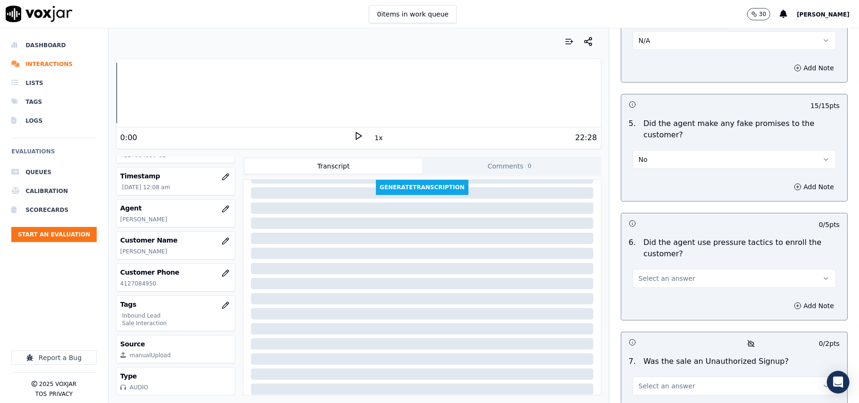
scroll to position [2515, 0]
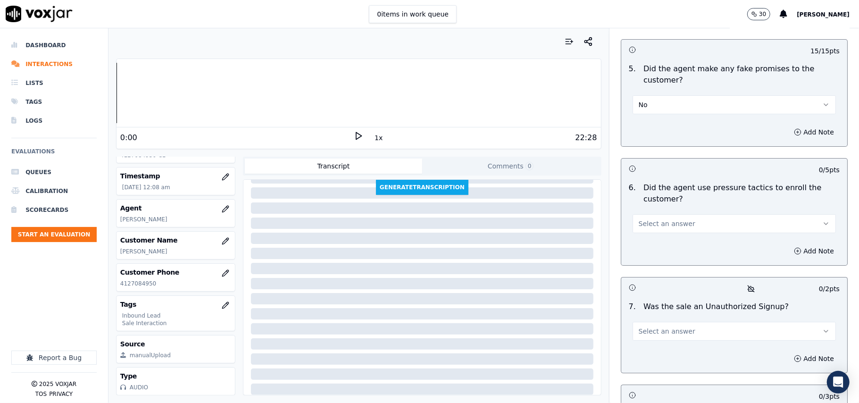
drag, startPoint x: 676, startPoint y: 173, endPoint x: 676, endPoint y: 179, distance: 6.6
click at [676, 214] on button "Select an answer" at bounding box center [733, 223] width 203 height 19
click at [670, 207] on div "No" at bounding box center [714, 209] width 183 height 15
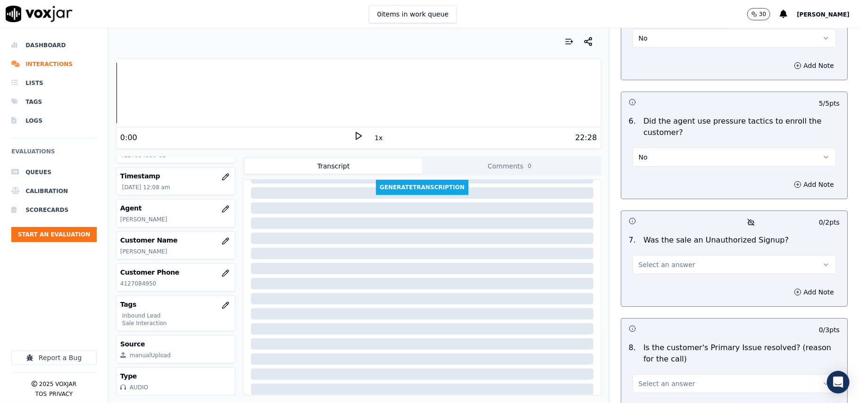
scroll to position [2640, 0]
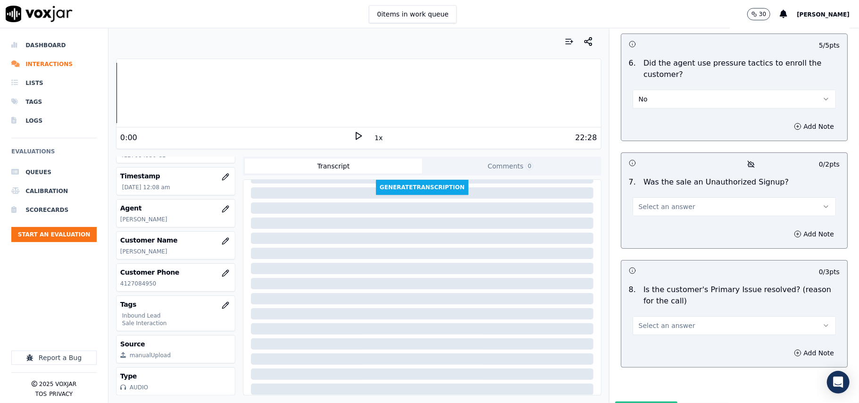
click at [663, 202] on span "Select an answer" at bounding box center [667, 206] width 57 height 9
click at [654, 187] on div "No" at bounding box center [714, 192] width 183 height 15
click at [648, 321] on span "Select an answer" at bounding box center [667, 325] width 57 height 9
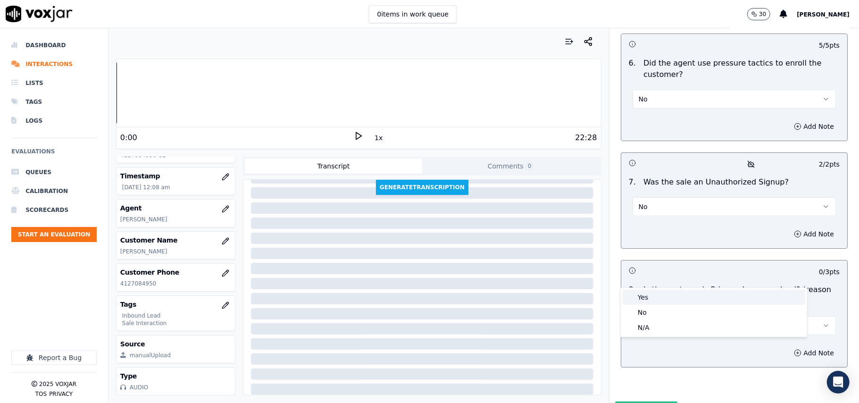
click at [644, 287] on div "Yes No N/A" at bounding box center [713, 312] width 187 height 50
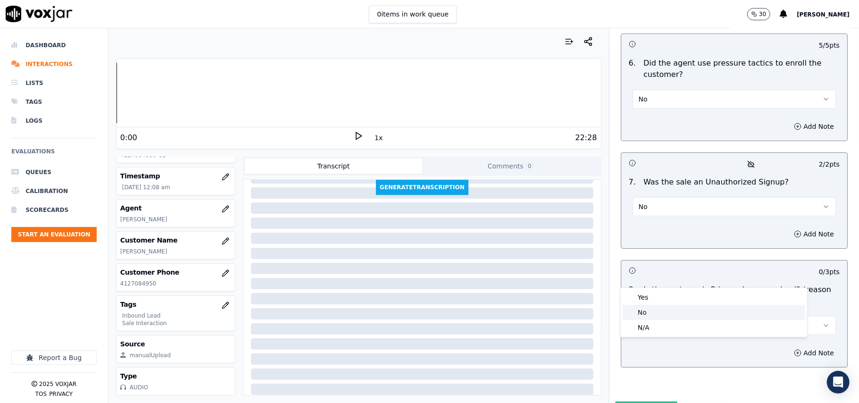
click at [628, 305] on div "No" at bounding box center [714, 312] width 183 height 15
drag, startPoint x: 639, startPoint y: 270, endPoint x: 640, endPoint y: 278, distance: 8.1
click at [640, 316] on button "No" at bounding box center [733, 325] width 203 height 19
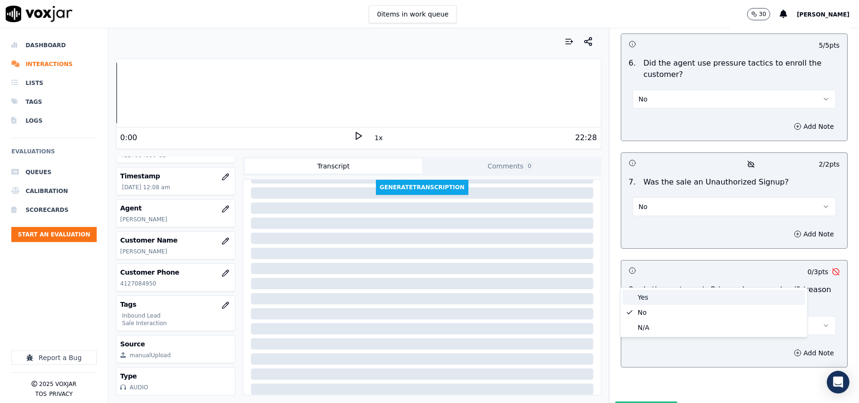
click at [638, 292] on div "Yes" at bounding box center [714, 297] width 183 height 15
click at [615, 401] on button "Submit Scores" at bounding box center [646, 409] width 63 height 17
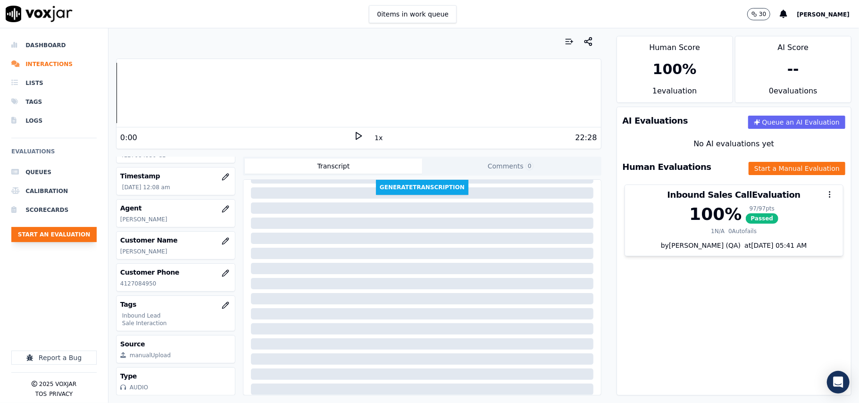
click at [43, 236] on button "Start an Evaluation" at bounding box center [53, 234] width 85 height 15
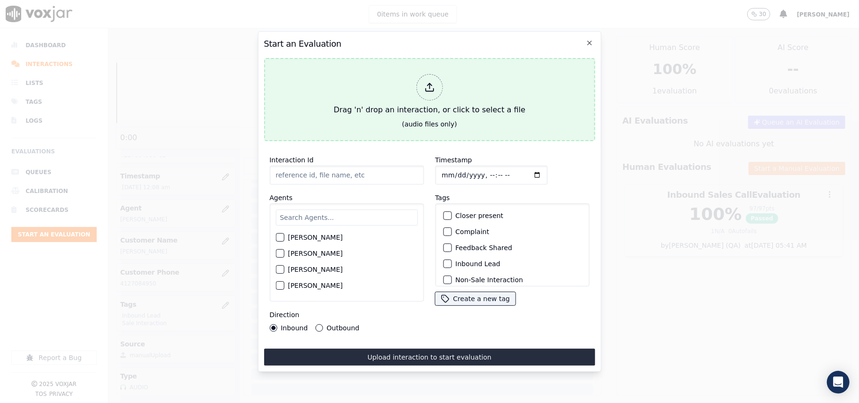
click at [497, 71] on div "Drag 'n' drop an interaction, or click to select a file" at bounding box center [429, 94] width 199 height 49
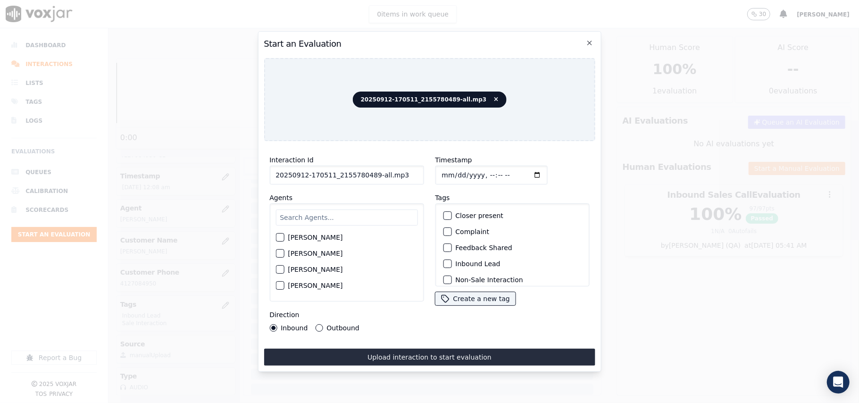
drag, startPoint x: 409, startPoint y: 172, endPoint x: 370, endPoint y: 175, distance: 39.8
click at [370, 175] on input "20250912-170511_2155780489-all.mp3" at bounding box center [346, 175] width 154 height 19
type input "20250912-170511_2155780489-C1"
click at [451, 172] on input "Timestamp" at bounding box center [491, 175] width 112 height 19
click at [450, 169] on input "Timestamp" at bounding box center [491, 175] width 112 height 19
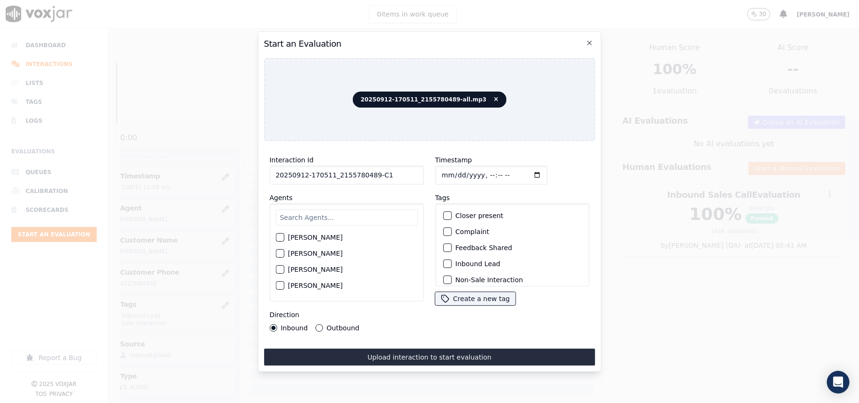
type input "[DATE]T00:11"
click at [323, 221] on input "text" at bounding box center [346, 217] width 142 height 16
type input "vin"
click at [287, 252] on div "[PERSON_NAME]" at bounding box center [346, 256] width 142 height 16
click at [286, 250] on div "[PERSON_NAME]" at bounding box center [346, 256] width 142 height 16
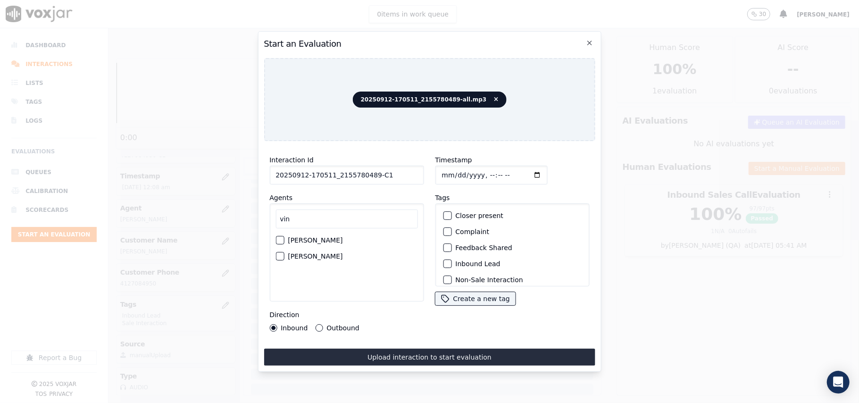
click at [274, 252] on div "[PERSON_NAME] [PERSON_NAME]" at bounding box center [346, 252] width 154 height 98
click at [282, 253] on div "button" at bounding box center [279, 256] width 7 height 7
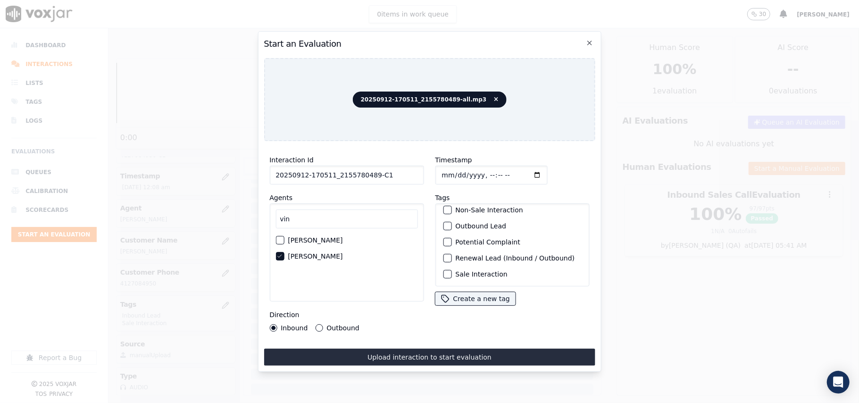
click at [444, 271] on div "button" at bounding box center [446, 274] width 7 height 7
click at [444, 223] on div "button" at bounding box center [446, 226] width 7 height 7
click at [324, 324] on div "Outbound" at bounding box center [337, 328] width 44 height 8
click at [315, 324] on button "Outbound" at bounding box center [319, 328] width 8 height 8
click at [371, 352] on button "Upload interaction to start evaluation" at bounding box center [429, 357] width 331 height 17
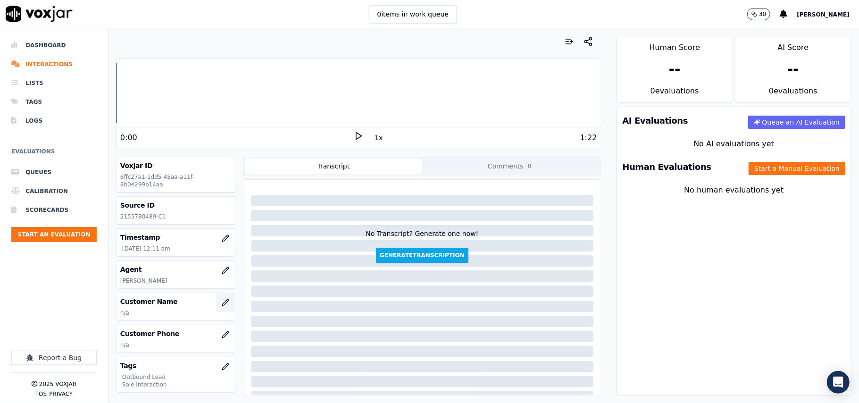
click at [218, 303] on button "button" at bounding box center [225, 302] width 19 height 19
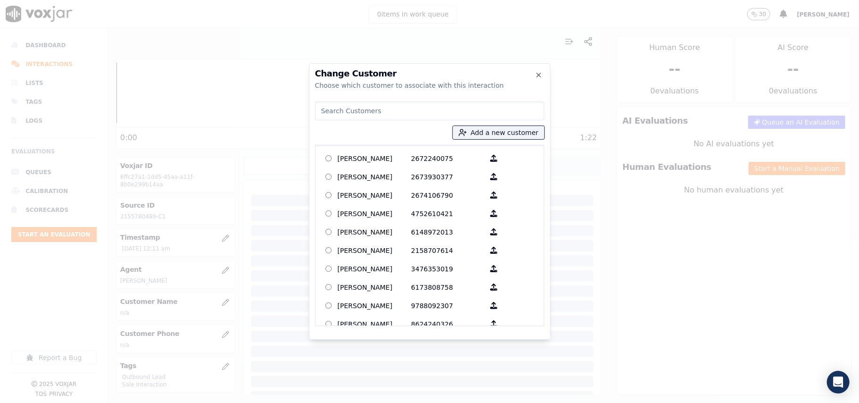
paste input "[PERSON_NAME]"
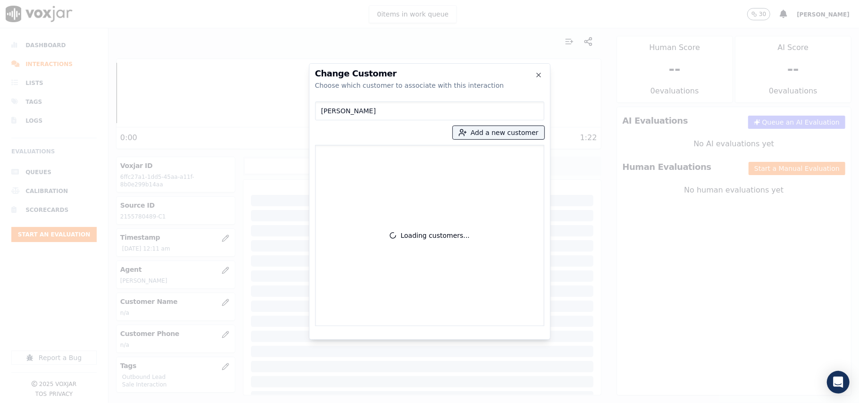
click at [324, 112] on input "[PERSON_NAME]" at bounding box center [429, 110] width 229 height 19
type input "[PERSON_NAME]"
click at [412, 165] on p "2155780489" at bounding box center [448, 158] width 74 height 15
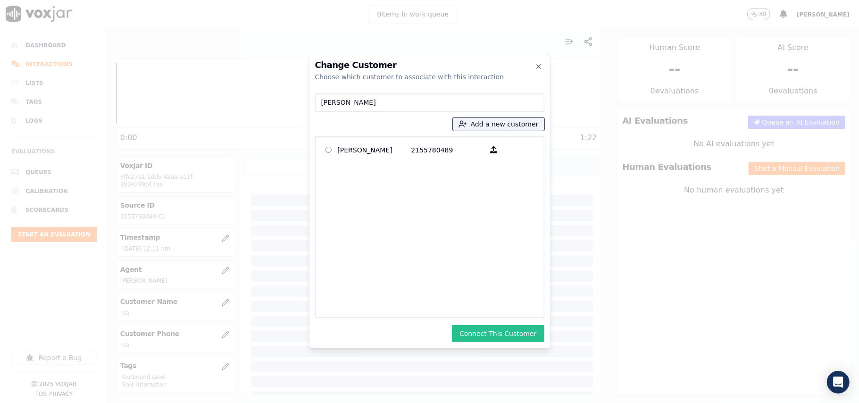
click at [469, 330] on button "Connect This Customer" at bounding box center [498, 333] width 92 height 17
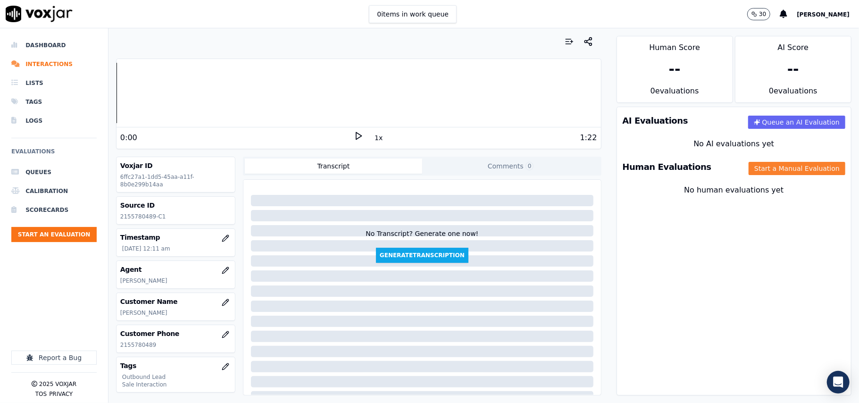
click at [757, 168] on button "Start a Manual Evaluation" at bounding box center [796, 168] width 97 height 13
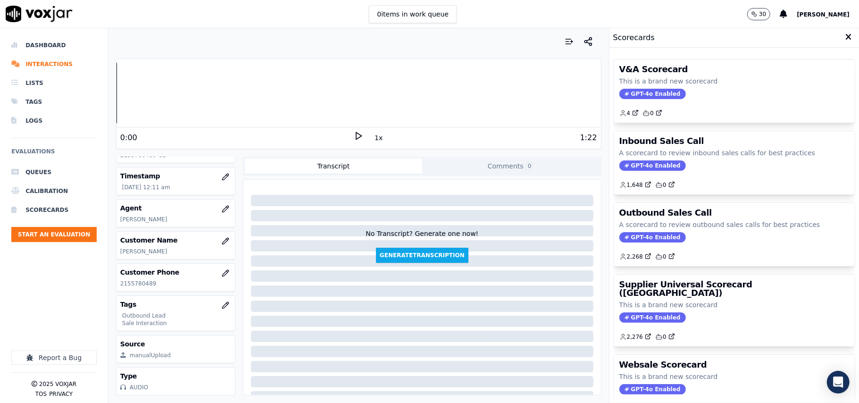
scroll to position [92, 0]
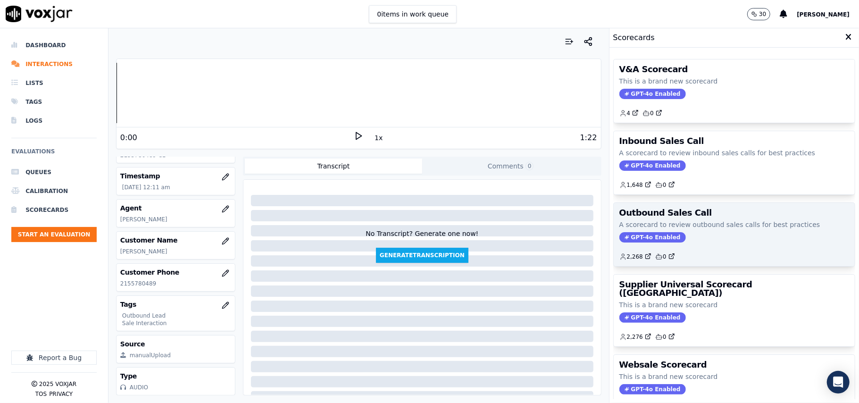
click at [624, 229] on p "A scorecard to review outbound sales calls for best practices" at bounding box center [734, 224] width 230 height 9
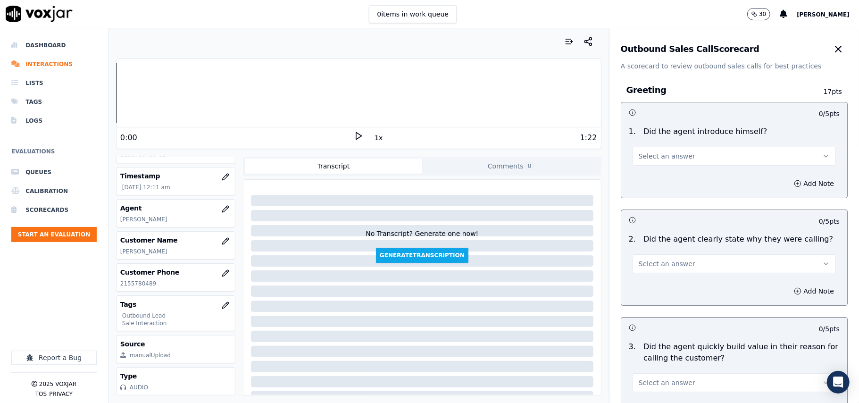
scroll to position [673, 0]
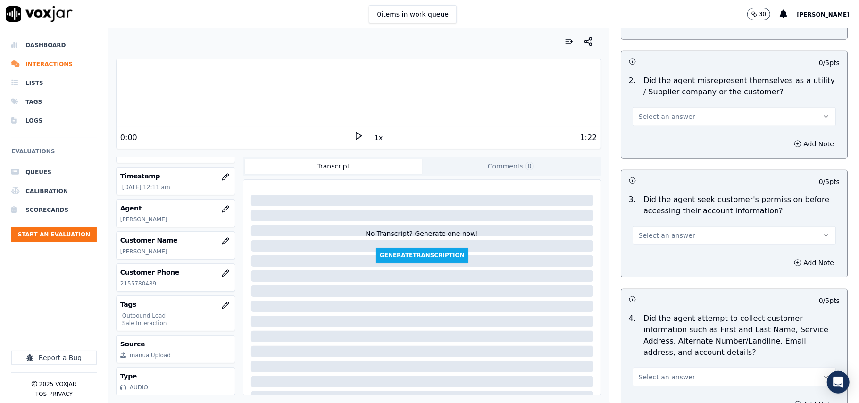
click at [683, 243] on button "Select an answer" at bounding box center [733, 235] width 203 height 19
click at [649, 274] on div "No" at bounding box center [714, 273] width 183 height 15
drag, startPoint x: 780, startPoint y: 261, endPoint x: 648, endPoint y: 306, distance: 139.5
click at [788, 261] on button "Add Note" at bounding box center [813, 262] width 51 height 13
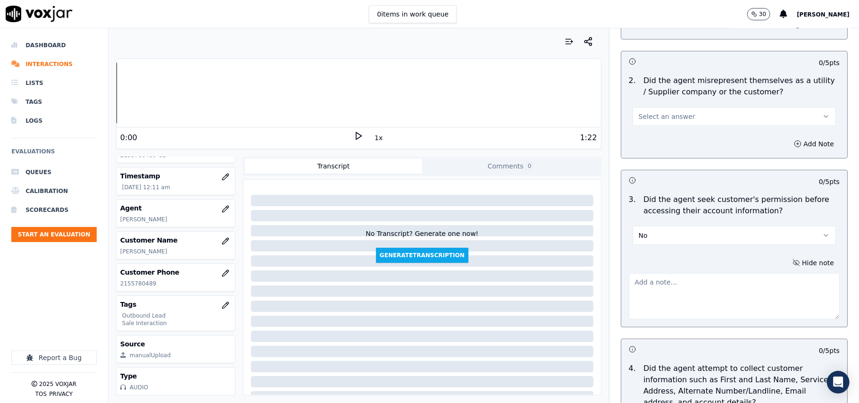
click at [647, 303] on textarea at bounding box center [734, 296] width 211 height 46
paste textarea "@2:24 – Agent accessed the customer’s account without taking prior permission."
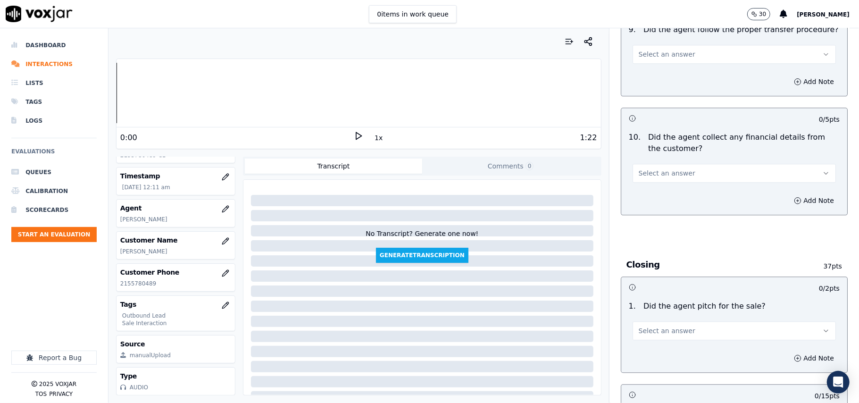
scroll to position [2403, 0]
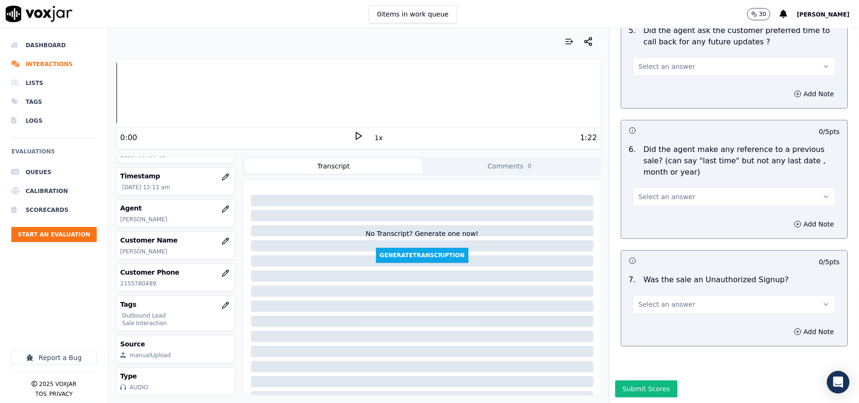
type textarea "@2:24 – Agent accessed the customer’s account without taking prior permission."
click at [673, 299] on span "Select an answer" at bounding box center [667, 303] width 57 height 9
click at [653, 312] on div "No" at bounding box center [714, 312] width 183 height 15
click at [685, 187] on button "Select an answer" at bounding box center [733, 196] width 203 height 19
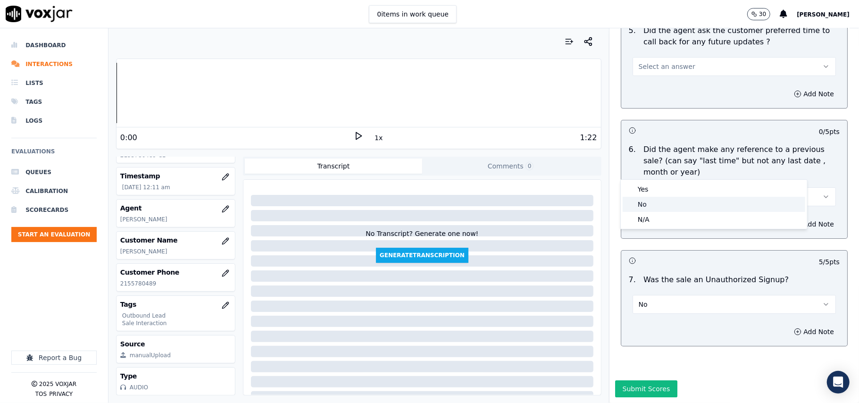
click at [672, 202] on div "No" at bounding box center [714, 204] width 183 height 15
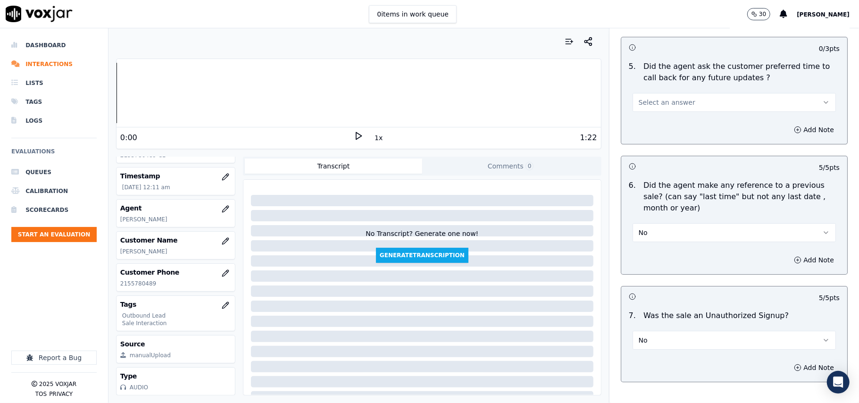
scroll to position [2277, 0]
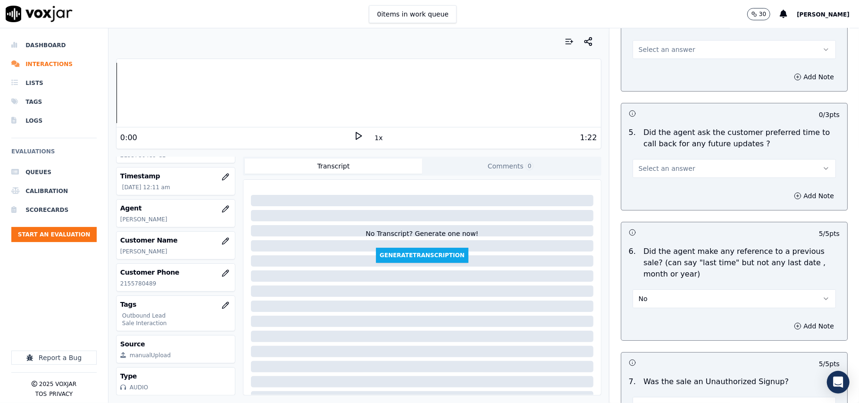
drag, startPoint x: 687, startPoint y: 161, endPoint x: 690, endPoint y: 170, distance: 9.4
click at [689, 163] on button "Select an answer" at bounding box center [733, 168] width 203 height 19
click at [679, 184] on div "Yes" at bounding box center [714, 184] width 183 height 15
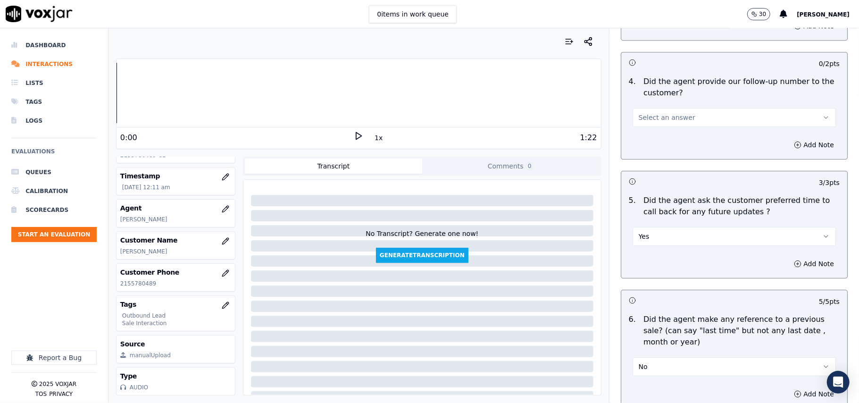
scroll to position [2151, 0]
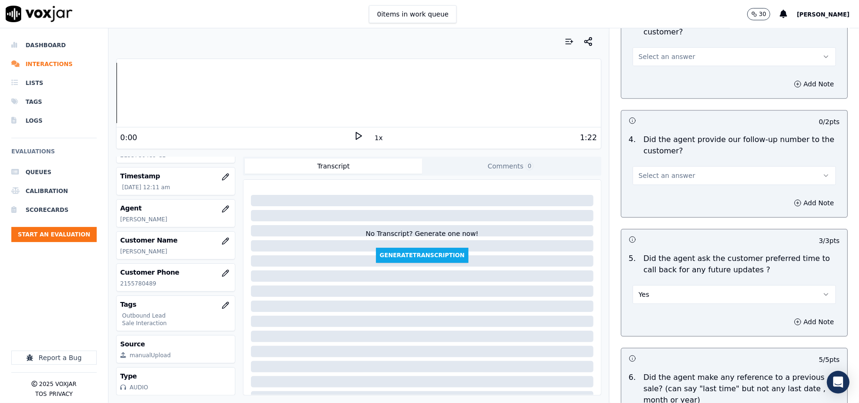
click at [639, 290] on span "Yes" at bounding box center [644, 294] width 11 height 9
click at [651, 325] on div "No" at bounding box center [714, 325] width 183 height 15
click at [653, 285] on button "No" at bounding box center [733, 294] width 203 height 19
click at [647, 306] on div "Yes" at bounding box center [714, 310] width 183 height 15
click at [650, 180] on div "4 . Did the agent provide our follow-up number to the customer? Select an answer" at bounding box center [734, 159] width 226 height 58
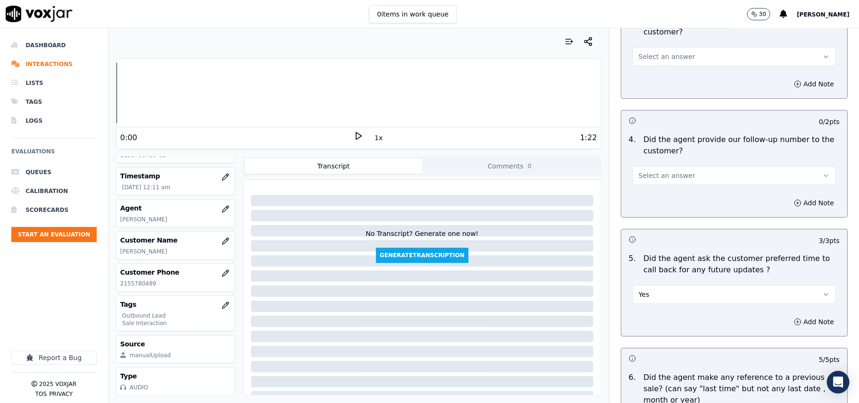
drag, startPoint x: 657, startPoint y: 169, endPoint x: 657, endPoint y: 178, distance: 9.0
click at [657, 171] on span "Select an answer" at bounding box center [667, 175] width 57 height 9
click at [656, 188] on div "Yes" at bounding box center [714, 190] width 183 height 15
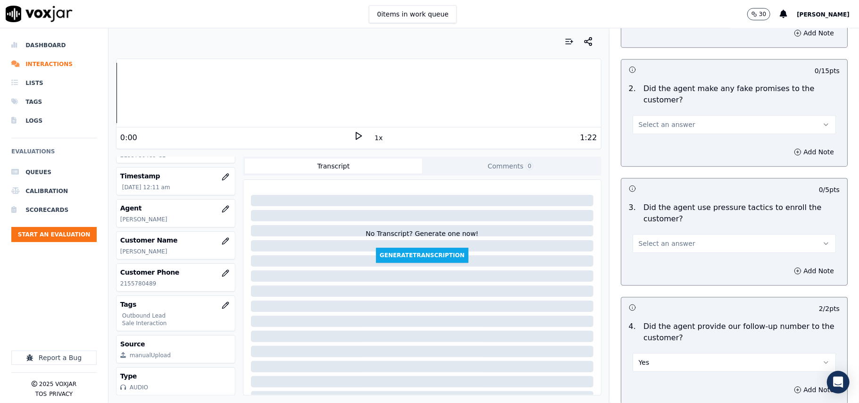
scroll to position [1962, 0]
click at [667, 244] on button "Select an answer" at bounding box center [733, 245] width 203 height 19
click at [663, 277] on div "No" at bounding box center [714, 275] width 183 height 15
click at [684, 117] on button "Select an answer" at bounding box center [733, 126] width 203 height 19
click at [673, 154] on div "No" at bounding box center [714, 156] width 183 height 15
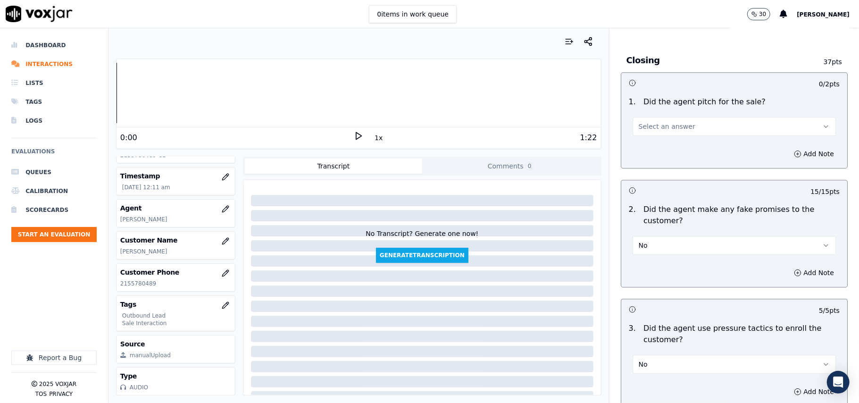
scroll to position [1774, 0]
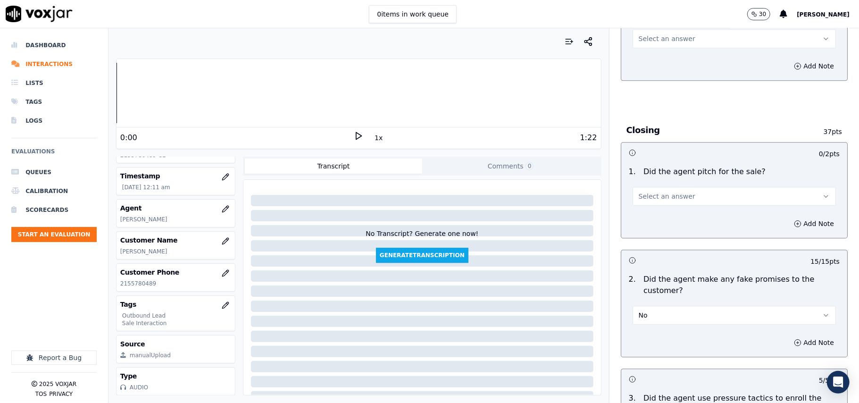
click at [688, 193] on button "Select an answer" at bounding box center [733, 196] width 203 height 19
click at [674, 208] on div "Yes" at bounding box center [714, 210] width 183 height 15
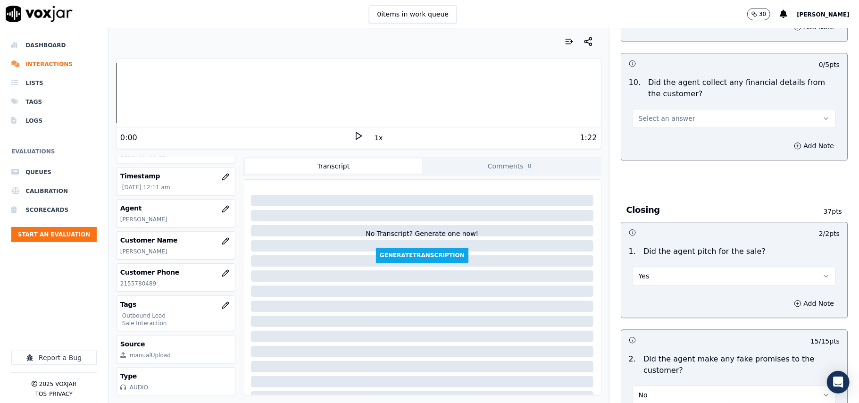
scroll to position [1648, 0]
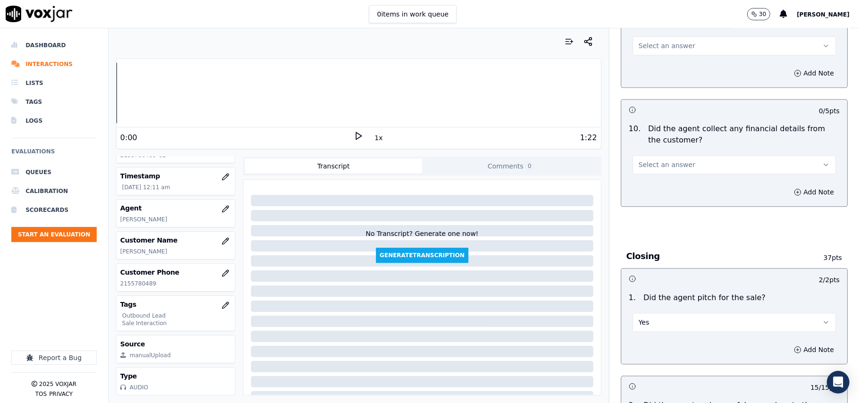
click at [695, 160] on button "Select an answer" at bounding box center [733, 164] width 203 height 19
click at [683, 197] on div "No" at bounding box center [714, 193] width 183 height 15
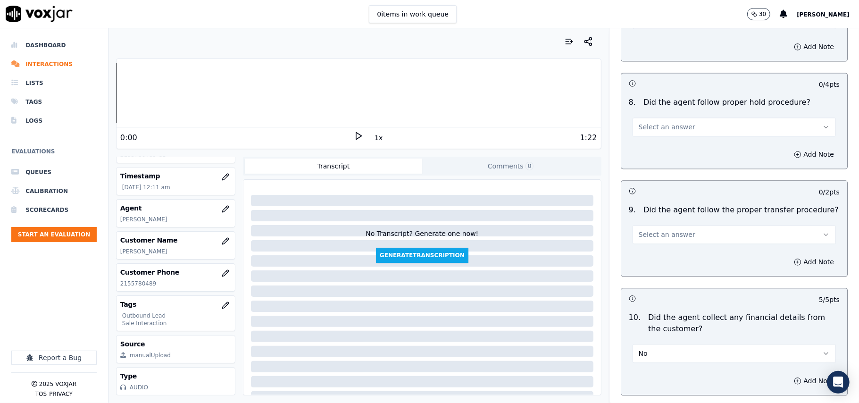
click at [689, 232] on button "Select an answer" at bounding box center [733, 234] width 203 height 19
click at [676, 247] on div "Yes" at bounding box center [714, 248] width 183 height 15
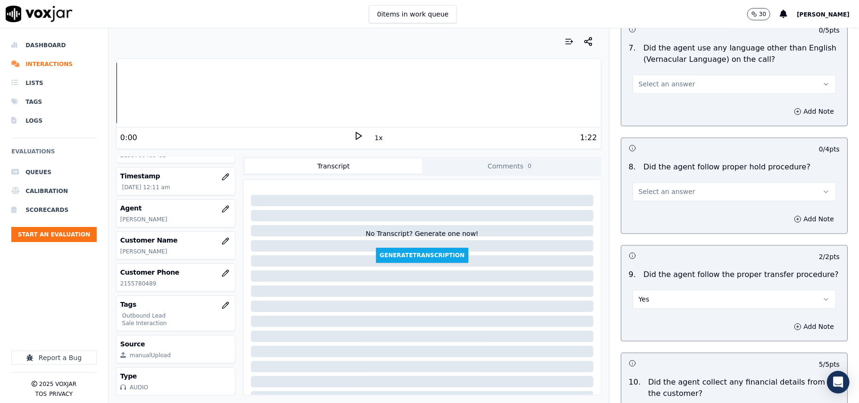
scroll to position [1334, 0]
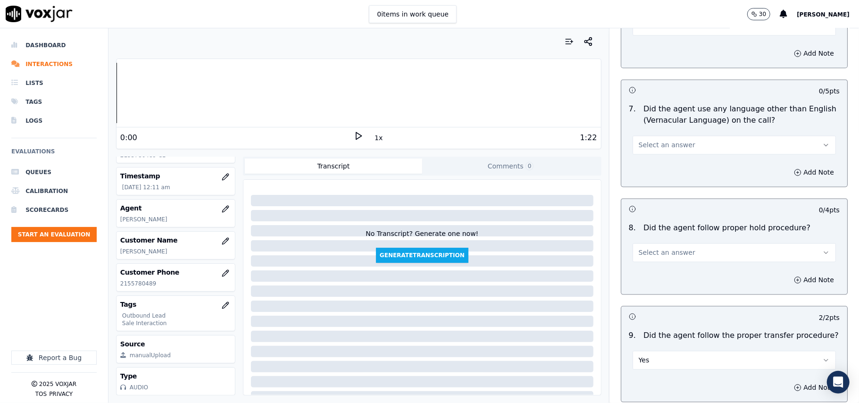
click at [676, 247] on button "Select an answer" at bounding box center [733, 252] width 203 height 19
click at [668, 265] on div "Yes" at bounding box center [714, 266] width 183 height 15
click at [682, 140] on button "Select an answer" at bounding box center [733, 144] width 203 height 19
click at [677, 175] on div "No" at bounding box center [714, 173] width 183 height 15
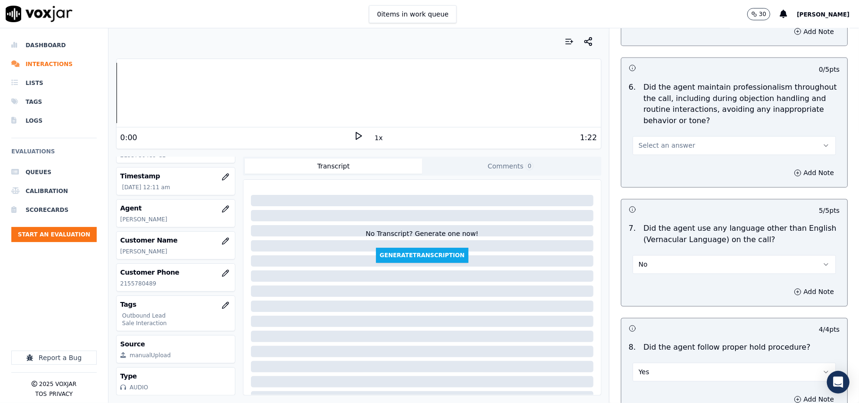
scroll to position [1145, 0]
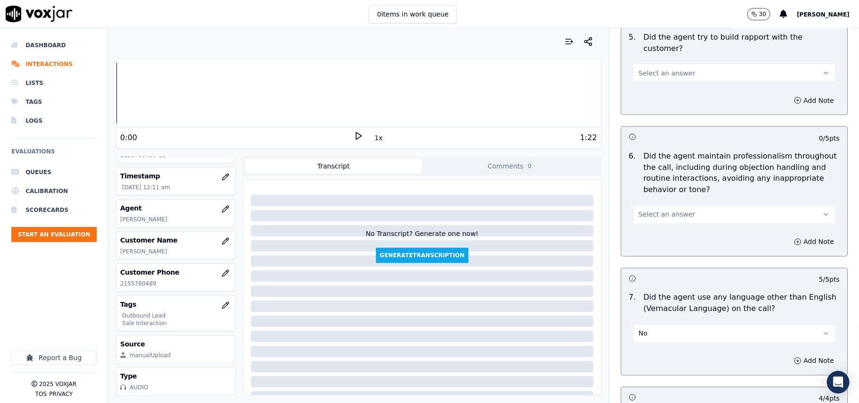
click at [663, 205] on button "Select an answer" at bounding box center [733, 214] width 203 height 19
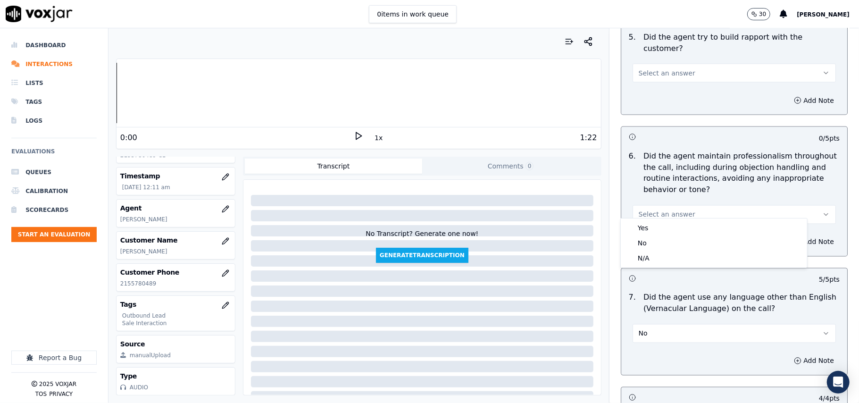
click at [663, 218] on div "Yes No N/A" at bounding box center [713, 243] width 187 height 50
click at [663, 224] on div "Yes" at bounding box center [714, 227] width 183 height 15
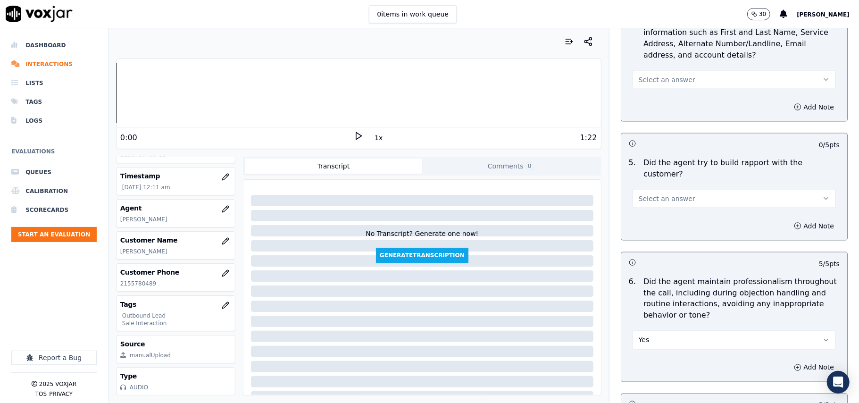
scroll to position [1019, 0]
click at [666, 198] on button "Select an answer" at bounding box center [733, 199] width 203 height 19
click at [672, 215] on div "Yes" at bounding box center [714, 211] width 183 height 15
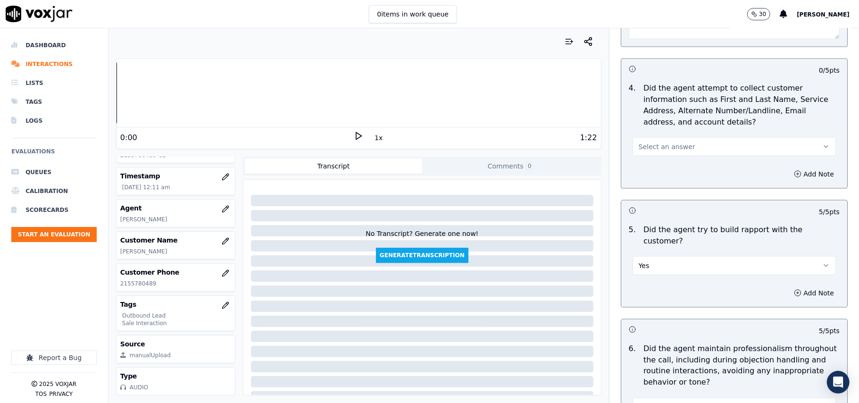
scroll to position [893, 0]
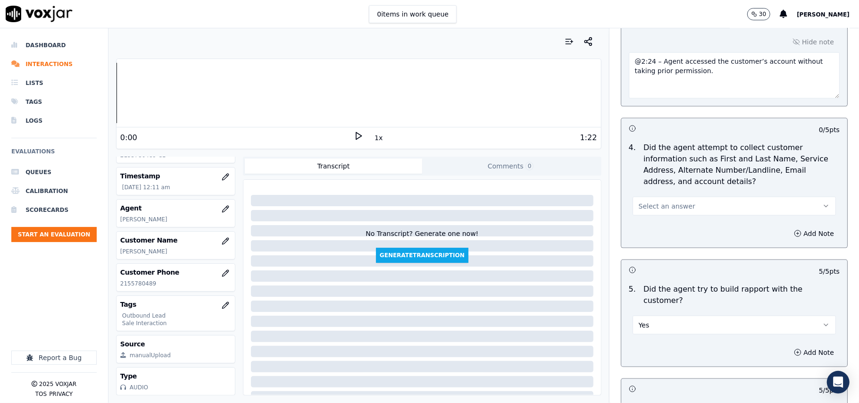
click at [673, 202] on button "Select an answer" at bounding box center [733, 206] width 203 height 19
click at [661, 223] on div "Yes" at bounding box center [714, 229] width 183 height 15
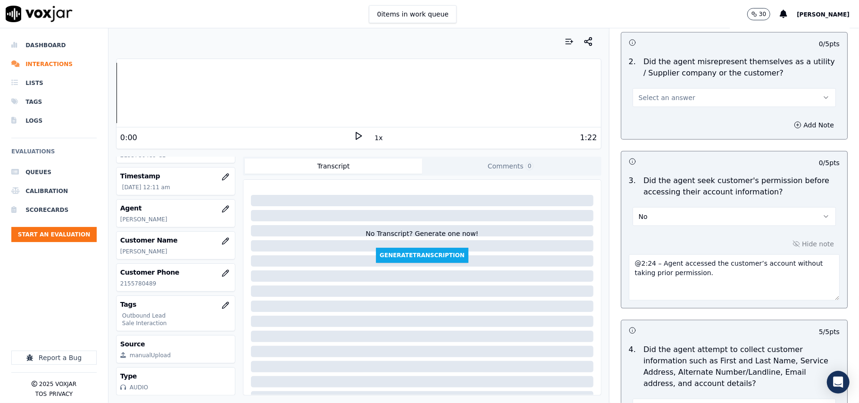
scroll to position [642, 0]
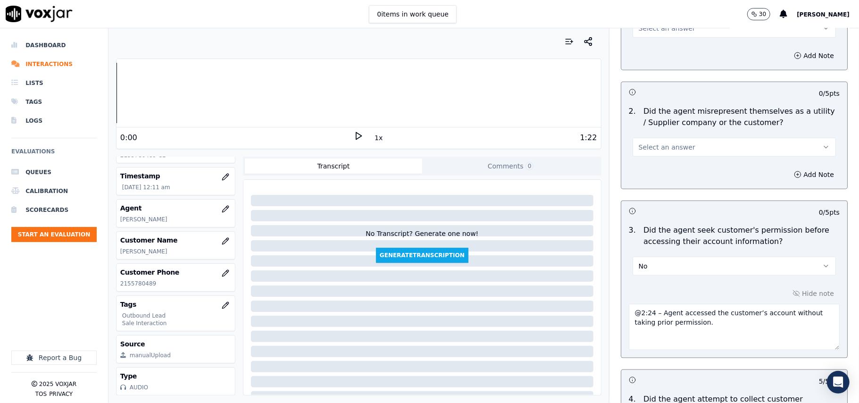
click at [679, 150] on button "Select an answer" at bounding box center [733, 147] width 203 height 19
click at [673, 187] on div "No" at bounding box center [714, 185] width 183 height 15
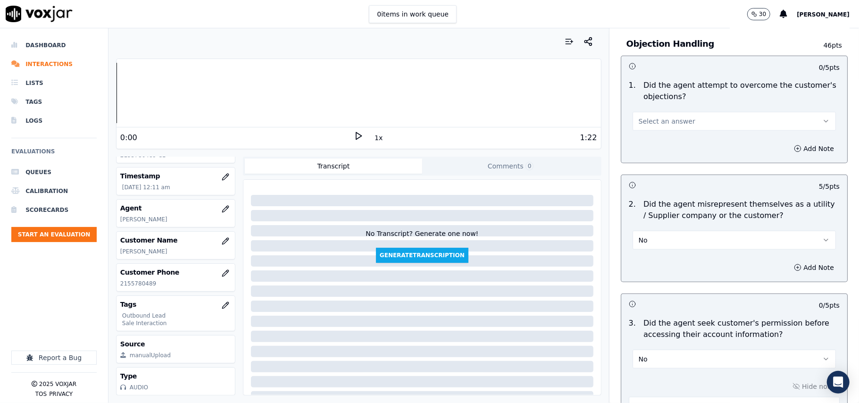
scroll to position [453, 0]
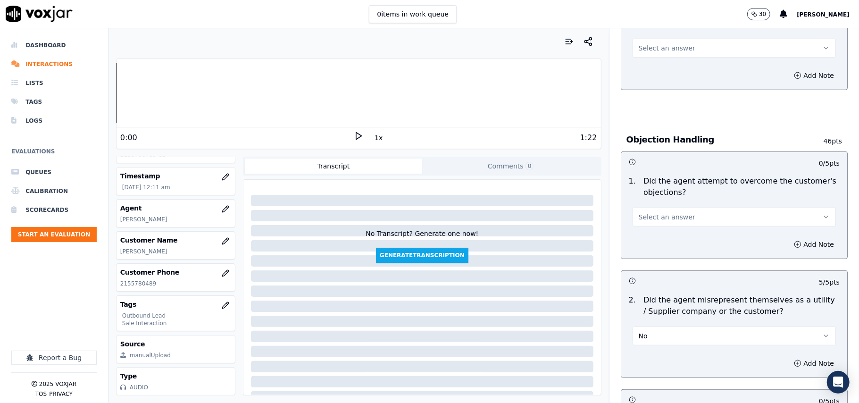
click at [673, 221] on span "Select an answer" at bounding box center [667, 216] width 57 height 9
click at [673, 238] on div "Yes" at bounding box center [714, 239] width 183 height 15
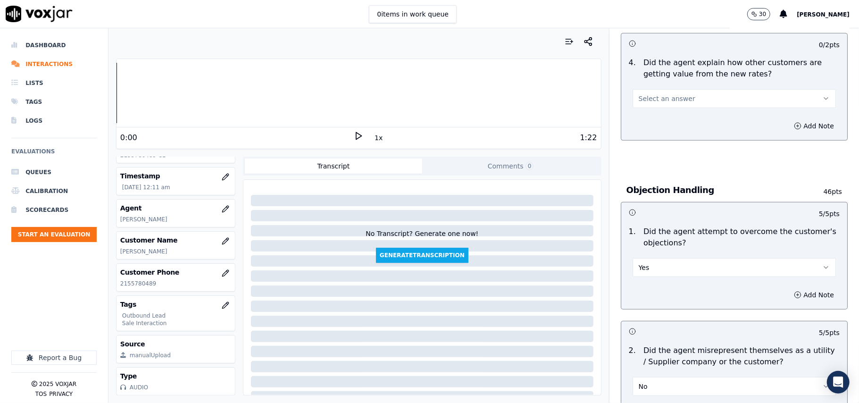
scroll to position [327, 0]
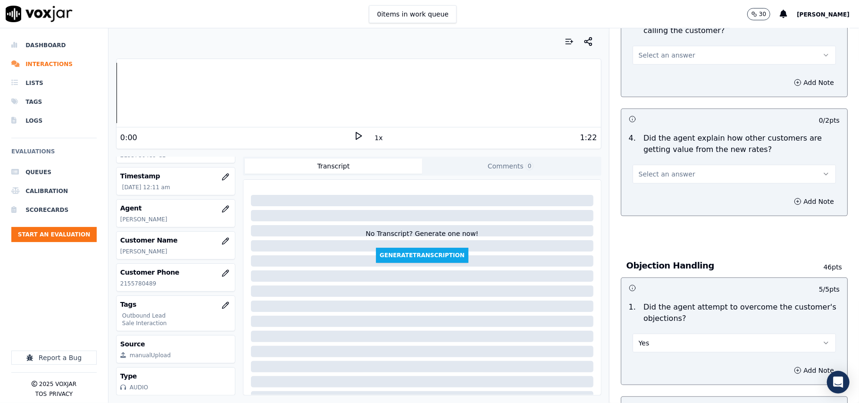
click at [684, 176] on button "Select an answer" at bounding box center [733, 174] width 203 height 19
click at [685, 199] on div "Yes" at bounding box center [714, 196] width 183 height 15
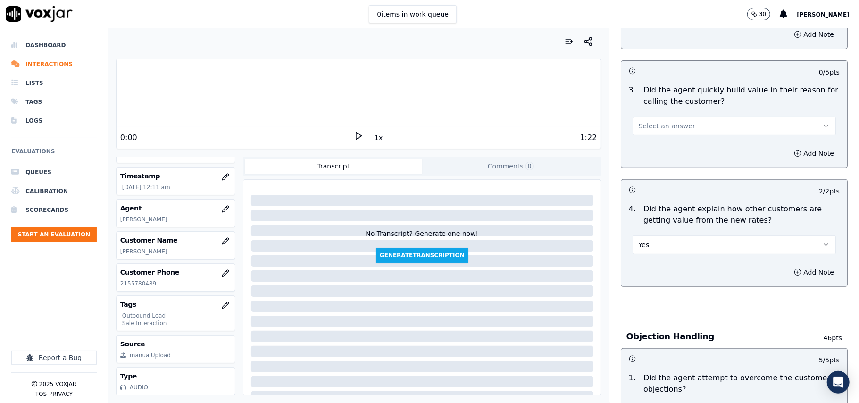
scroll to position [139, 0]
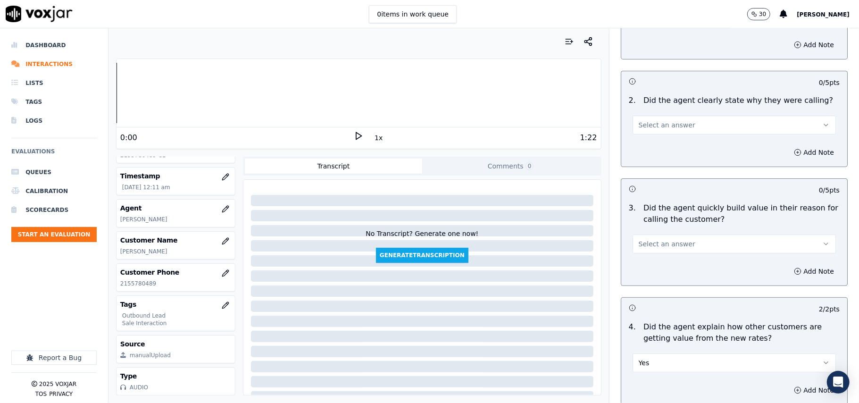
click at [686, 239] on button "Select an answer" at bounding box center [733, 243] width 203 height 19
click at [678, 265] on div "Yes" at bounding box center [714, 265] width 183 height 15
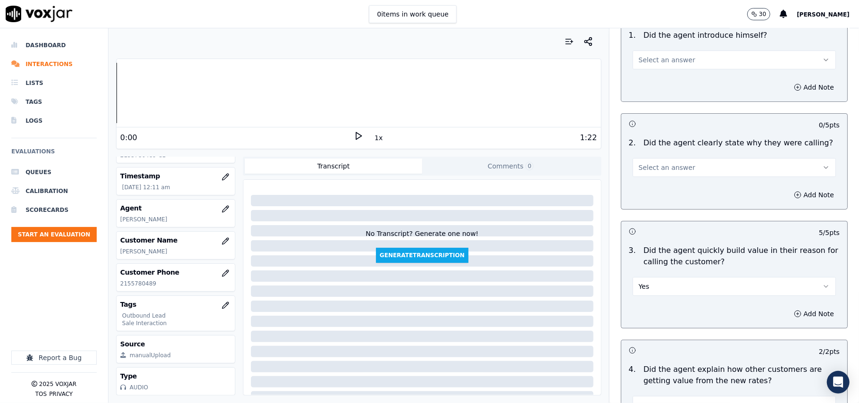
scroll to position [76, 0]
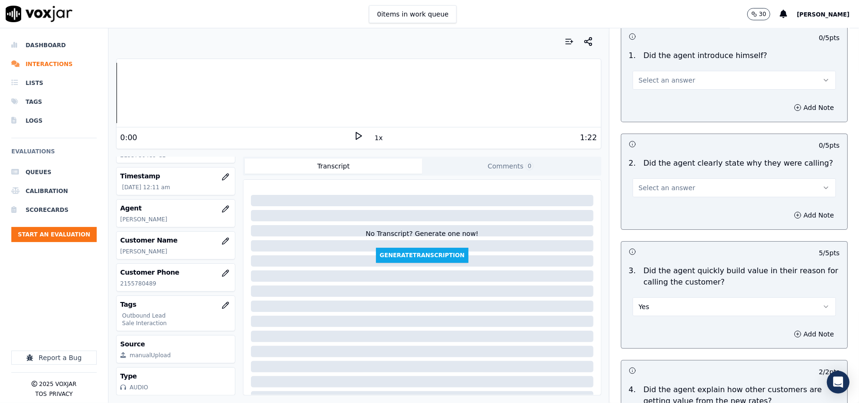
click at [682, 200] on div "2 . Did the agent clearly state why they were calling? Select an answer" at bounding box center [734, 177] width 226 height 47
click at [680, 187] on button "Select an answer" at bounding box center [733, 187] width 203 height 19
click at [678, 206] on div "Yes" at bounding box center [714, 209] width 183 height 15
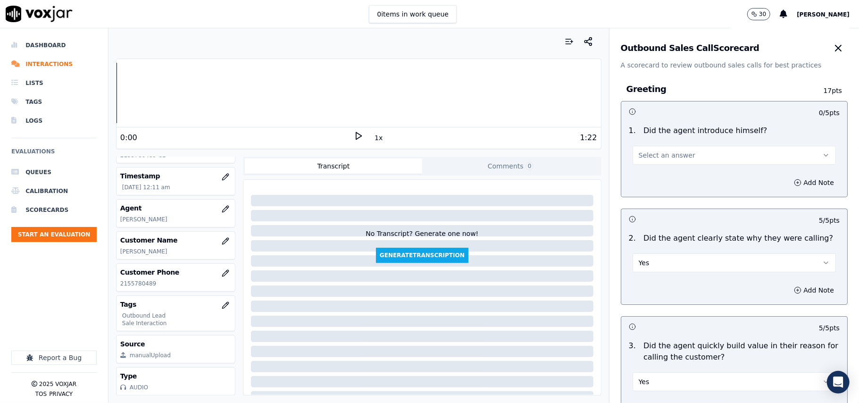
scroll to position [0, 0]
click at [678, 154] on button "Select an answer" at bounding box center [733, 156] width 203 height 19
click at [671, 176] on div "Yes" at bounding box center [714, 177] width 183 height 15
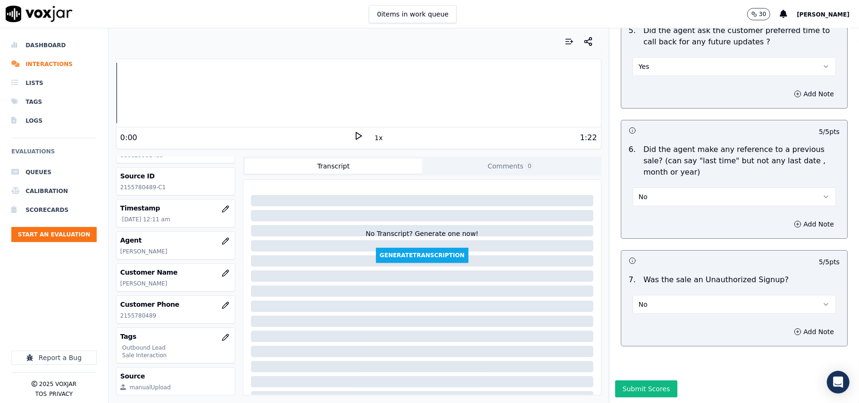
scroll to position [92, 0]
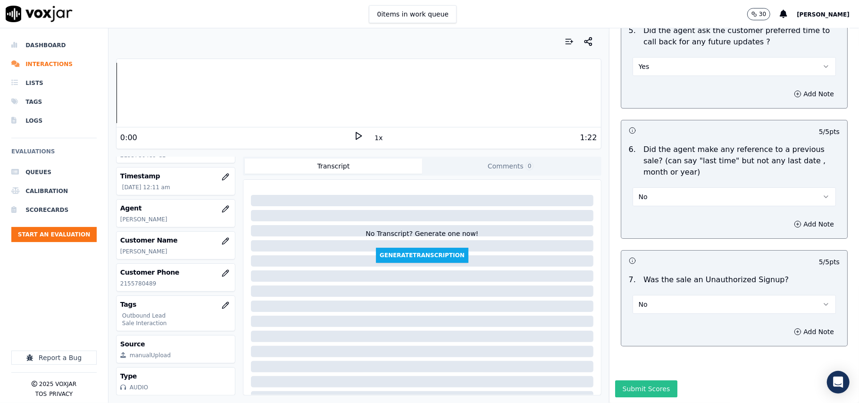
click at [615, 380] on button "Submit Scores" at bounding box center [646, 388] width 63 height 17
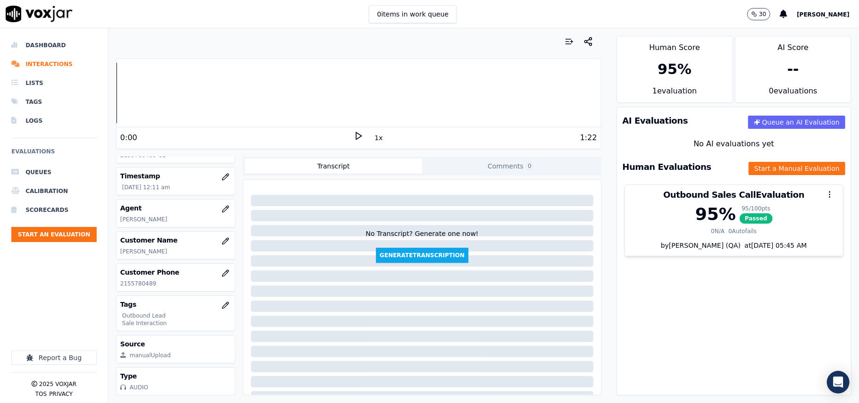
scroll to position [29, 0]
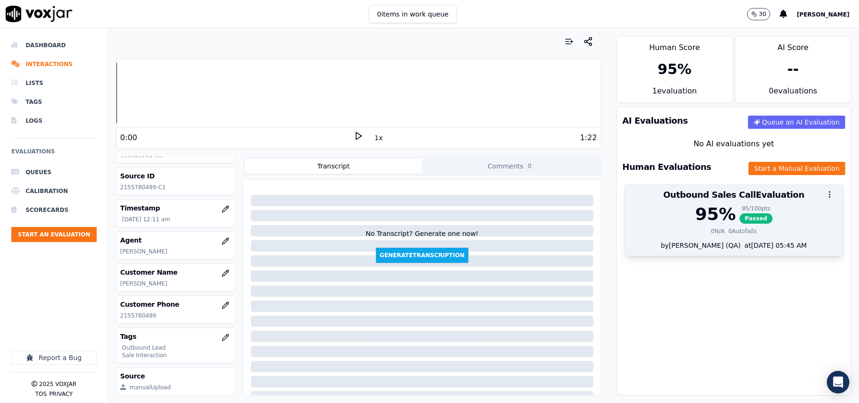
click at [711, 229] on div "0 N/A" at bounding box center [718, 231] width 14 height 8
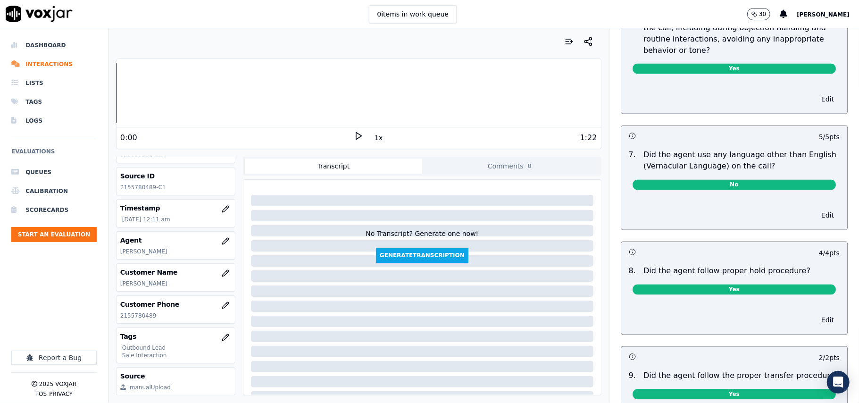
scroll to position [1321, 0]
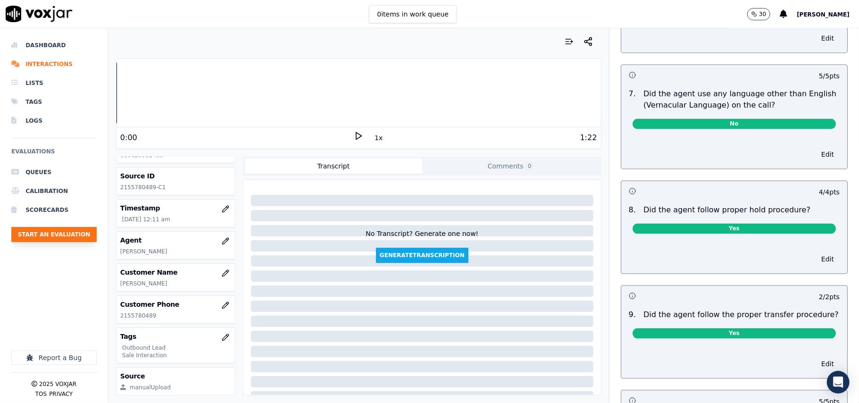
click at [51, 236] on button "Start an Evaluation" at bounding box center [53, 234] width 85 height 15
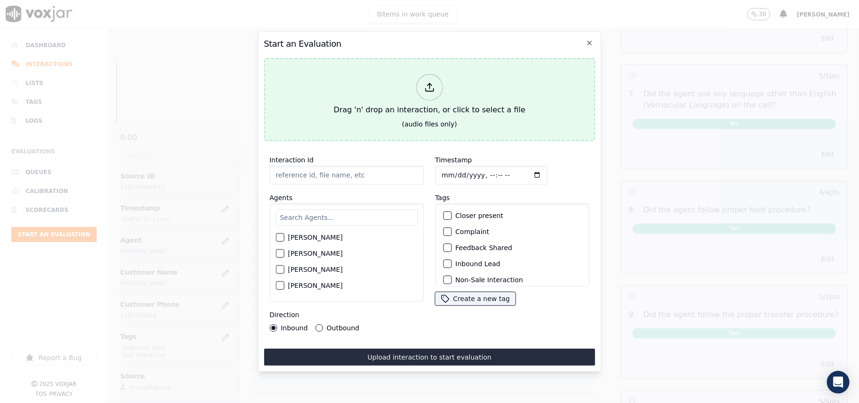
click at [439, 108] on div "Drag 'n' drop an interaction, or click to select a file" at bounding box center [429, 94] width 199 height 49
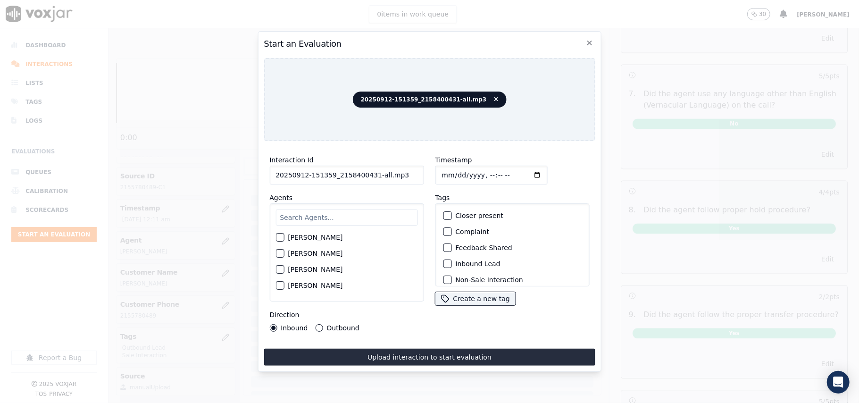
click at [370, 172] on div "Interaction Id 20250912-151359_2158400431-all.mp3 Agents [PERSON_NAME] [PERSON_…" at bounding box center [347, 243] width 166 height 189
drag, startPoint x: 381, startPoint y: 170, endPoint x: 370, endPoint y: 172, distance: 11.1
click at [370, 172] on input "20250912-151359_2158400431-all.mp3" at bounding box center [346, 175] width 154 height 19
type input "20250912-151359_2158400431-C1"
click at [451, 174] on input "Timestamp" at bounding box center [491, 175] width 112 height 19
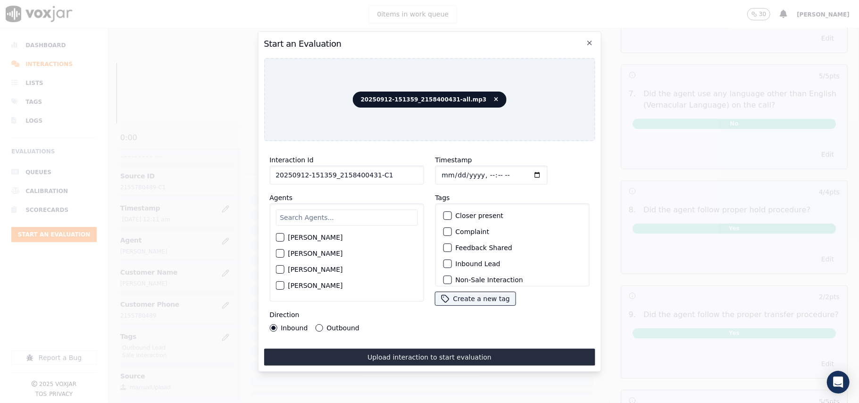
type input "[DATE]T00:17"
click at [332, 214] on input "text" at bounding box center [346, 217] width 142 height 16
type input "marc"
click at [294, 232] on div "[PERSON_NAME]" at bounding box center [346, 240] width 142 height 16
click at [280, 237] on div "button" at bounding box center [279, 240] width 7 height 7
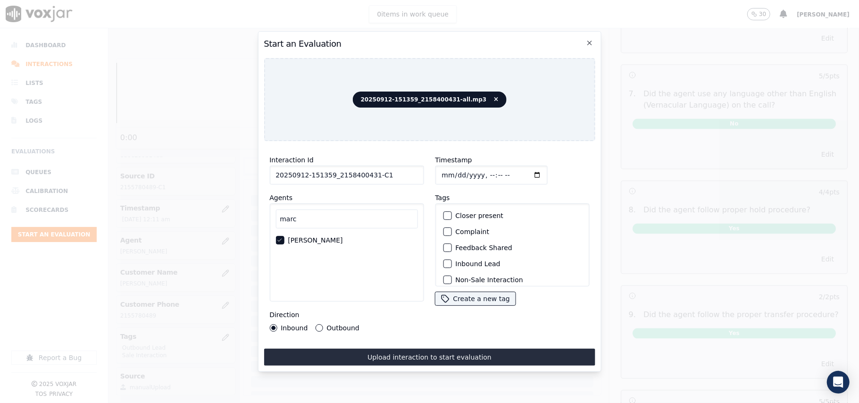
click at [443, 260] on div "button" at bounding box center [446, 263] width 7 height 7
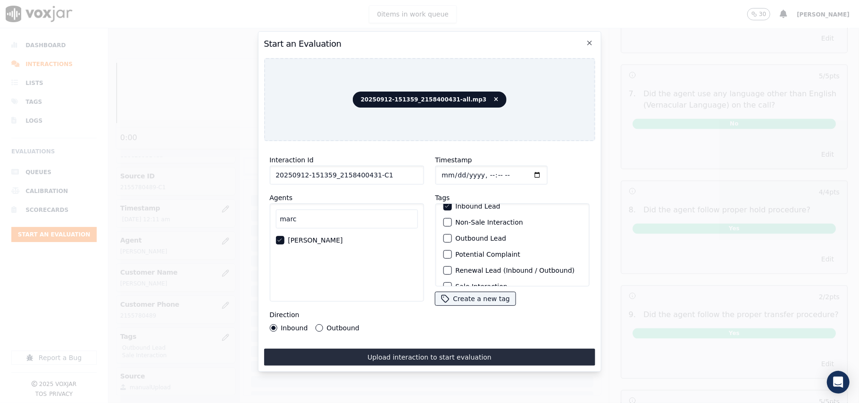
scroll to position [82, 0]
click at [455, 271] on label "Sale Interaction" at bounding box center [481, 274] width 52 height 7
click at [451, 270] on button "Sale Interaction" at bounding box center [447, 274] width 8 height 8
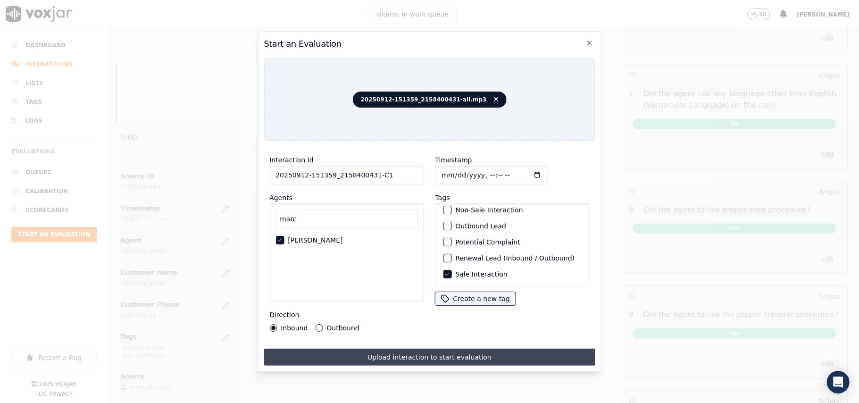
click at [429, 353] on button "Upload interaction to start evaluation" at bounding box center [429, 357] width 331 height 17
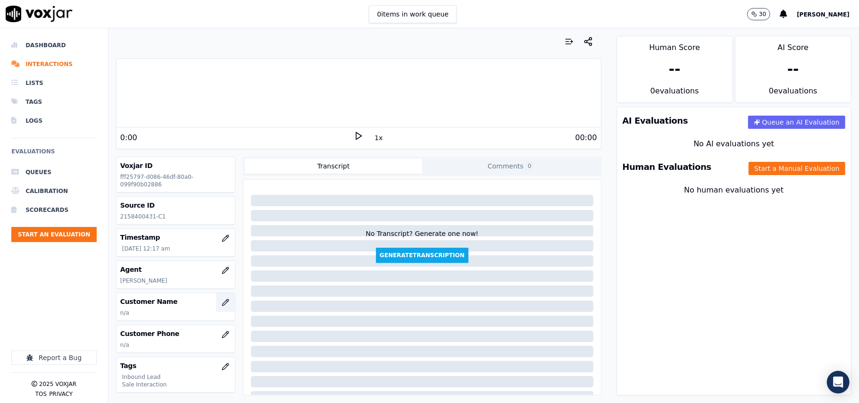
click at [216, 306] on button "button" at bounding box center [225, 302] width 19 height 19
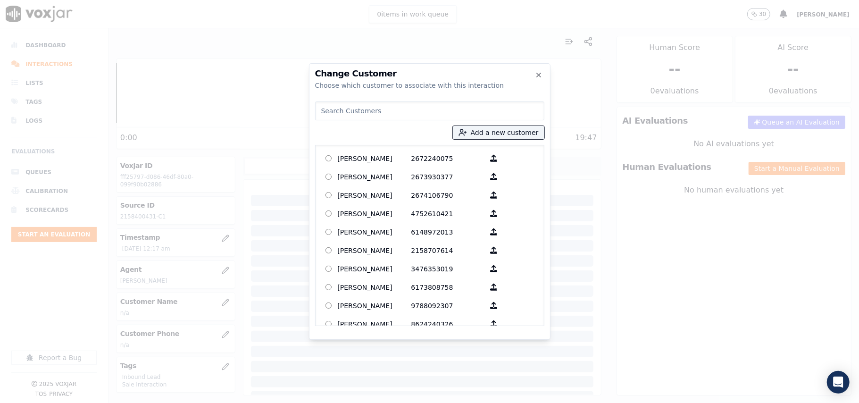
paste input "[PERSON_NAME]"
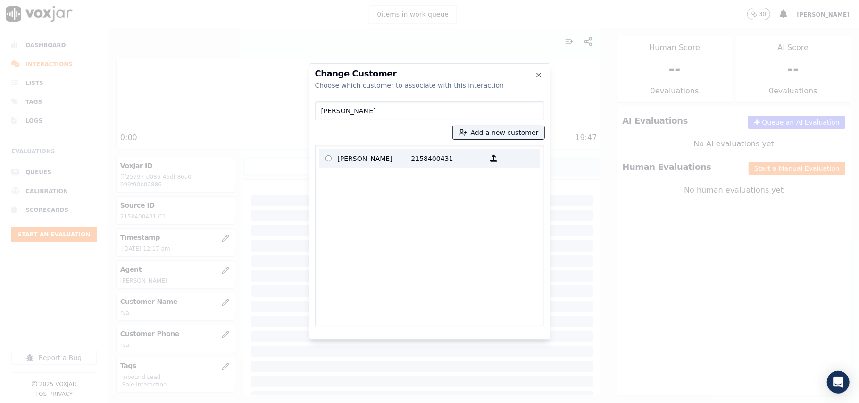
type input "[PERSON_NAME]"
click at [381, 154] on p "[PERSON_NAME]" at bounding box center [375, 158] width 74 height 15
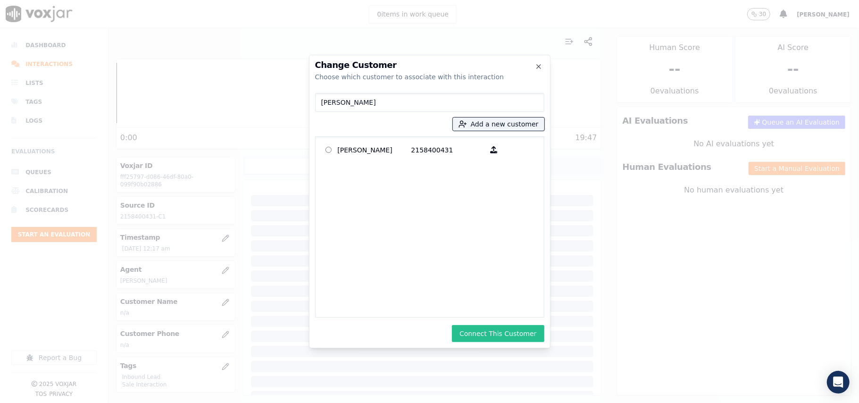
click at [481, 325] on button "Connect This Customer" at bounding box center [498, 333] width 92 height 17
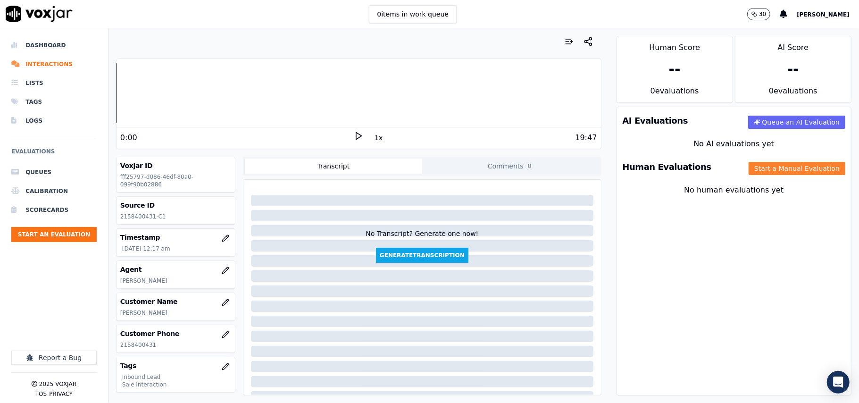
click at [760, 162] on button "Start a Manual Evaluation" at bounding box center [796, 168] width 97 height 13
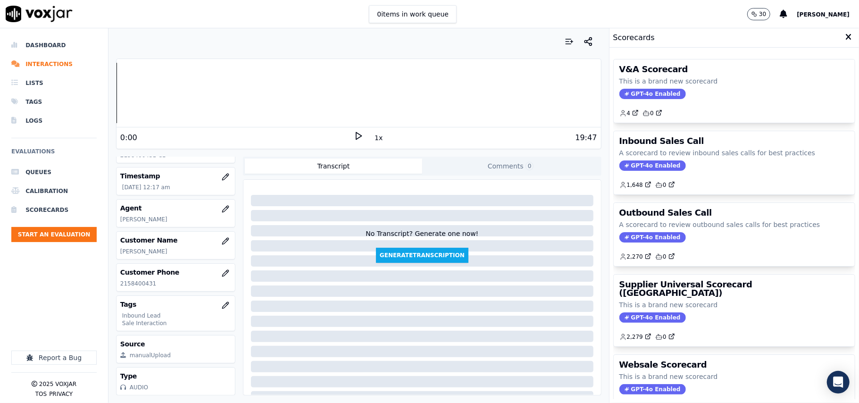
scroll to position [92, 0]
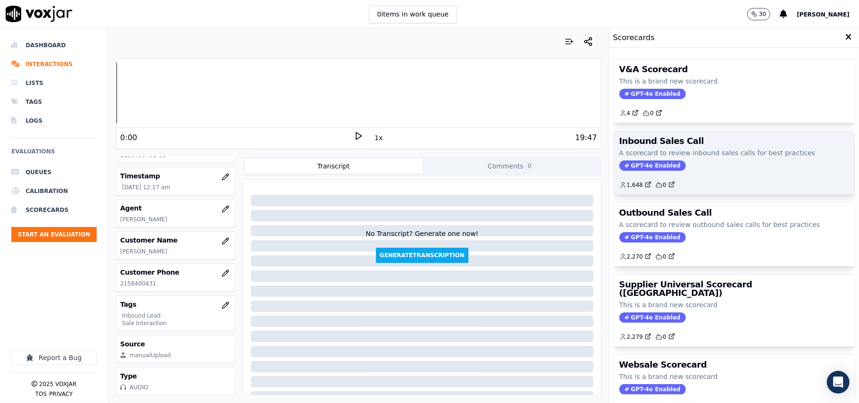
click at [642, 163] on span "GPT-4o Enabled" at bounding box center [652, 165] width 67 height 10
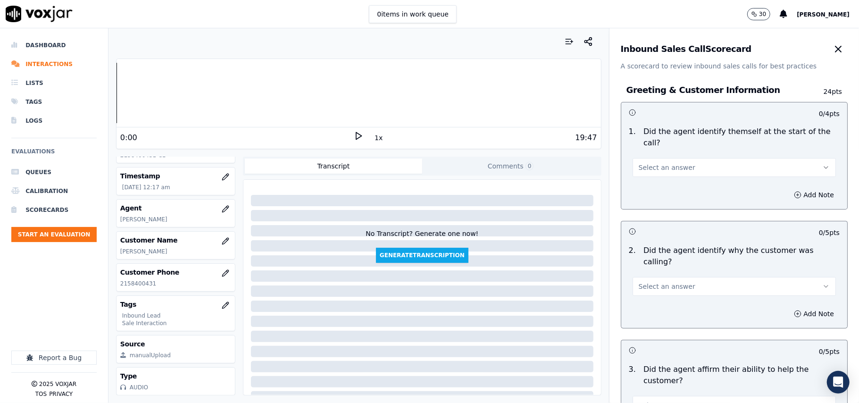
click at [680, 159] on button "Select an answer" at bounding box center [733, 167] width 203 height 19
click at [648, 179] on div "Yes" at bounding box center [714, 177] width 183 height 15
click at [659, 282] on span "Select an answer" at bounding box center [667, 286] width 57 height 9
click at [647, 287] on div "Yes" at bounding box center [714, 285] width 183 height 15
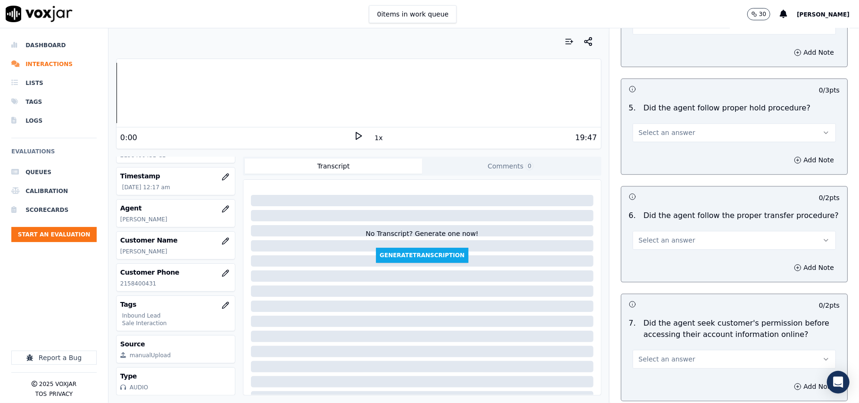
scroll to position [2640, 0]
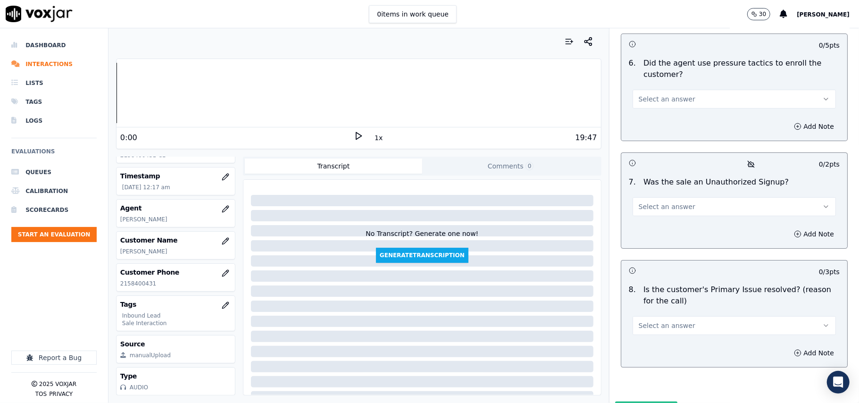
drag, startPoint x: 676, startPoint y: 272, endPoint x: 674, endPoint y: 278, distance: 6.9
click at [676, 316] on button "Select an answer" at bounding box center [733, 325] width 203 height 19
click at [657, 295] on div "Yes" at bounding box center [714, 297] width 183 height 15
click at [653, 202] on span "Select an answer" at bounding box center [667, 206] width 57 height 9
click at [649, 195] on div "No" at bounding box center [714, 192] width 183 height 15
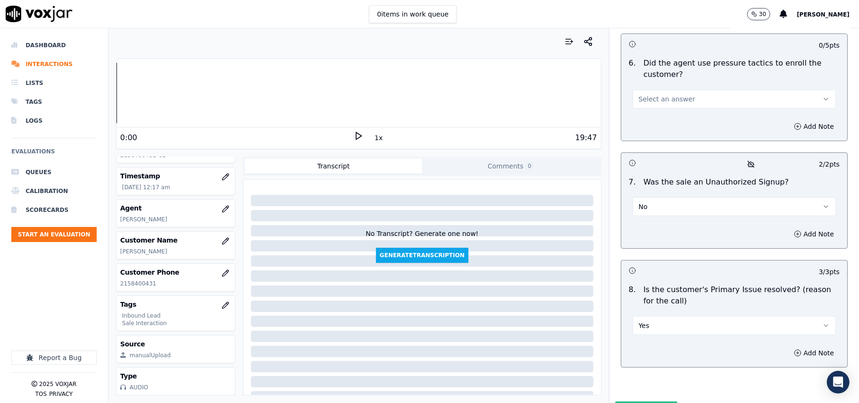
scroll to position [2451, 0]
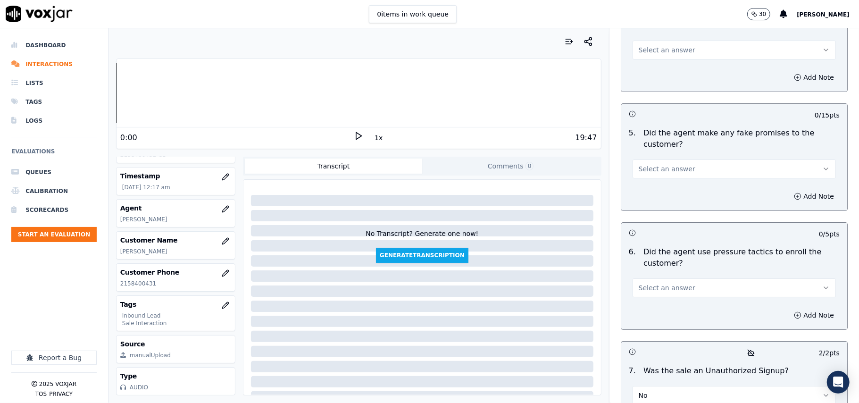
click at [652, 283] on span "Select an answer" at bounding box center [667, 287] width 57 height 9
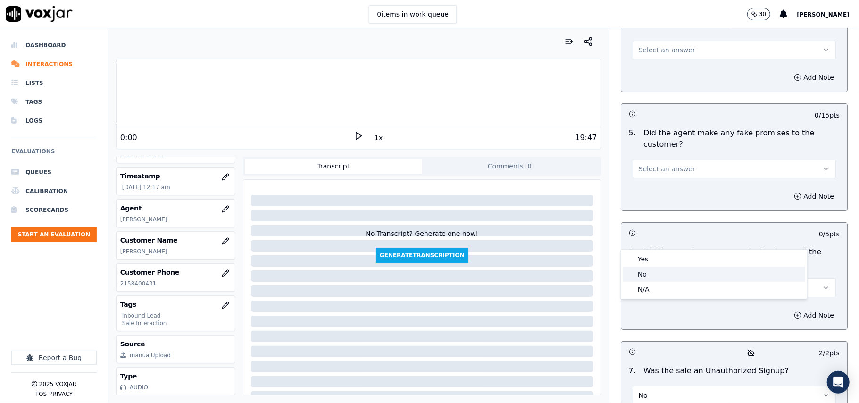
click at [638, 266] on div "No" at bounding box center [714, 273] width 183 height 15
click at [639, 164] on span "Select an answer" at bounding box center [667, 168] width 57 height 9
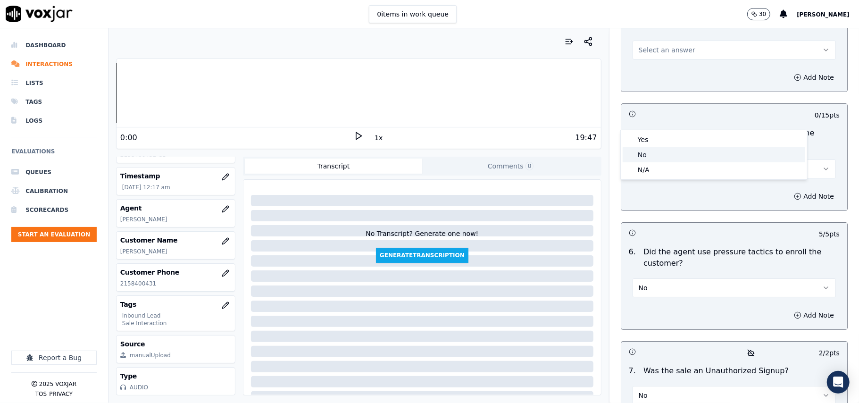
click at [643, 153] on div "No" at bounding box center [714, 154] width 183 height 15
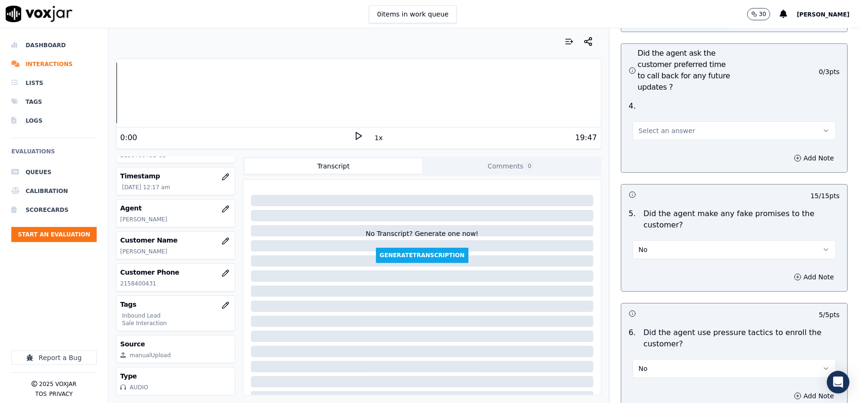
scroll to position [2325, 0]
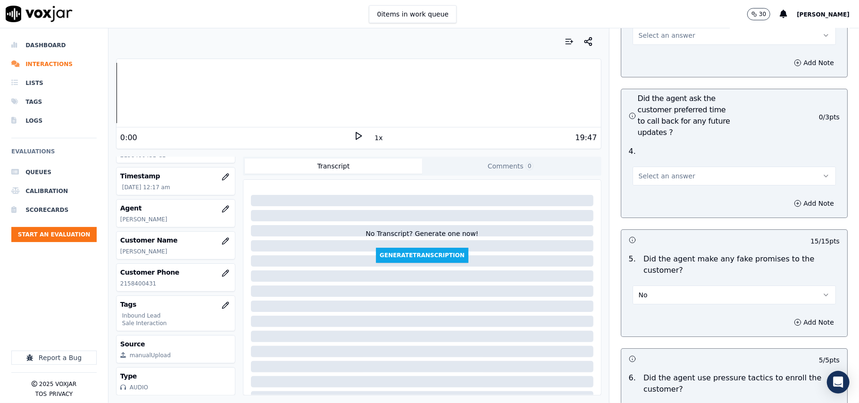
click at [678, 166] on button "Select an answer" at bounding box center [733, 175] width 203 height 19
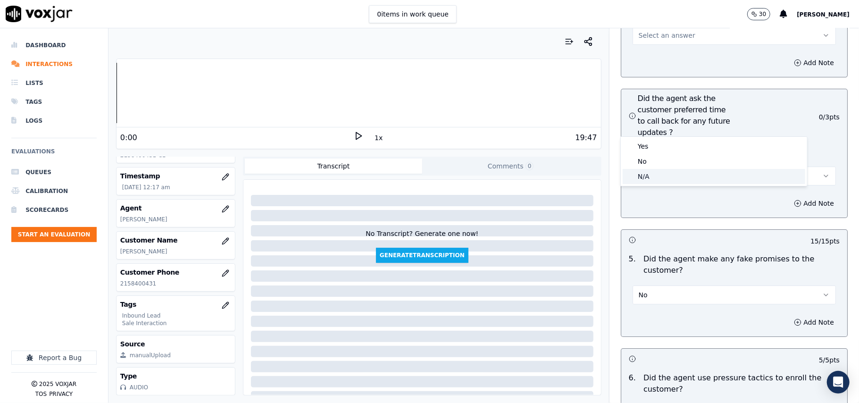
click at [667, 175] on div "N/A" at bounding box center [714, 176] width 183 height 15
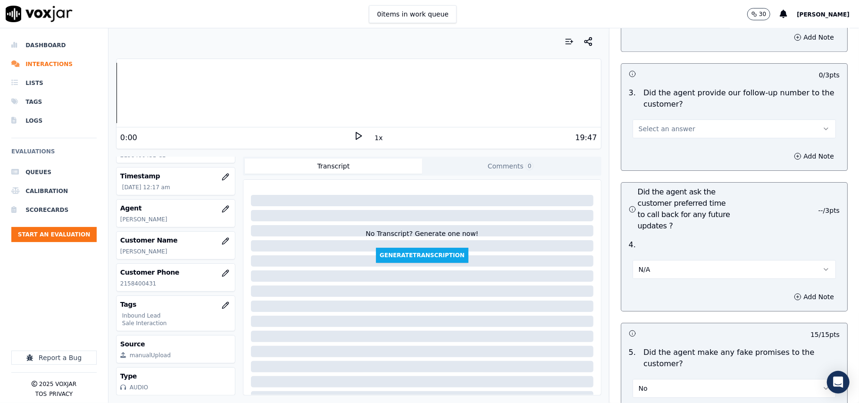
scroll to position [2137, 0]
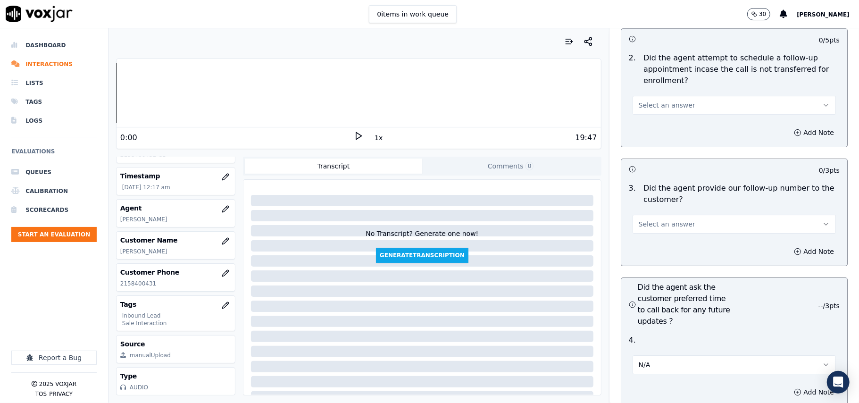
click at [673, 215] on button "Select an answer" at bounding box center [733, 224] width 203 height 19
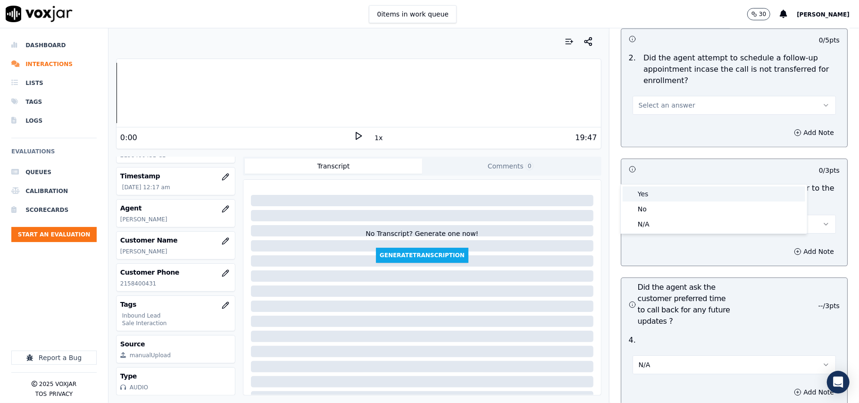
click at [672, 193] on div "Yes" at bounding box center [714, 193] width 183 height 15
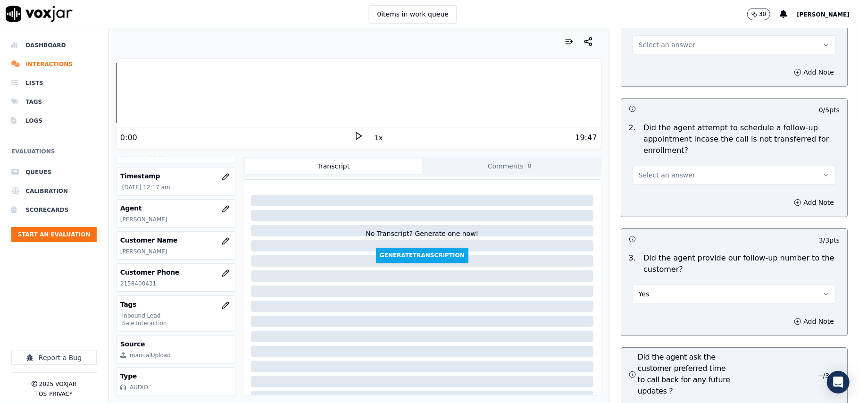
scroll to position [2011, 0]
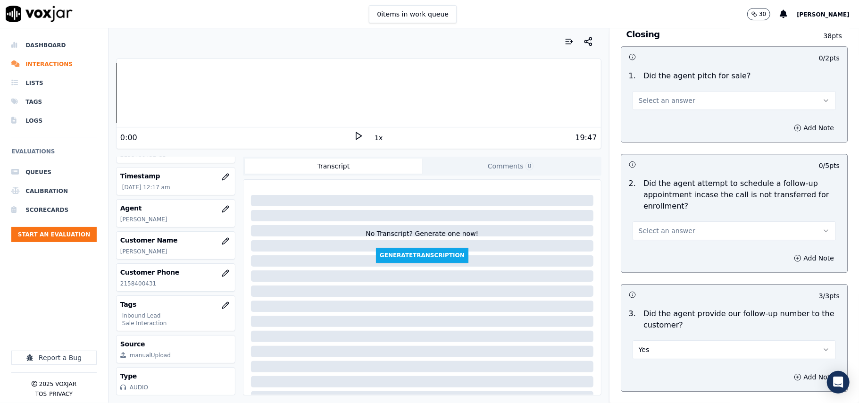
click at [672, 221] on button "Select an answer" at bounding box center [733, 230] width 203 height 19
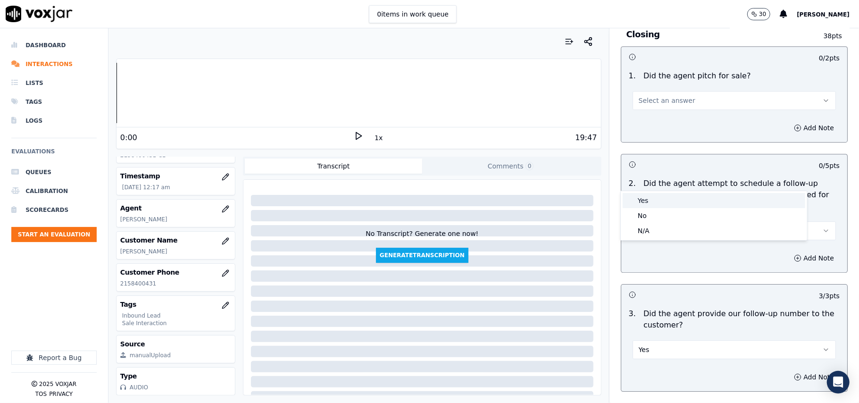
click at [673, 193] on div "Yes" at bounding box center [714, 200] width 183 height 15
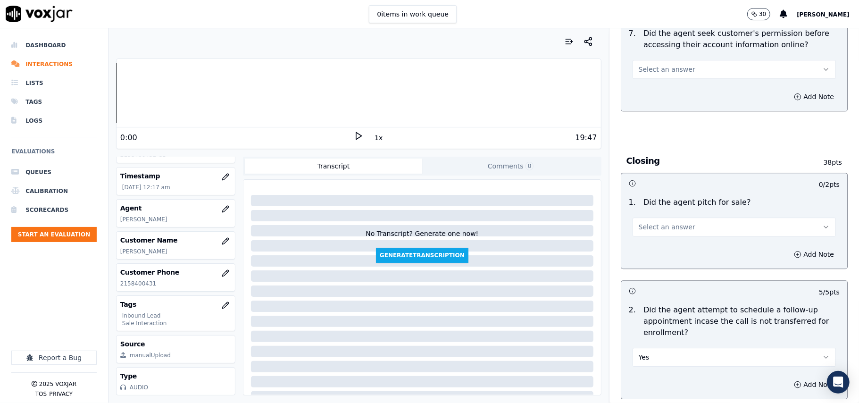
scroll to position [1822, 0]
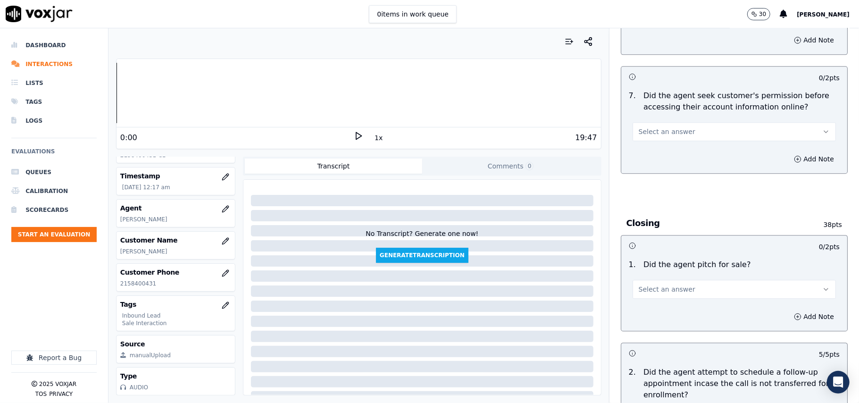
click at [657, 280] on button "Select an answer" at bounding box center [733, 289] width 203 height 19
click at [642, 257] on div "Yes" at bounding box center [714, 258] width 183 height 15
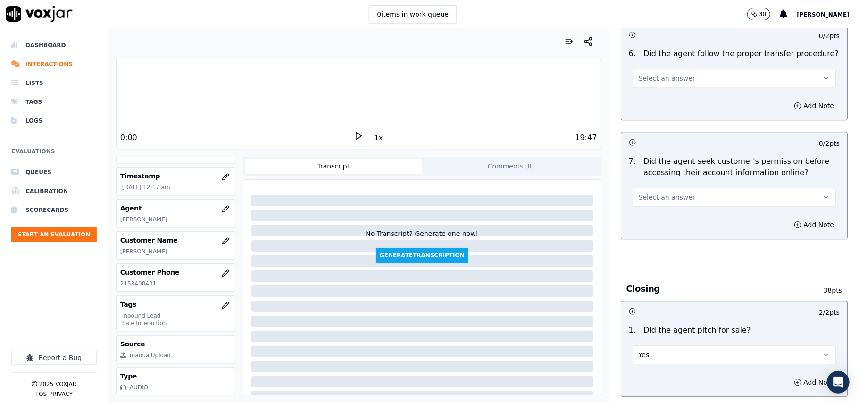
scroll to position [1696, 0]
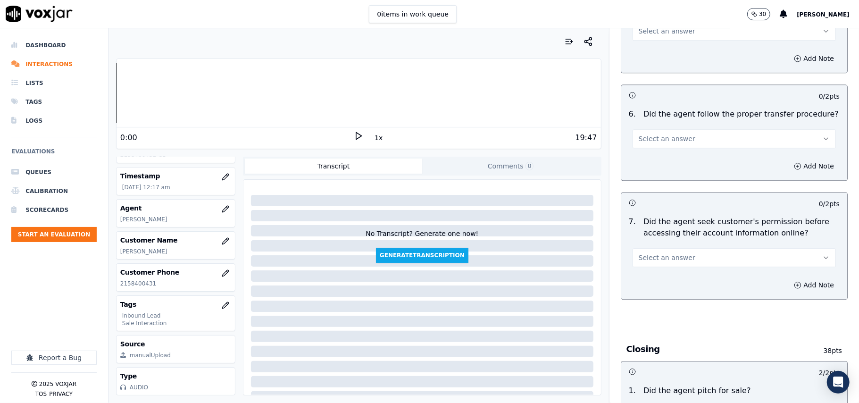
click at [667, 248] on button "Select an answer" at bounding box center [733, 257] width 203 height 19
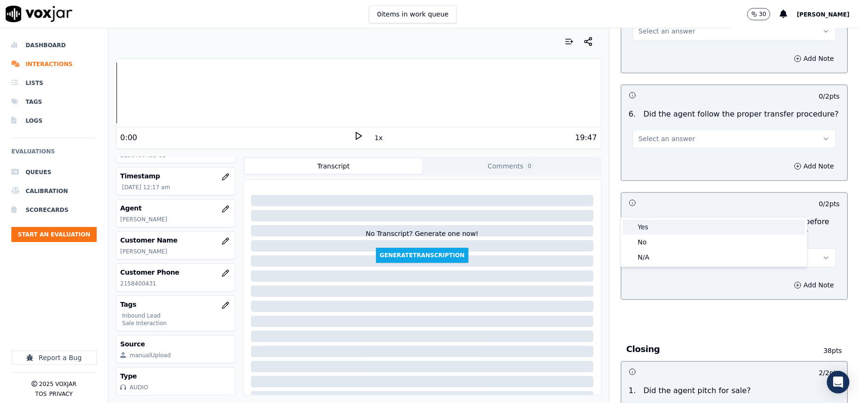
click at [666, 224] on div "Yes" at bounding box center [714, 226] width 183 height 15
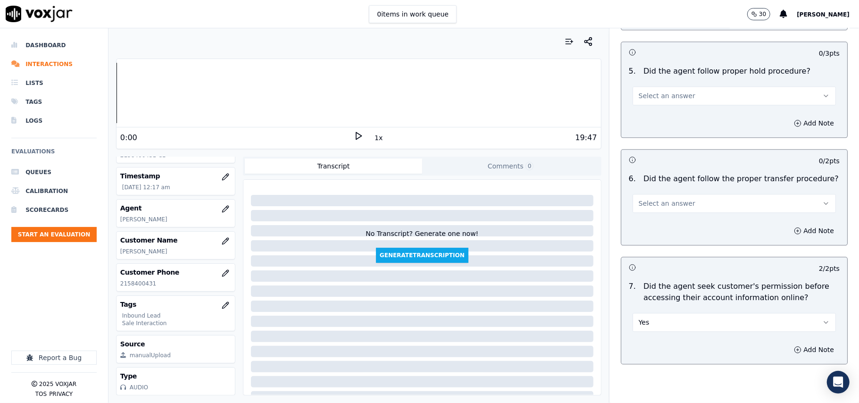
scroll to position [1571, 0]
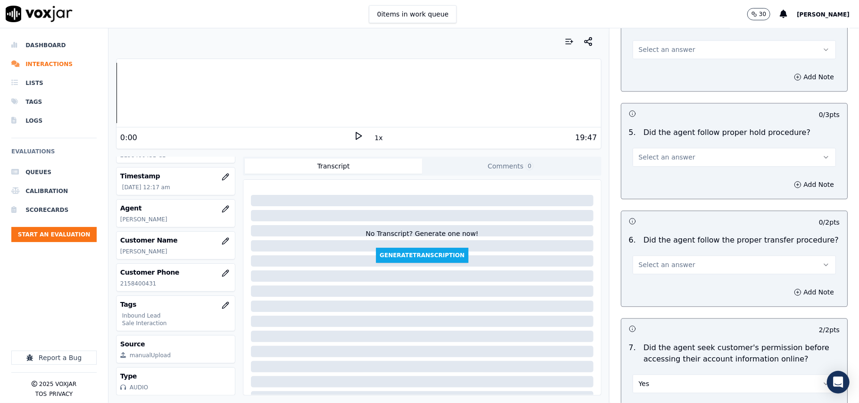
click at [678, 255] on button "Select an answer" at bounding box center [733, 264] width 203 height 19
click at [672, 234] on div "Yes" at bounding box center [714, 233] width 183 height 15
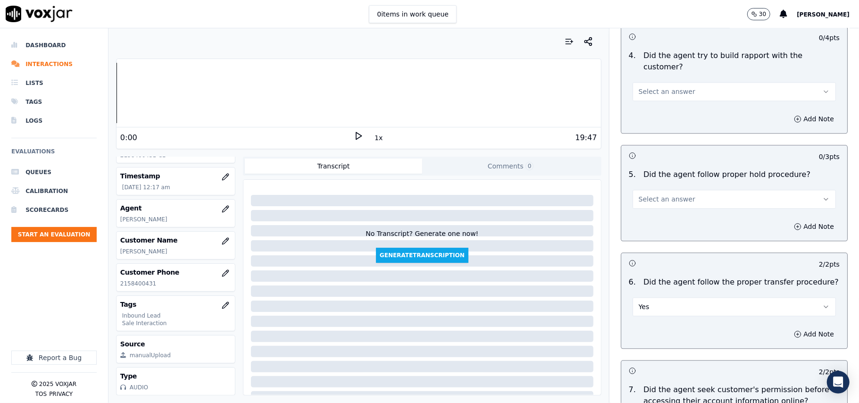
scroll to position [1445, 0]
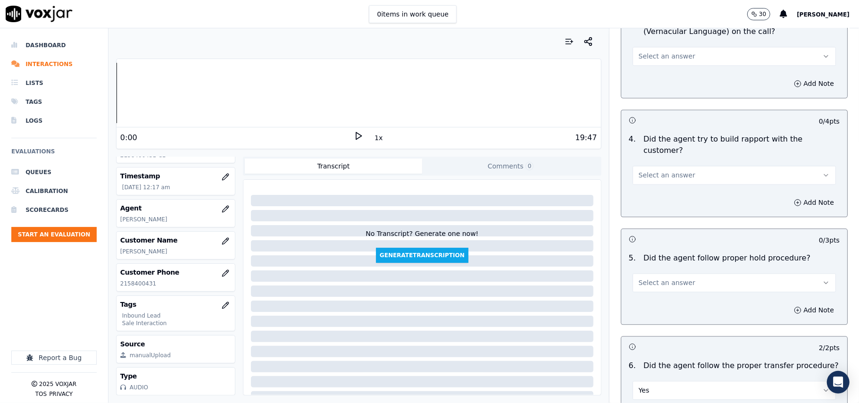
drag, startPoint x: 674, startPoint y: 234, endPoint x: 673, endPoint y: 240, distance: 5.2
click at [673, 278] on span "Select an answer" at bounding box center [667, 282] width 57 height 9
click at [673, 245] on div "Yes" at bounding box center [714, 251] width 183 height 15
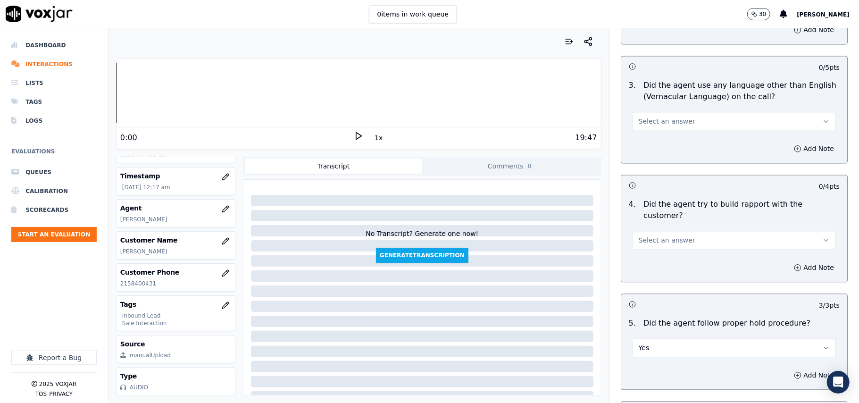
scroll to position [1319, 0]
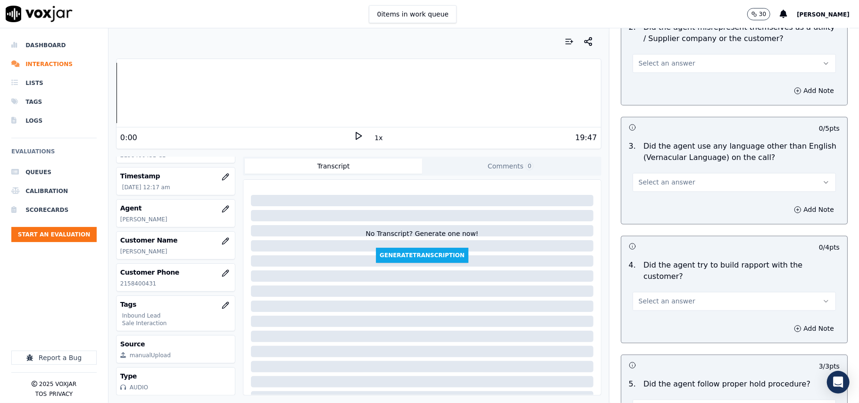
click at [670, 296] on span "Select an answer" at bounding box center [667, 300] width 57 height 9
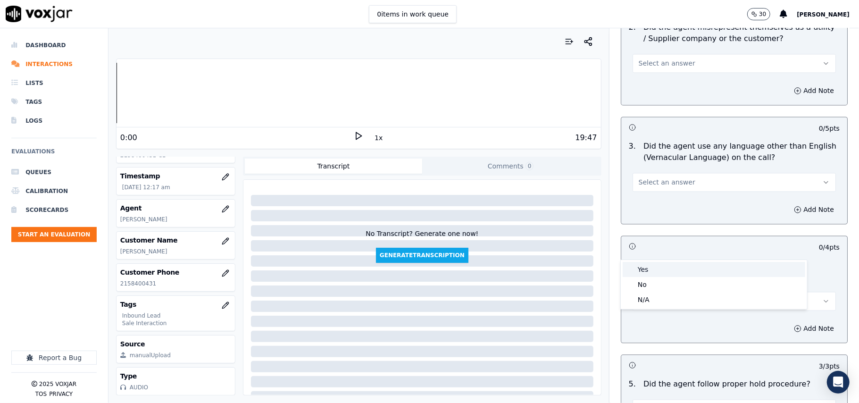
click at [670, 267] on div "Yes" at bounding box center [714, 269] width 183 height 15
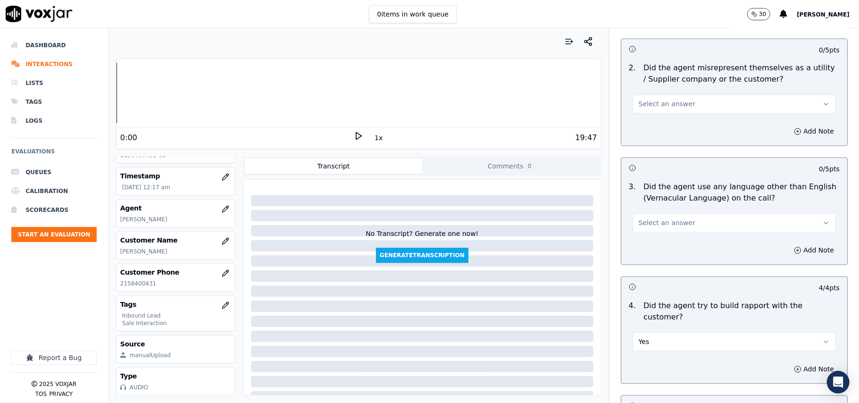
scroll to position [1256, 0]
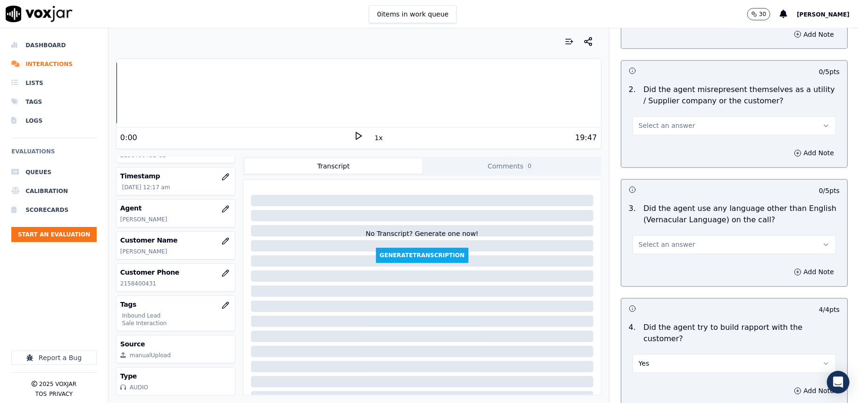
click at [687, 235] on button "Select an answer" at bounding box center [733, 244] width 203 height 19
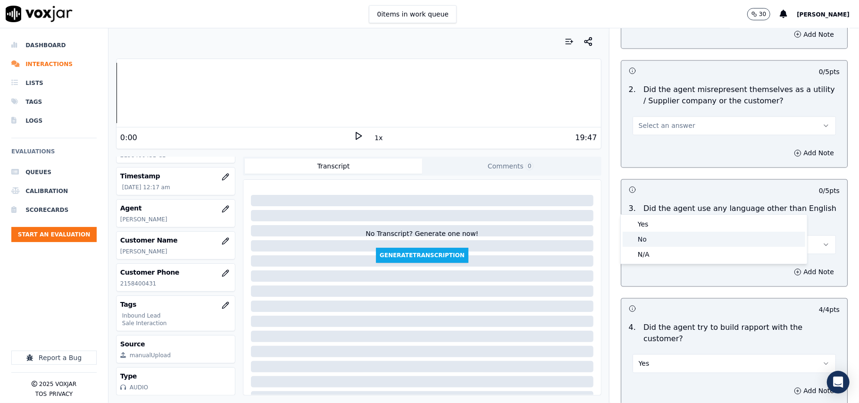
click at [674, 236] on div "No" at bounding box center [714, 239] width 183 height 15
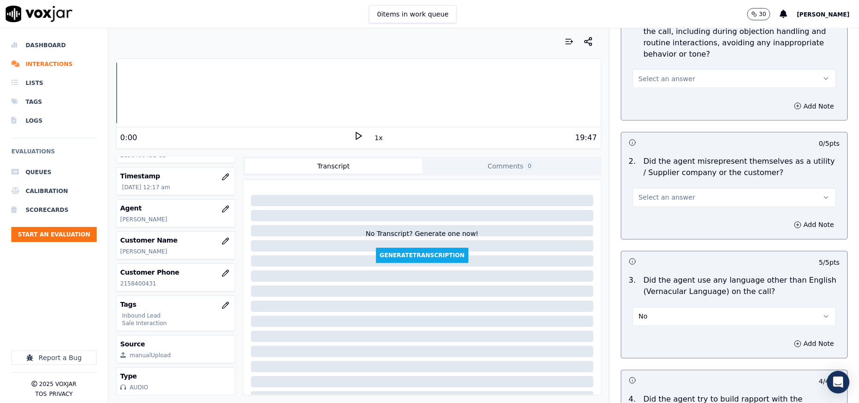
scroll to position [1131, 0]
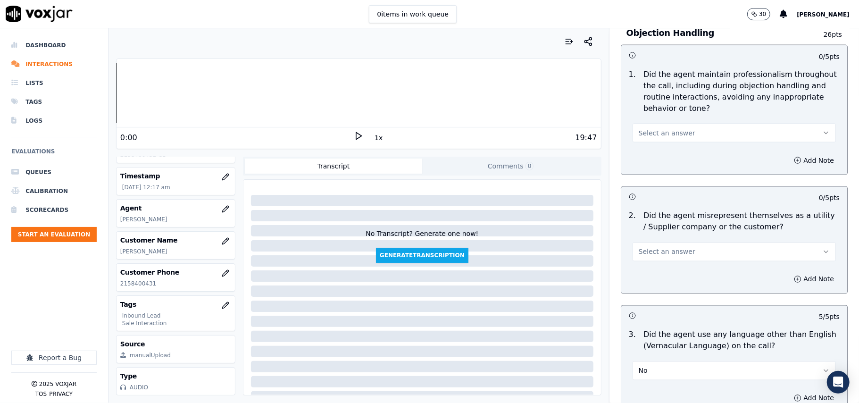
click at [674, 247] on span "Select an answer" at bounding box center [667, 251] width 57 height 9
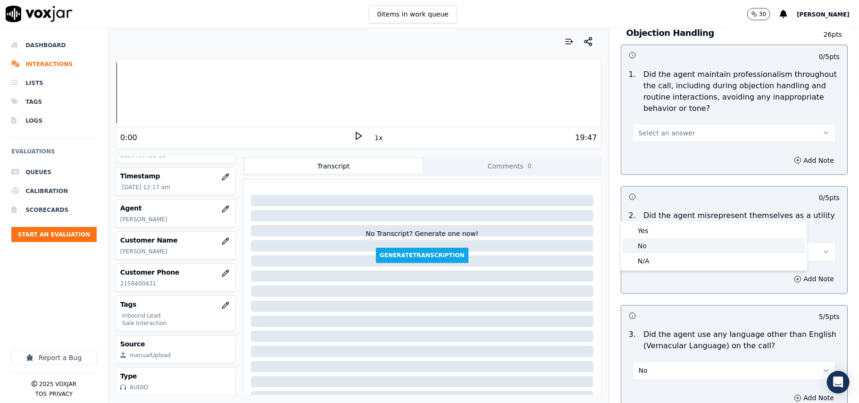
click at [671, 243] on div "No" at bounding box center [714, 245] width 183 height 15
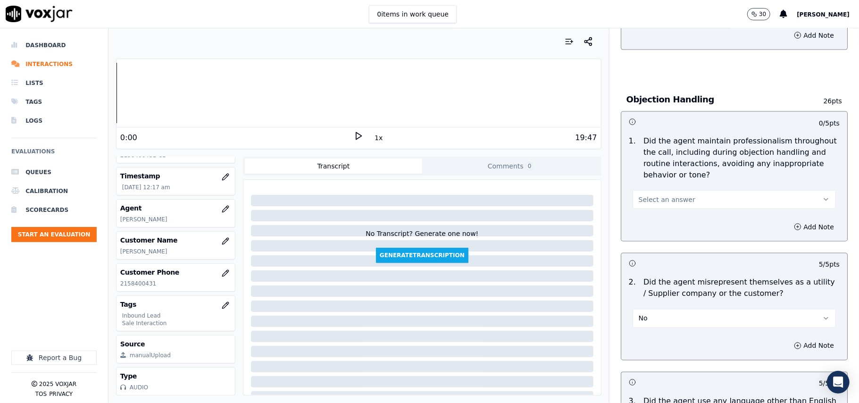
scroll to position [1005, 0]
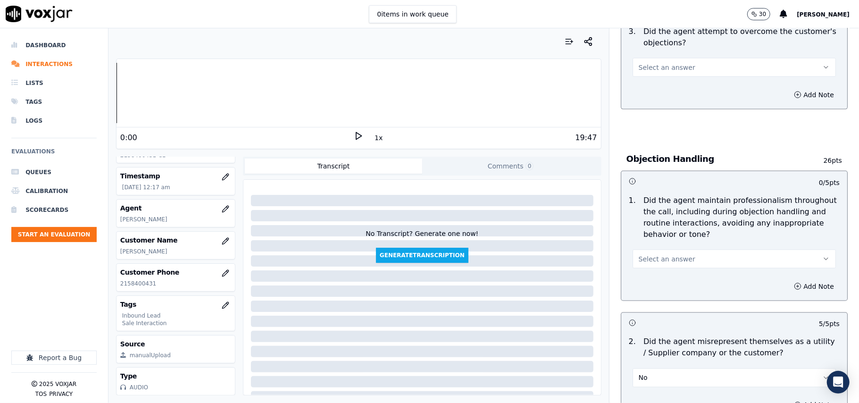
drag, startPoint x: 685, startPoint y: 217, endPoint x: 685, endPoint y: 223, distance: 5.7
click at [685, 249] on button "Select an answer" at bounding box center [733, 258] width 203 height 19
click at [683, 237] on div "Yes" at bounding box center [714, 237] width 183 height 15
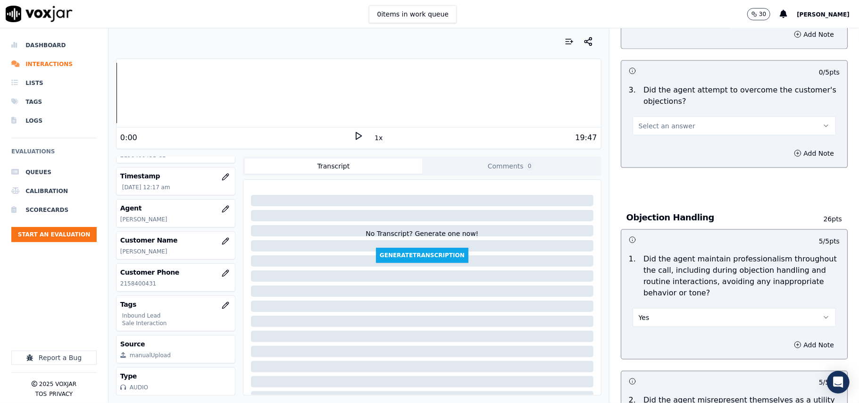
scroll to position [879, 0]
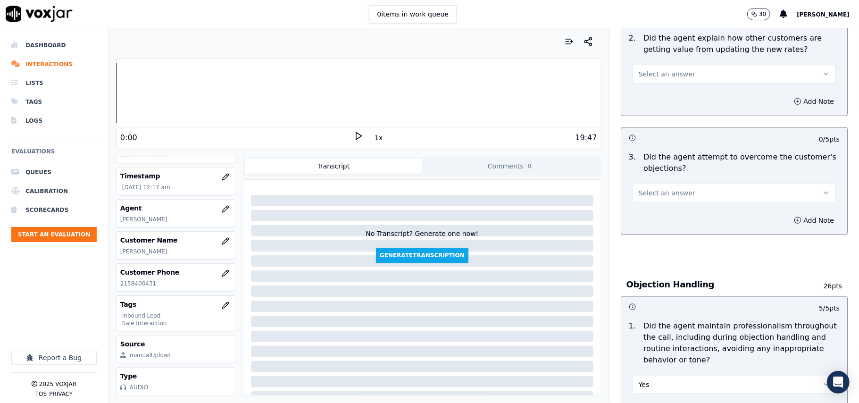
click at [678, 183] on button "Select an answer" at bounding box center [733, 192] width 203 height 19
click at [679, 174] on div "Yes" at bounding box center [714, 171] width 183 height 15
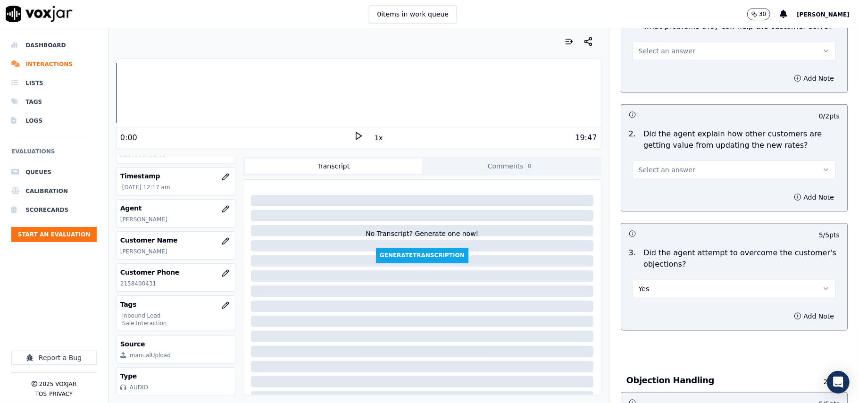
scroll to position [690, 0]
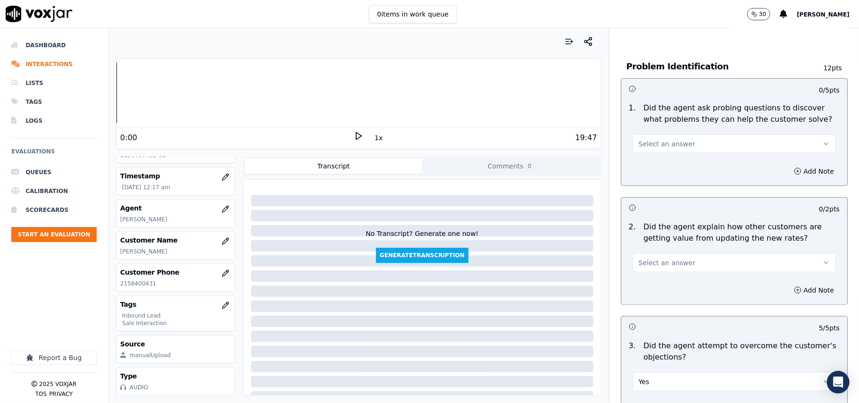
drag, startPoint x: 682, startPoint y: 220, endPoint x: 682, endPoint y: 227, distance: 7.6
click at [682, 253] on button "Select an answer" at bounding box center [733, 262] width 203 height 19
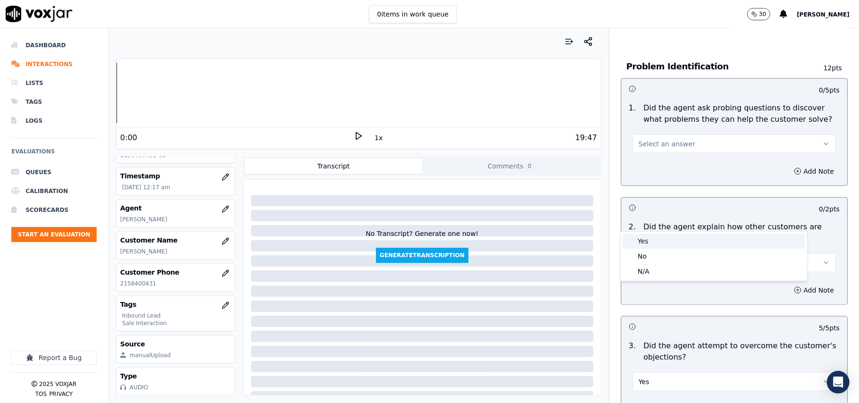
click at [677, 241] on div "Yes" at bounding box center [714, 240] width 183 height 15
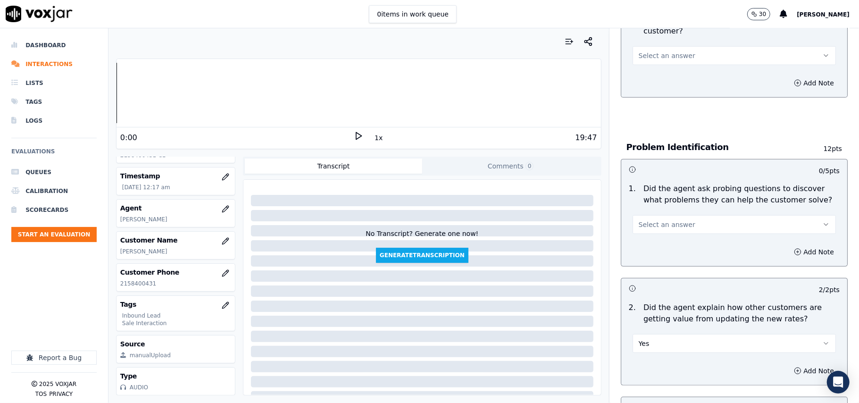
scroll to position [565, 0]
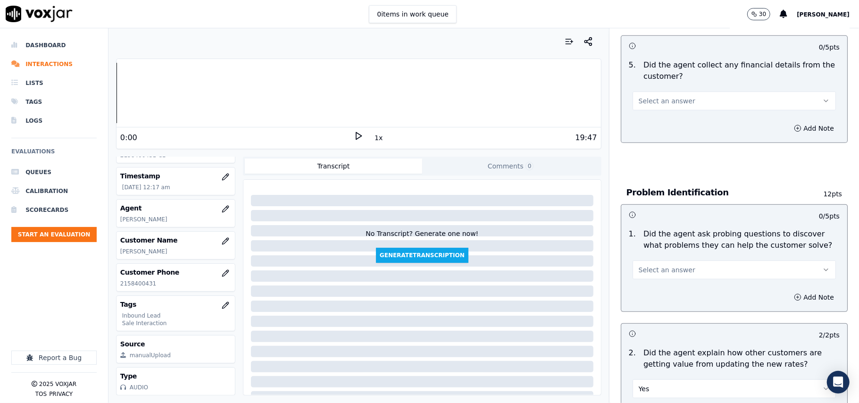
click at [678, 260] on button "Select an answer" at bounding box center [733, 269] width 203 height 19
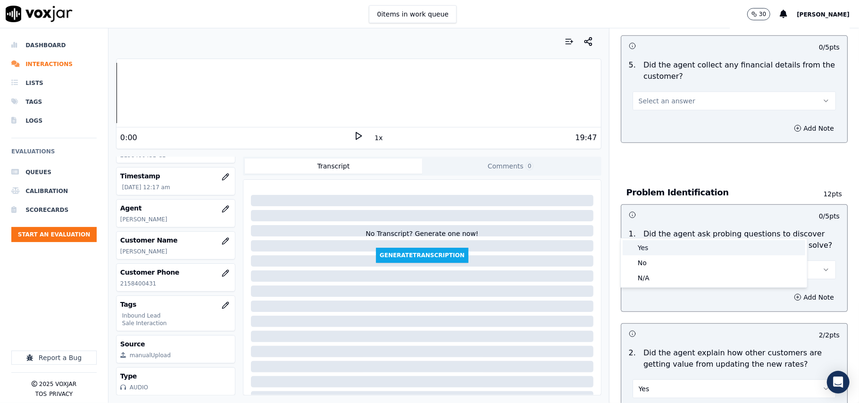
click at [674, 251] on div "Yes" at bounding box center [714, 247] width 183 height 15
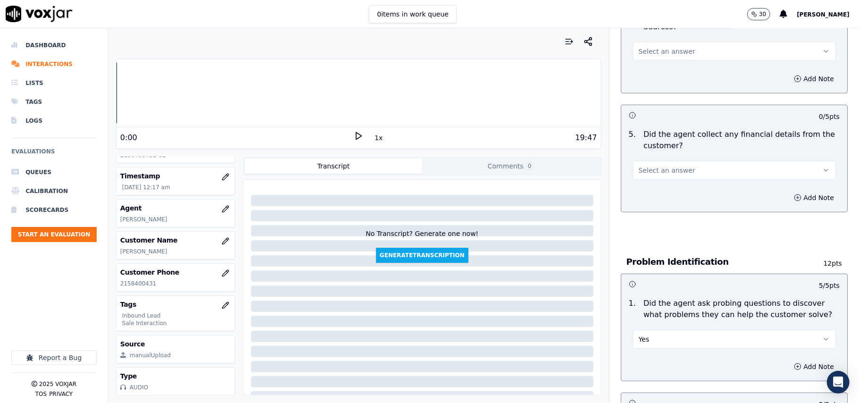
scroll to position [376, 0]
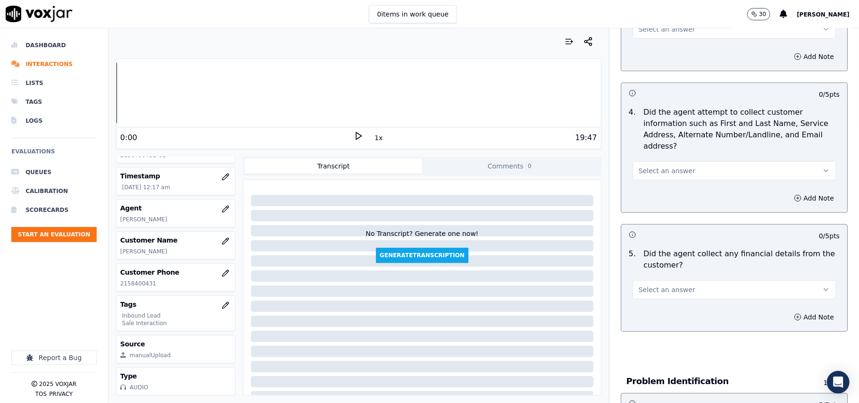
click at [687, 280] on button "Select an answer" at bounding box center [733, 289] width 203 height 19
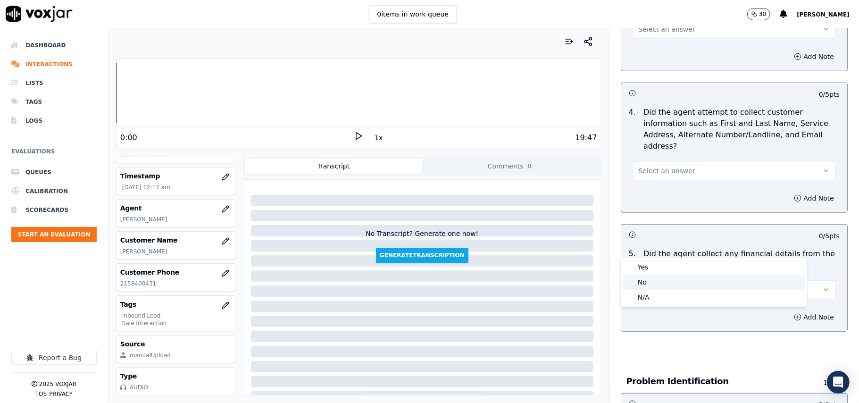
click at [673, 285] on div "No" at bounding box center [714, 281] width 183 height 15
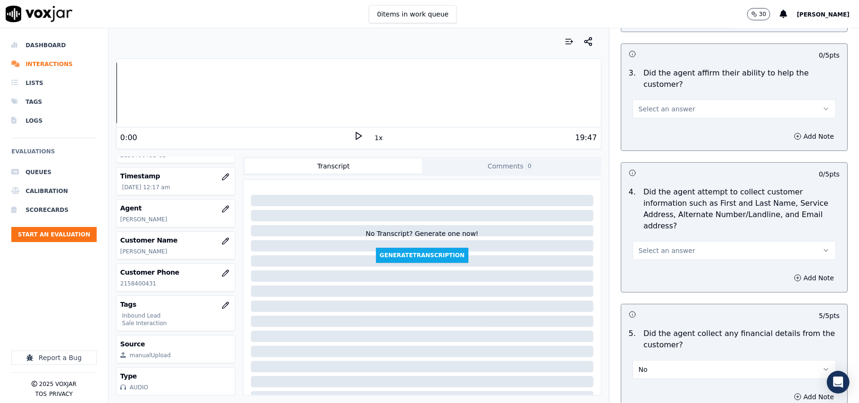
scroll to position [250, 0]
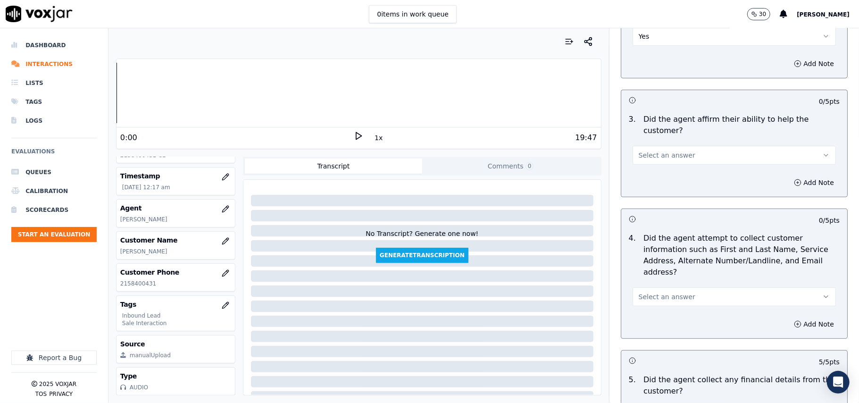
click at [672, 287] on button "Select an answer" at bounding box center [733, 296] width 203 height 19
click at [659, 266] on div "Yes" at bounding box center [714, 273] width 183 height 15
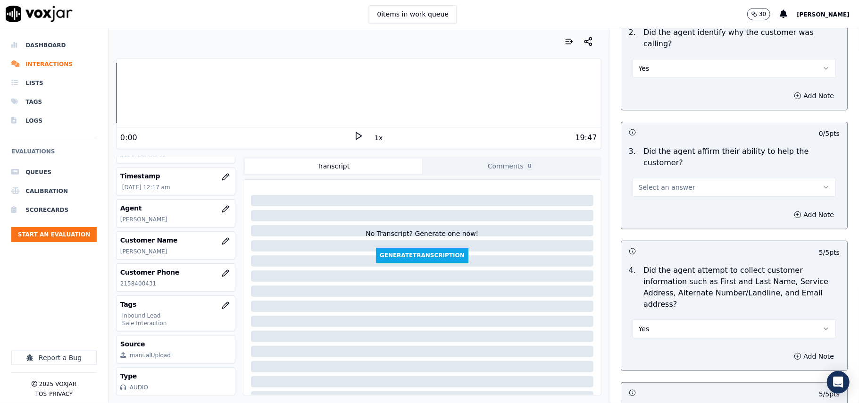
scroll to position [187, 0]
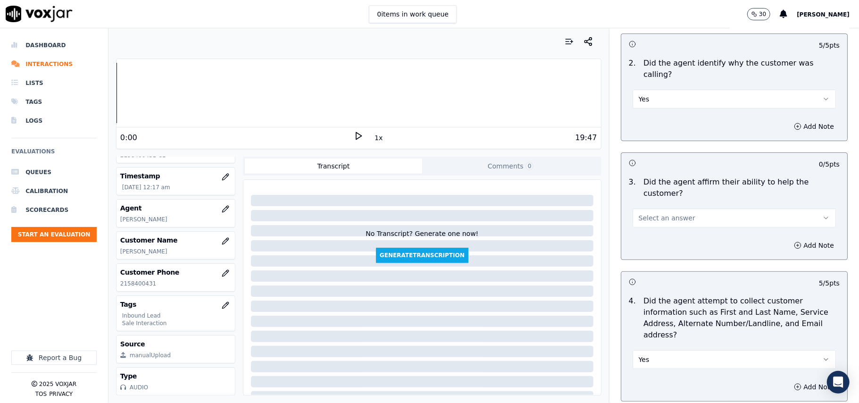
click at [674, 213] on span "Select an answer" at bounding box center [667, 217] width 57 height 9
click at [673, 202] on div "Yes" at bounding box center [714, 206] width 183 height 15
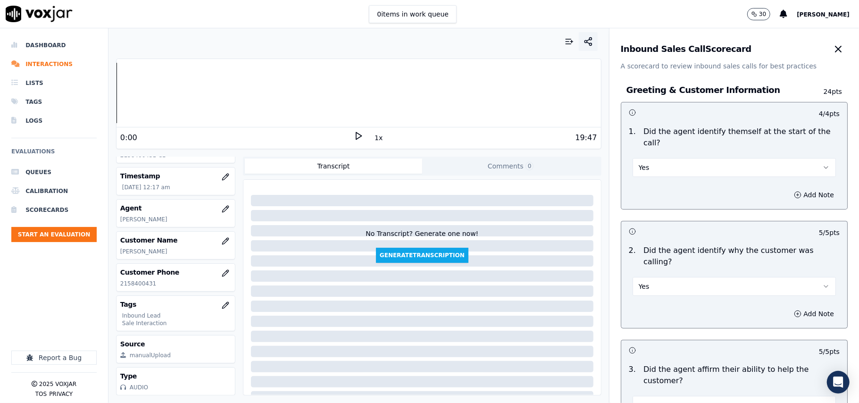
scroll to position [1664, 0]
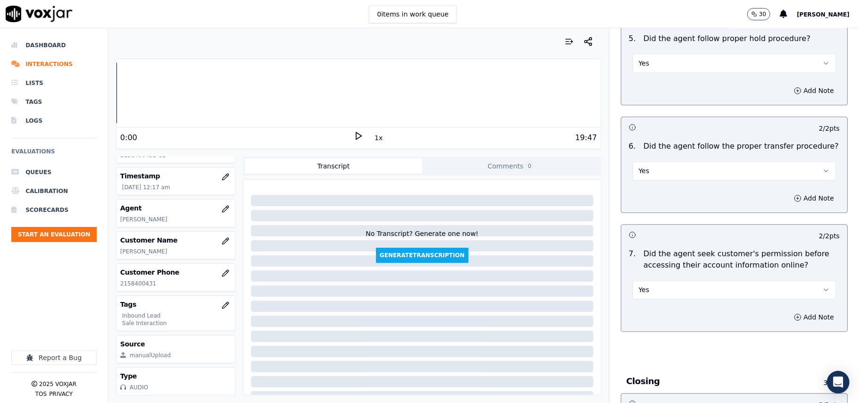
click at [673, 280] on button "Yes" at bounding box center [733, 289] width 203 height 19
click at [657, 275] on div "No" at bounding box center [714, 273] width 183 height 15
click at [788, 310] on button "Add Note" at bounding box center [813, 316] width 51 height 13
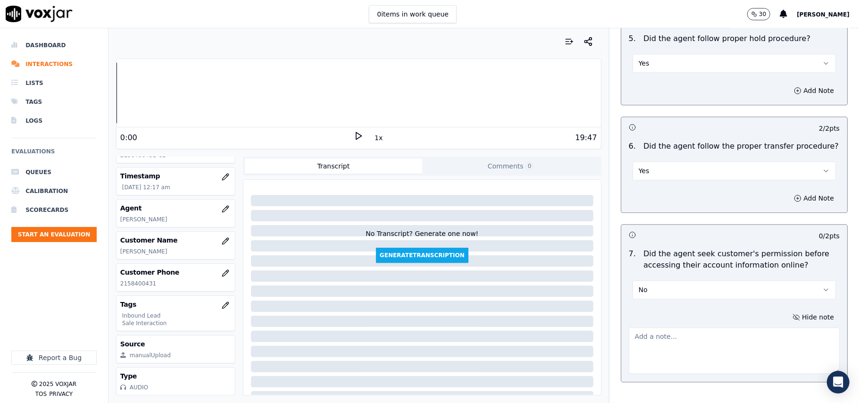
click at [653, 327] on textarea at bounding box center [734, 350] width 211 height 46
paste textarea "@09:10- The agent accessed the customer’s account without taking prior permissi…"
type textarea "@09:10- The agent accessed the customer’s account without taking prior permissi…"
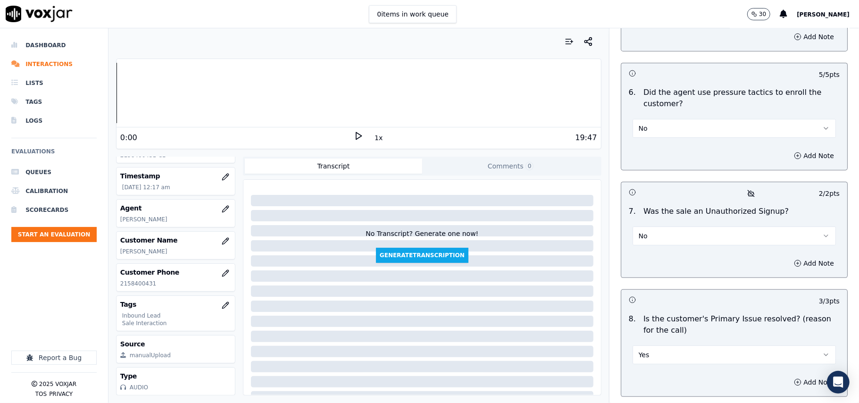
scroll to position [2690, 0]
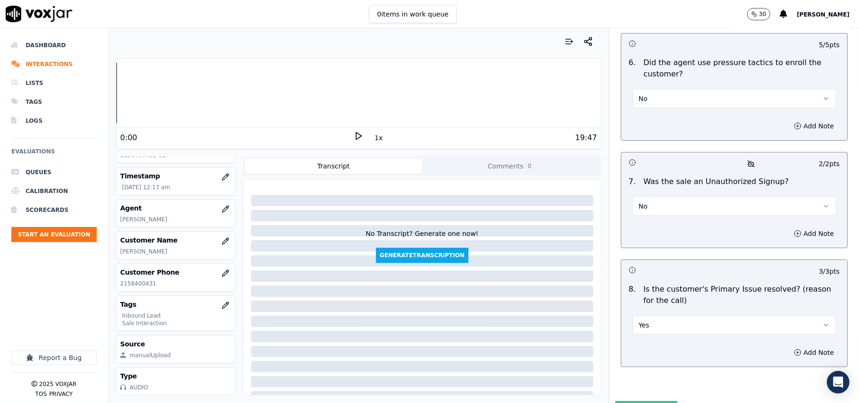
click at [648, 401] on button "Submit Scores" at bounding box center [646, 409] width 63 height 17
